Goal: Task Accomplishment & Management: Use online tool/utility

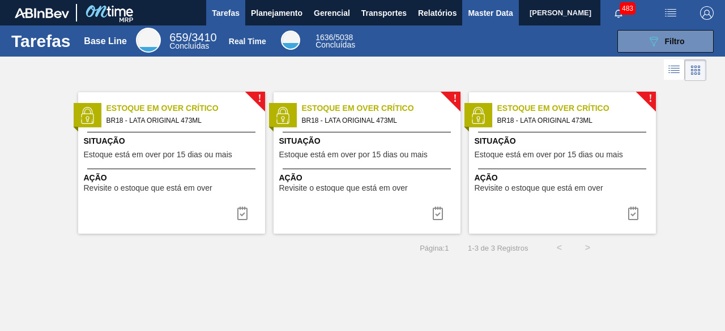
click at [485, 10] on span "Master Data" at bounding box center [490, 13] width 45 height 14
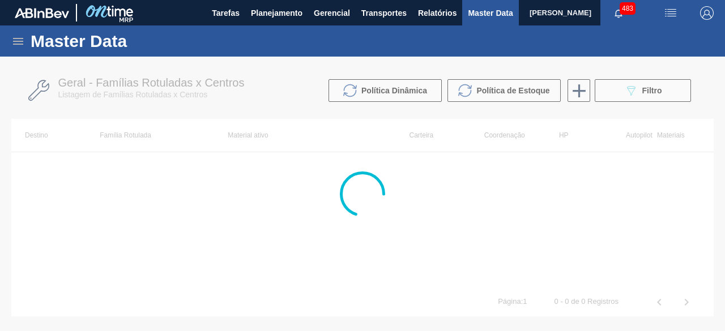
click at [668, 8] on img "button" at bounding box center [671, 13] width 14 height 14
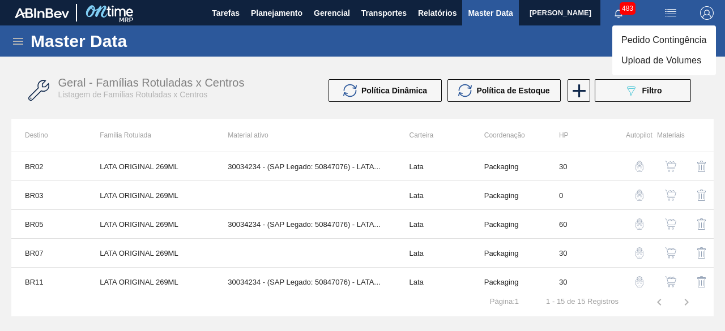
click at [654, 58] on li "Upload de Volumes" at bounding box center [664, 60] width 104 height 20
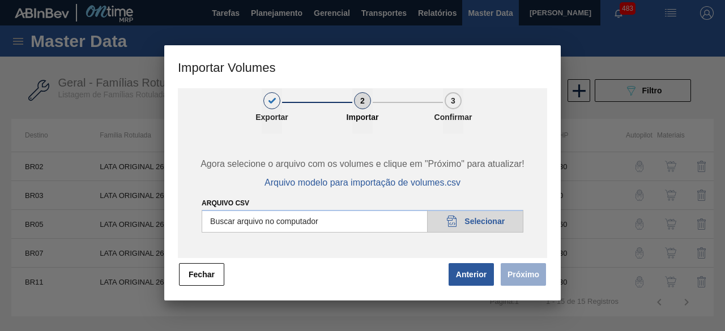
click at [505, 221] on input "Arquivo csv" at bounding box center [363, 221] width 322 height 23
type input "C:\fakepath\Subida fort. + itumb 27.08.csv"
click at [526, 276] on button "Próximo" at bounding box center [523, 274] width 45 height 23
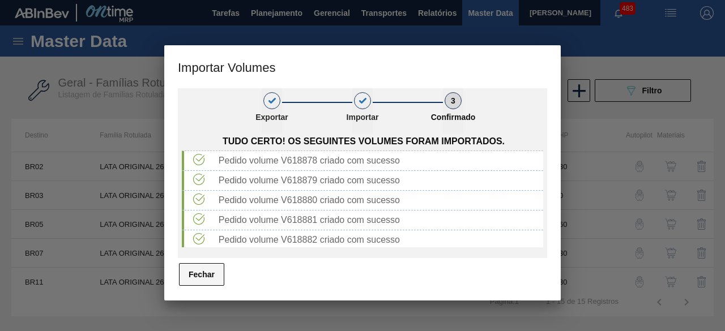
click at [213, 278] on button "Fechar" at bounding box center [201, 274] width 45 height 23
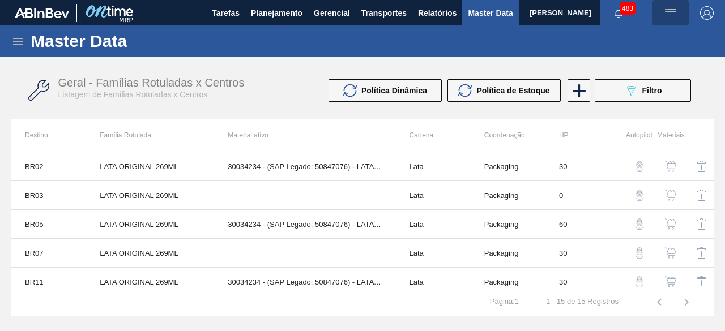
click at [670, 19] on img "button" at bounding box center [671, 13] width 14 height 14
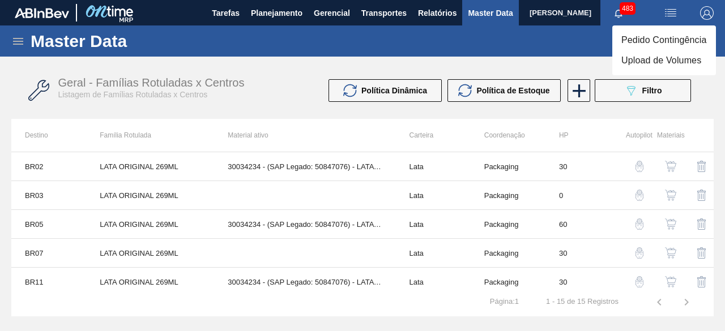
click at [663, 64] on li "Upload de Volumes" at bounding box center [664, 60] width 104 height 20
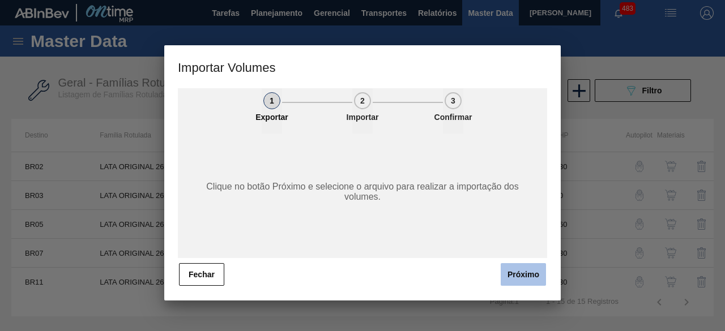
click at [526, 269] on button "Próximo" at bounding box center [523, 274] width 45 height 23
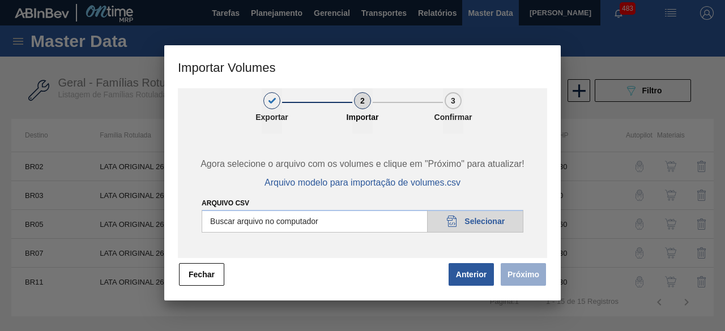
click at [484, 221] on input "Arquivo csv" at bounding box center [363, 221] width 322 height 23
type input "C:\fakepath\Subida Ball D0 + D3 27.08.csv"
click at [527, 274] on button "Próximo" at bounding box center [523, 274] width 45 height 23
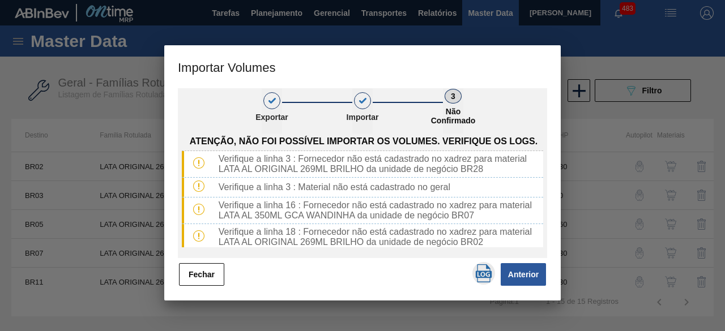
click at [480, 278] on img "button" at bounding box center [484, 274] width 18 height 18
click at [199, 276] on button "Fechar" at bounding box center [201, 274] width 45 height 23
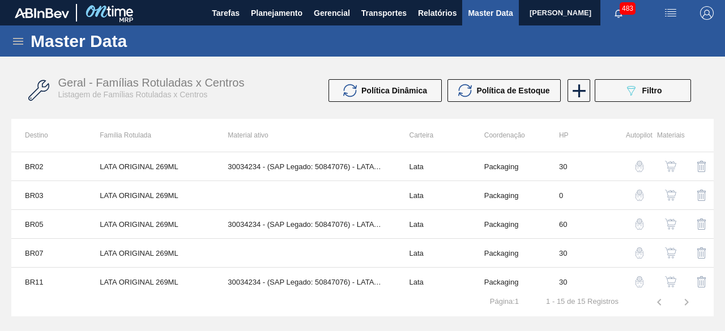
click at [19, 45] on icon at bounding box center [18, 42] width 14 height 14
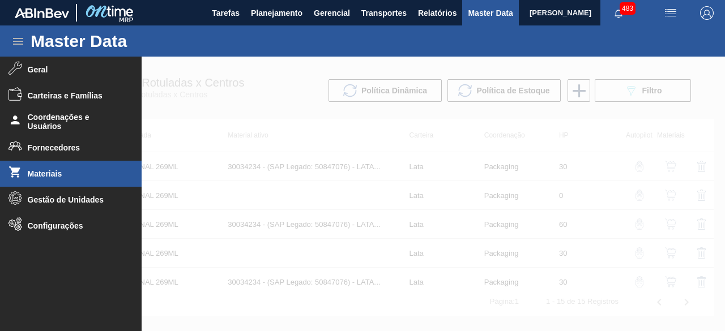
click at [47, 173] on span "Materiais" at bounding box center [74, 173] width 93 height 9
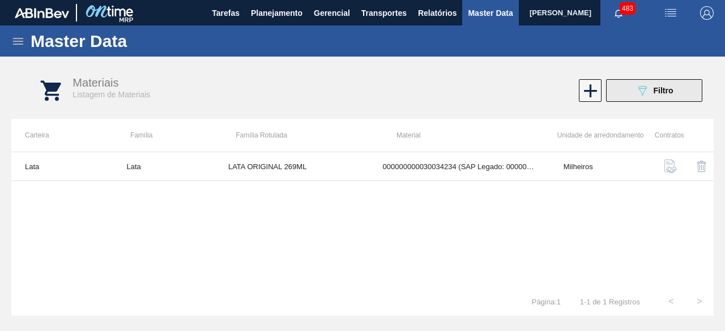
click at [641, 91] on icon "089F7B8B-B2A5-4AFE-B5C0-19BA573D28AC" at bounding box center [643, 91] width 14 height 14
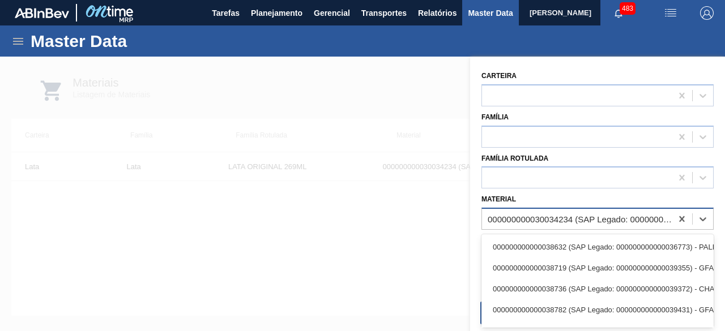
click at [574, 218] on div "000000000030034234 (SAP Legado: 000000000050847076) - LATA AL ORIGINAL 269ML BR…" at bounding box center [580, 220] width 185 height 10
paste input "30034234"
type input "30034234"
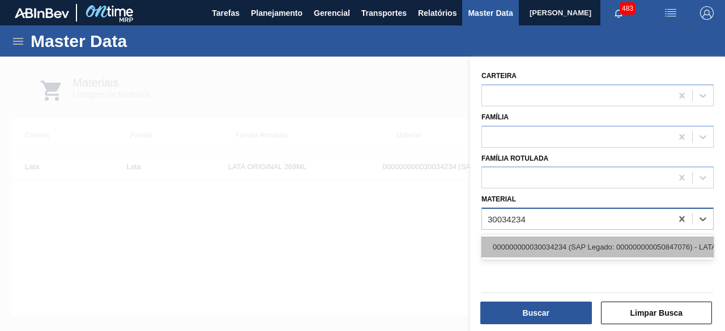
click at [576, 244] on div "000000000030034234 (SAP Legado: 000000000050847076) - LATA AL ORIGINAL 269ML BR…" at bounding box center [598, 247] width 232 height 21
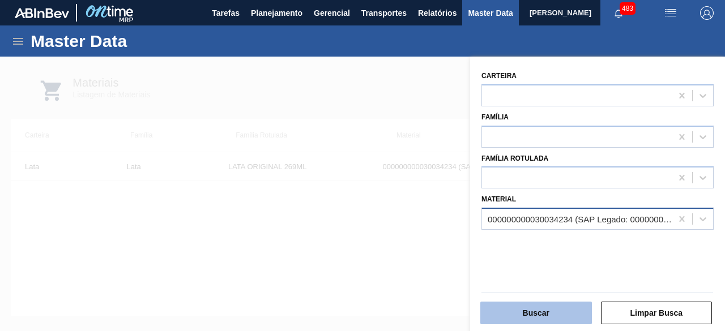
click at [565, 312] on button "Buscar" at bounding box center [536, 313] width 112 height 23
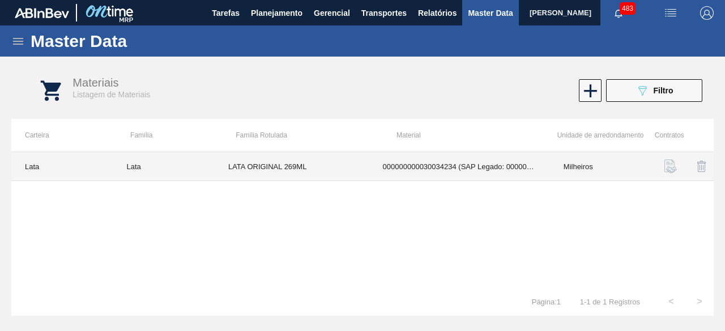
click at [427, 172] on td "000000000030034234 (SAP Legado: 000000000050847076) - LATA AL ORIGINAL 269ML BR…" at bounding box center [459, 166] width 181 height 29
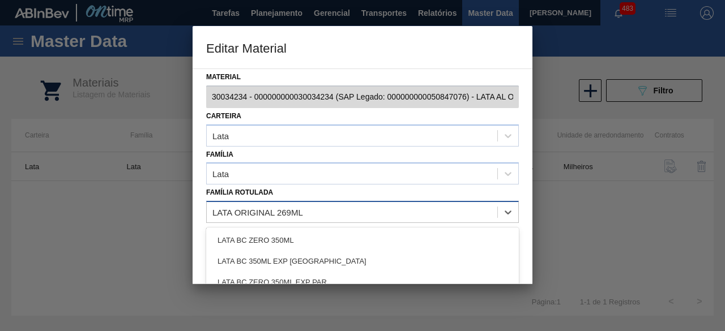
click at [442, 216] on div "LATA ORIGINAL 269ML" at bounding box center [352, 212] width 291 height 16
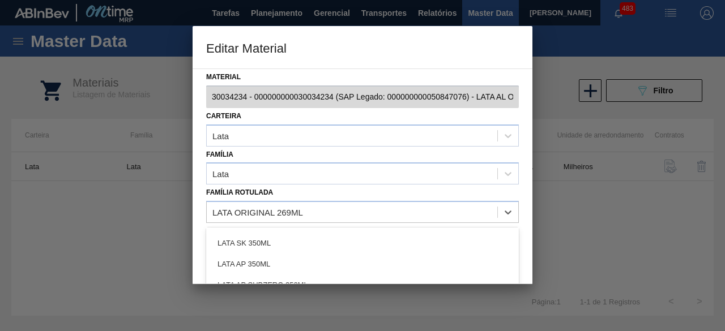
scroll to position [113, 0]
click at [573, 171] on div at bounding box center [362, 165] width 725 height 331
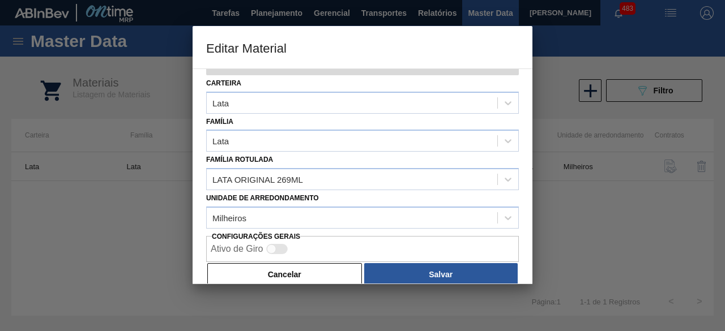
scroll to position [48, 0]
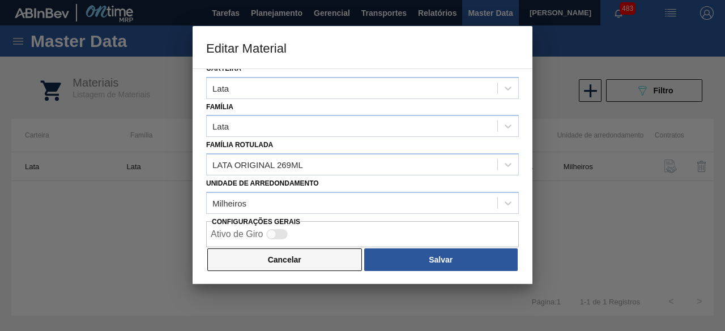
click at [326, 269] on button "Cancelar" at bounding box center [284, 260] width 155 height 23
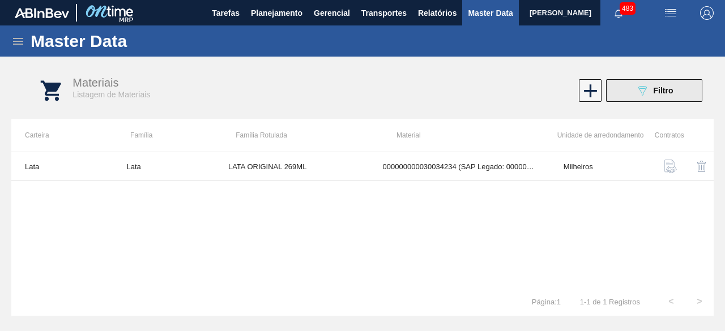
click at [646, 81] on button "089F7B8B-B2A5-4AFE-B5C0-19BA573D28AC Filtro" at bounding box center [654, 90] width 96 height 23
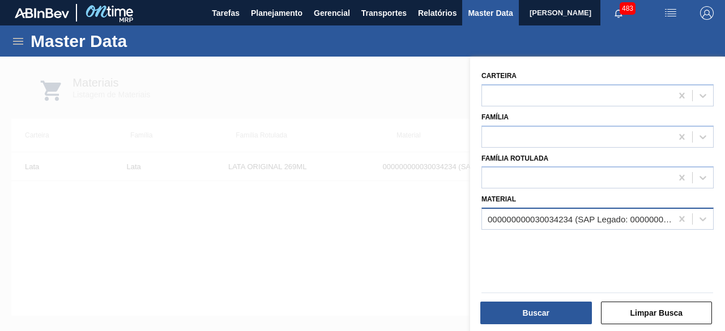
click at [607, 211] on div "000000000030034234 (SAP Legado: 000000000050847076) - LATA AL ORIGINAL 269ML BR…" at bounding box center [577, 219] width 190 height 16
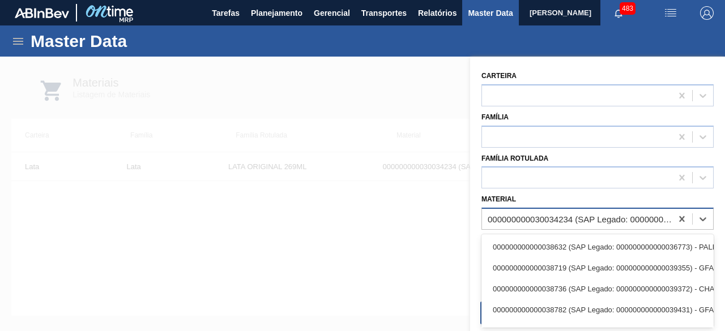
paste input "30012388"
type input "30012388"
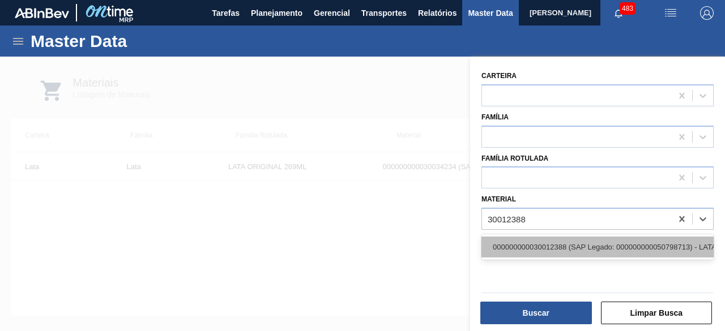
click at [600, 242] on div "000000000030012388 (SAP Legado: 000000000050798713) - LATA AL. 269ML SK MP 429" at bounding box center [598, 247] width 232 height 21
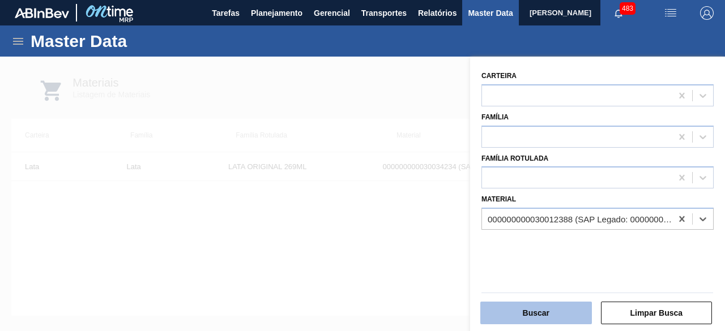
click at [561, 312] on button "Buscar" at bounding box center [536, 313] width 112 height 23
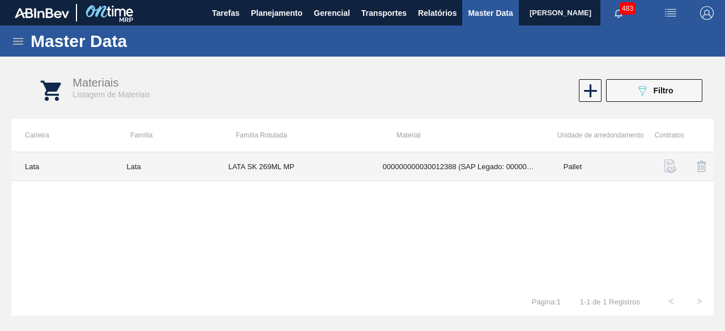
click at [306, 169] on td "LATA SK 269ML MP" at bounding box center [292, 166] width 155 height 29
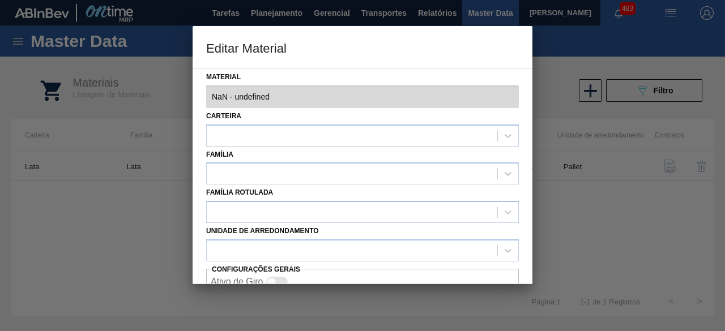
type input "30012388 - 000000000030012388 (SAP Legado: 000000000050798713) - LATA AL. 269ML…"
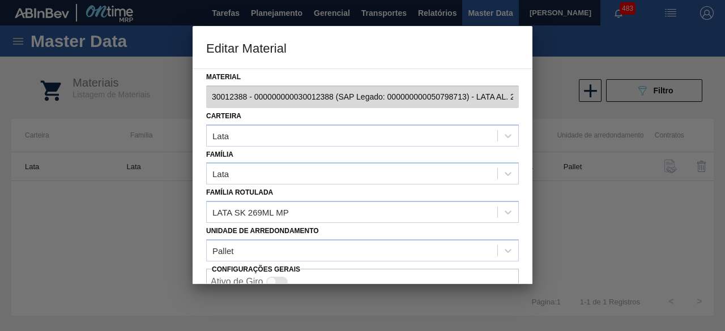
click at [438, 112] on div "Carteira Lata" at bounding box center [362, 127] width 313 height 39
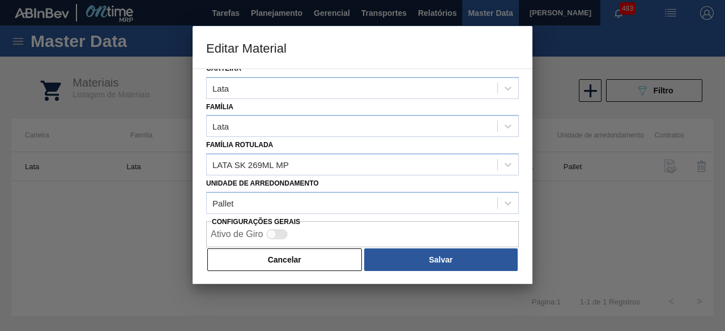
drag, startPoint x: 333, startPoint y: 263, endPoint x: 306, endPoint y: 237, distance: 37.3
click at [335, 263] on button "Cancelar" at bounding box center [284, 260] width 155 height 23
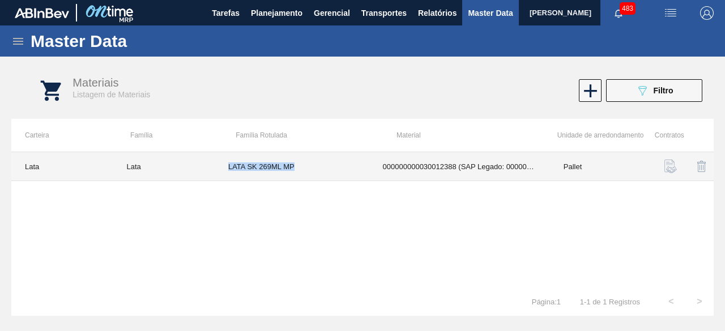
drag, startPoint x: 228, startPoint y: 169, endPoint x: 307, endPoint y: 169, distance: 79.3
click at [307, 169] on td "LATA SK 269ML MP" at bounding box center [292, 166] width 155 height 29
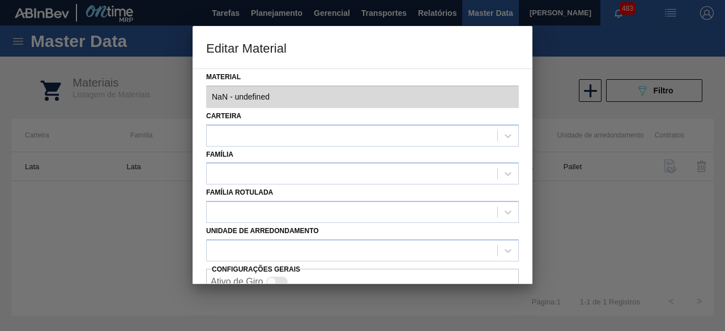
type input "30012388 - 000000000030012388 (SAP Legado: 000000000050798713) - LATA AL. 269ML…"
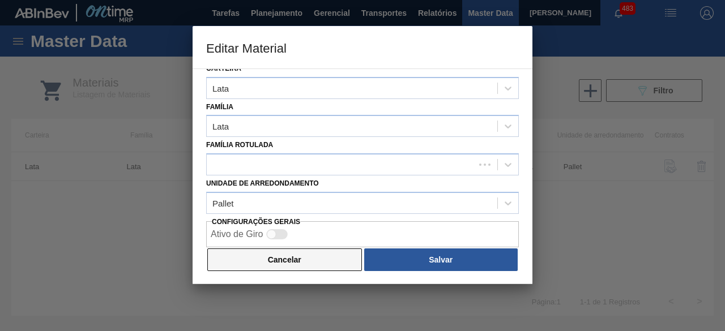
click at [300, 263] on button "Cancelar" at bounding box center [284, 260] width 155 height 23
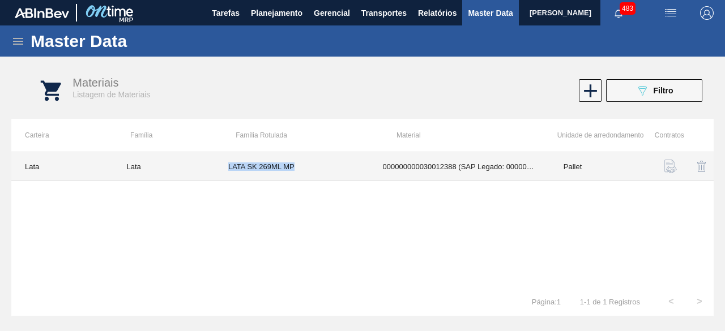
copy td "LATA SK 269ML MP"
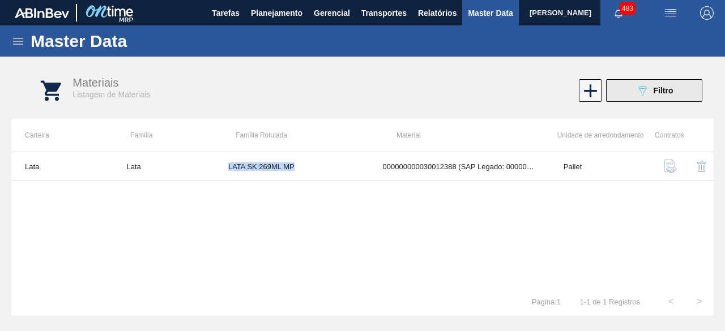
click at [666, 91] on span "Filtro" at bounding box center [664, 90] width 20 height 9
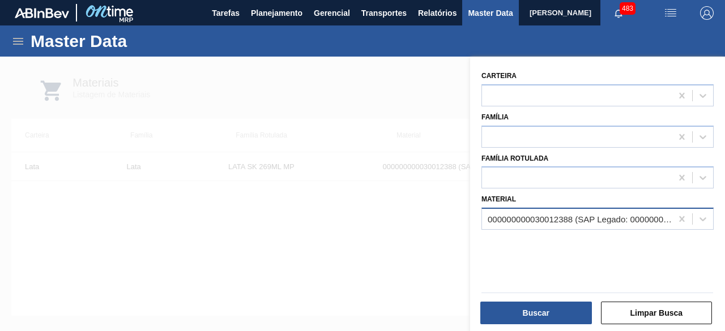
click at [642, 215] on div "000000000030012388 (SAP Legado: 000000000050798713) - LATA AL. 269ML SK MP 429" at bounding box center [580, 220] width 185 height 10
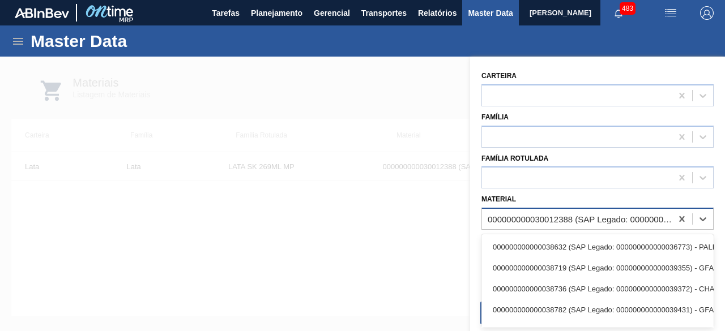
paste input "30012386"
type input "30012386"
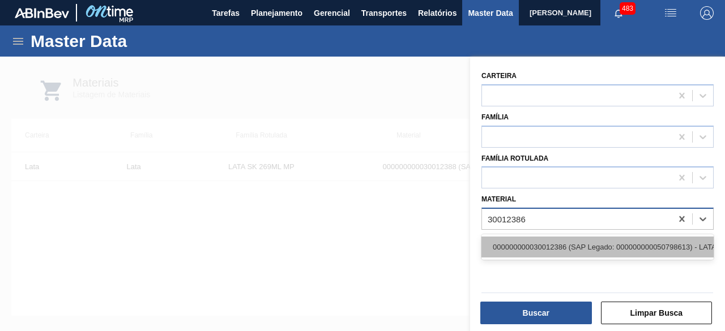
click at [643, 244] on div "000000000030012386 (SAP Legado: 000000000050798613) - LATA AL. 269ML AP MP 429" at bounding box center [598, 247] width 232 height 21
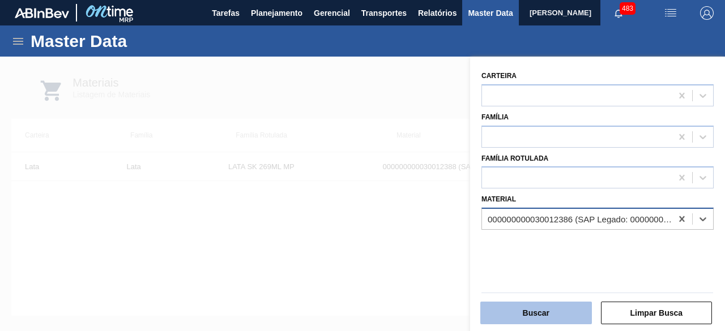
click at [573, 315] on button "Buscar" at bounding box center [536, 313] width 112 height 23
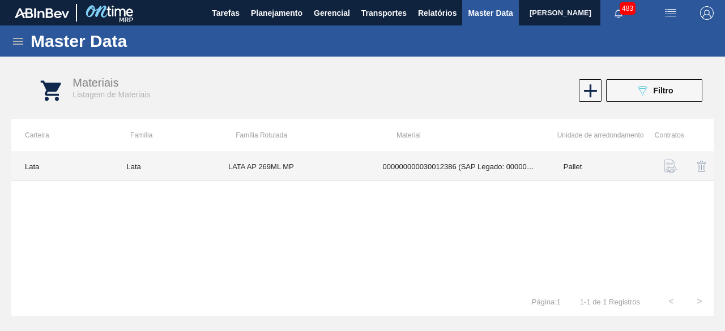
click at [385, 152] on td "000000000030012386 (SAP Legado: 000000000050798613) - LATA AL. 269ML AP MP 429" at bounding box center [459, 166] width 181 height 29
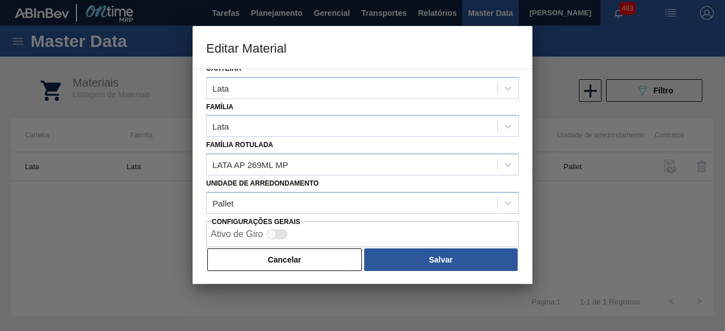
click at [305, 260] on button "Cancelar" at bounding box center [284, 260] width 155 height 23
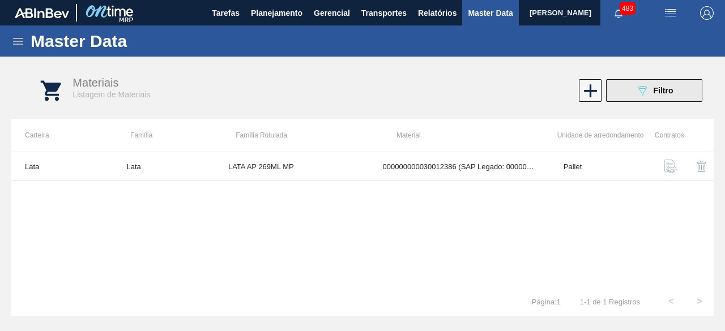
click at [632, 95] on button "089F7B8B-B2A5-4AFE-B5C0-19BA573D28AC Filtro" at bounding box center [654, 90] width 96 height 23
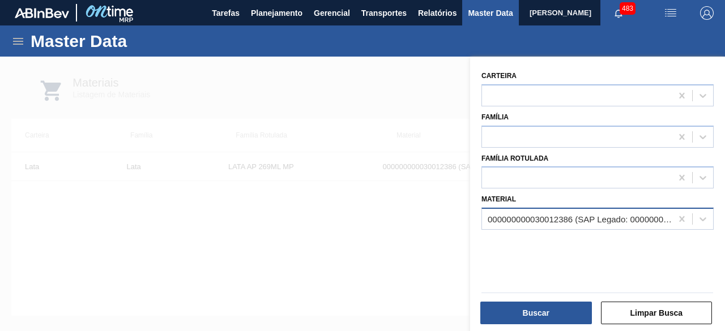
click at [594, 221] on div "000000000030012386 (SAP Legado: 000000000050798613) - LATA AL. 269ML AP MP 429" at bounding box center [580, 220] width 185 height 10
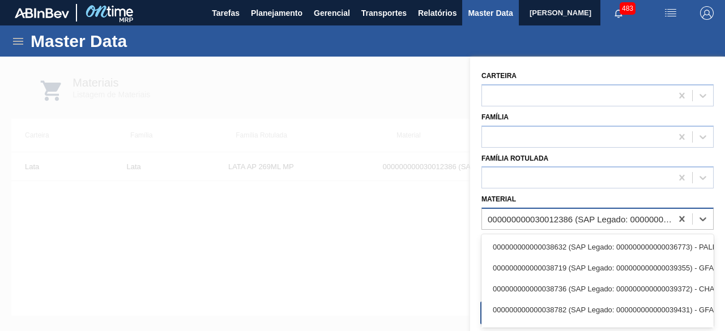
paste input "30034439"
type input "30034439"
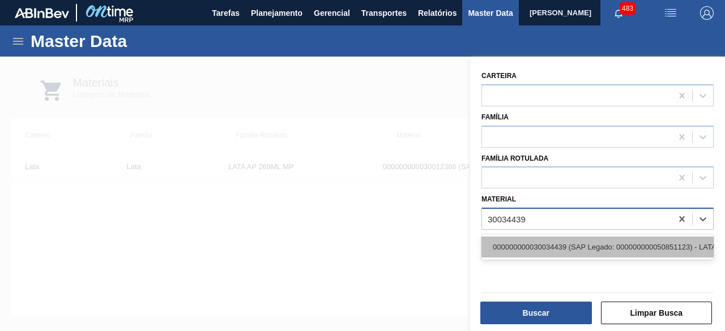
click at [582, 252] on div "000000000030034439 (SAP Legado: 000000000050851123) - LATA AL 350ML GCAZ WANDIN…" at bounding box center [598, 247] width 232 height 21
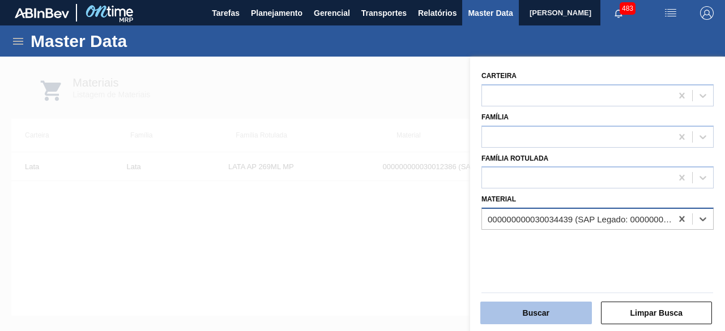
click at [563, 309] on button "Buscar" at bounding box center [536, 313] width 112 height 23
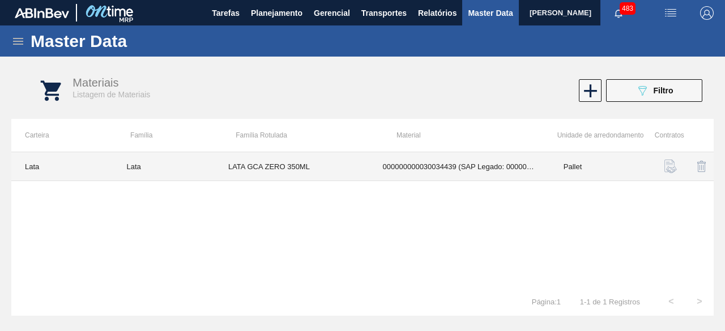
click at [343, 172] on td "LATA GCA ZERO 350ML" at bounding box center [292, 166] width 155 height 29
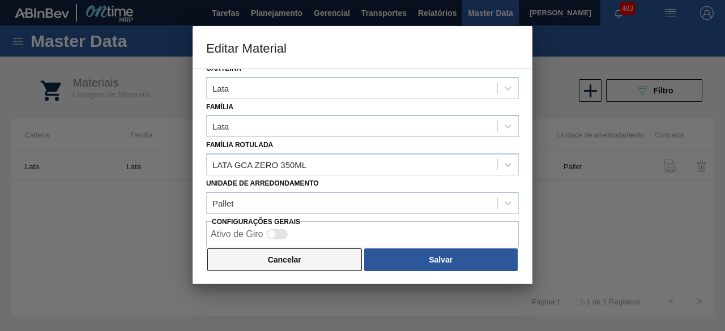
click at [331, 266] on button "Cancelar" at bounding box center [284, 260] width 155 height 23
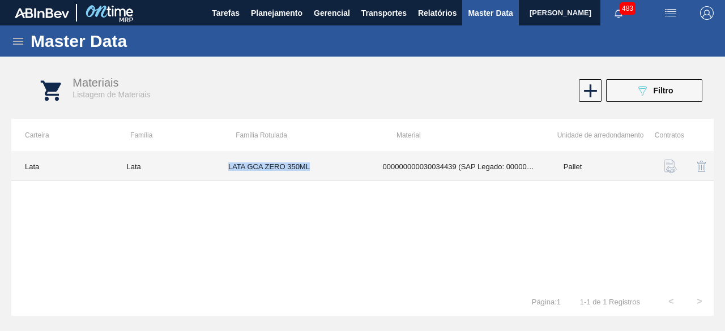
drag, startPoint x: 227, startPoint y: 166, endPoint x: 315, endPoint y: 166, distance: 87.8
click at [315, 166] on td "LATA GCA ZERO 350ML" at bounding box center [292, 166] width 155 height 29
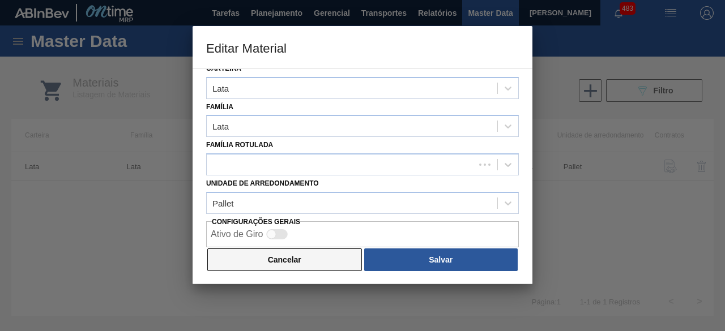
click at [318, 255] on button "Cancelar" at bounding box center [284, 260] width 155 height 23
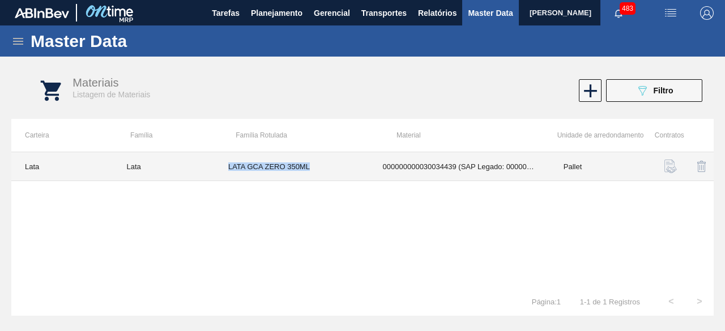
copy td "LATA GCA ZERO 350ML"
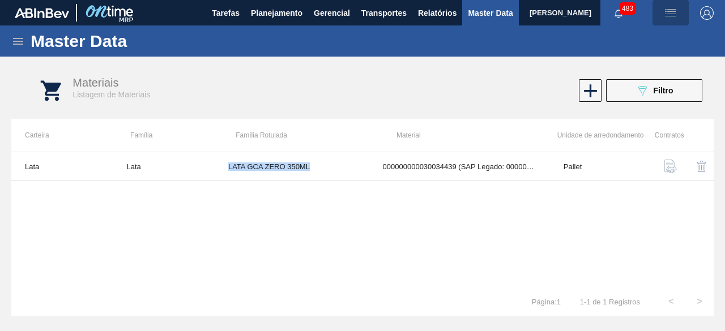
click at [672, 12] on img "button" at bounding box center [671, 13] width 14 height 14
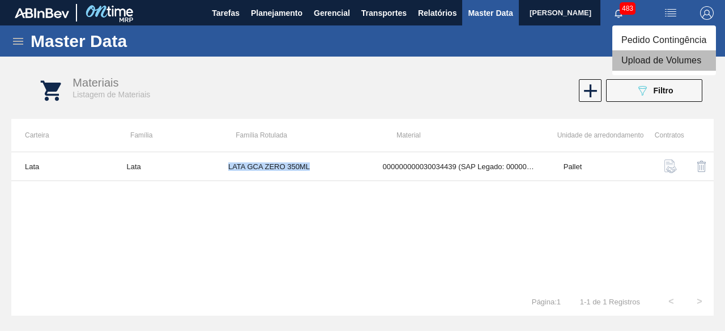
click at [659, 60] on li "Upload de Volumes" at bounding box center [664, 60] width 104 height 20
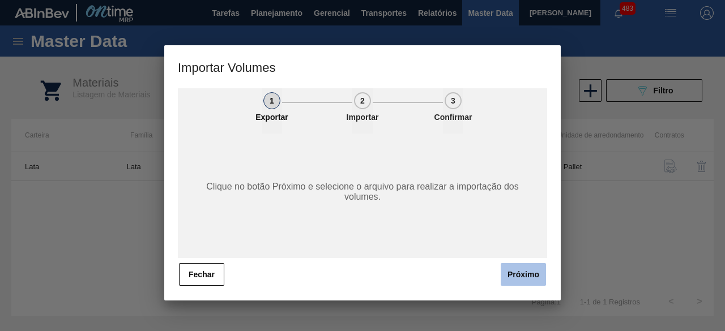
click at [517, 275] on button "Próximo" at bounding box center [523, 274] width 45 height 23
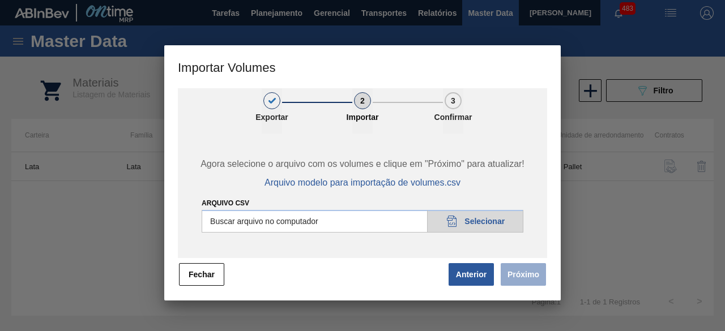
click at [504, 220] on input "Arquivo csv" at bounding box center [363, 221] width 322 height 23
type input "C:\fakepath\Subida Ball D0 + D3 27.08.csv"
click at [536, 279] on button "Próximo" at bounding box center [523, 274] width 45 height 23
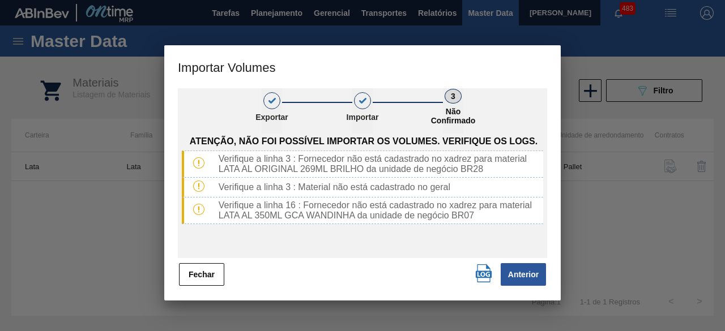
click at [482, 279] on img "button" at bounding box center [484, 274] width 18 height 18
click at [215, 274] on button "Fechar" at bounding box center [201, 274] width 45 height 23
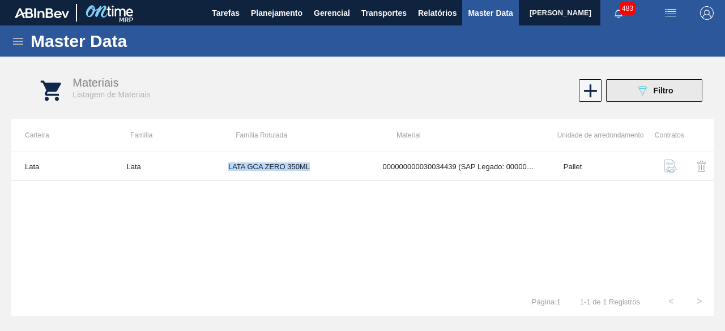
click at [630, 89] on button "089F7B8B-B2A5-4AFE-B5C0-19BA573D28AC Filtro" at bounding box center [654, 90] width 96 height 23
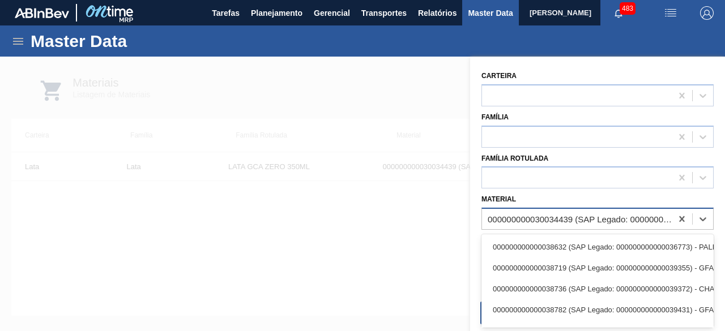
click at [633, 222] on div "000000000030034439 (SAP Legado: 000000000050851123) - LATA AL 350ML GCAZ WANDIN…" at bounding box center [580, 220] width 185 height 10
paste input "30034438"
type input "30034438"
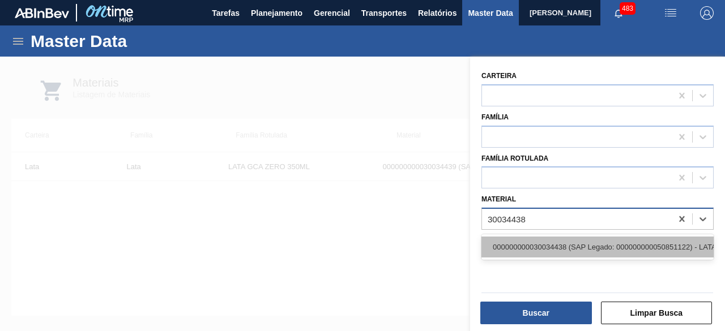
click at [594, 244] on div "000000000030034438 (SAP Legado: 000000000050851122) - LATA AL 350ML GCA WANDINHA" at bounding box center [598, 247] width 232 height 21
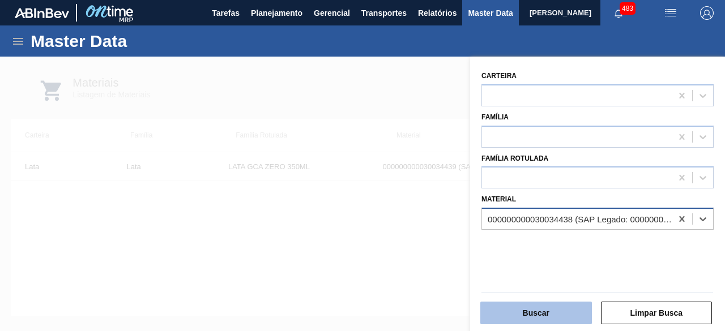
click at [560, 319] on button "Buscar" at bounding box center [536, 313] width 112 height 23
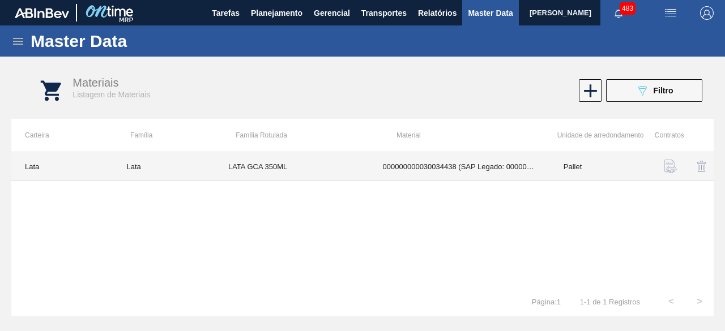
click at [329, 165] on td "LATA GCA 350ML" at bounding box center [292, 166] width 155 height 29
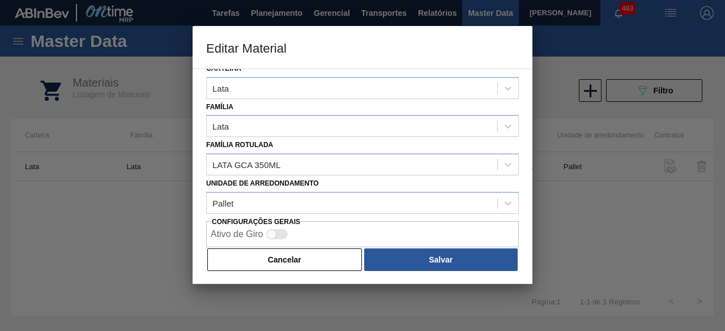
drag, startPoint x: 328, startPoint y: 257, endPoint x: 274, endPoint y: 150, distance: 119.8
click at [329, 257] on button "Cancelar" at bounding box center [284, 260] width 155 height 23
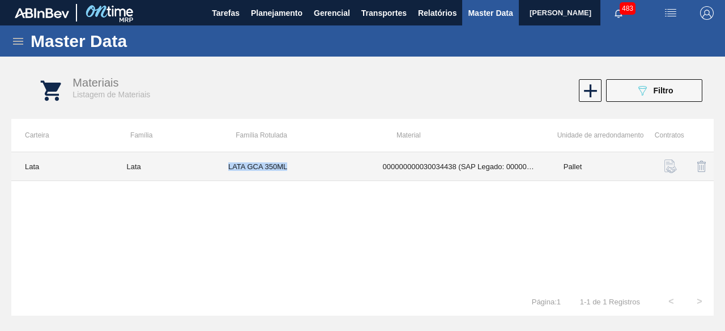
drag, startPoint x: 227, startPoint y: 165, endPoint x: 293, endPoint y: 167, distance: 66.3
click at [293, 167] on td "LATA GCA 350ML" at bounding box center [292, 166] width 155 height 29
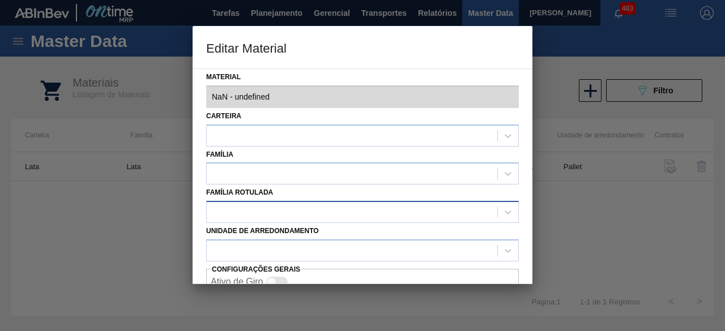
type input "30034438 - 000000000030034438 (SAP Legado: 000000000050851122) - LATA AL 350ML …"
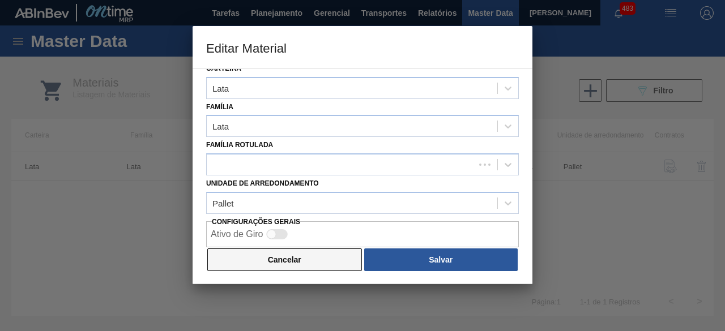
click at [304, 258] on button "Cancelar" at bounding box center [284, 260] width 155 height 23
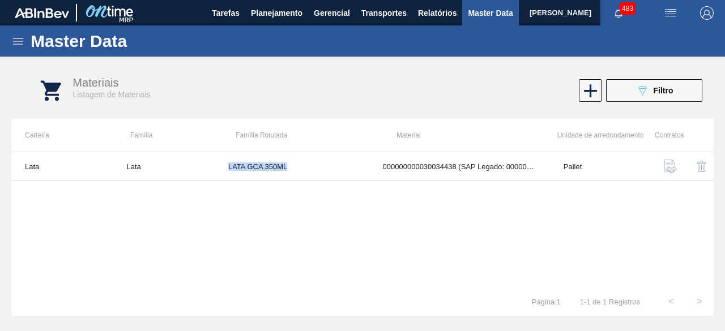
copy td "LATA GCA 350ML"
click at [658, 89] on span "Filtro" at bounding box center [664, 90] width 20 height 9
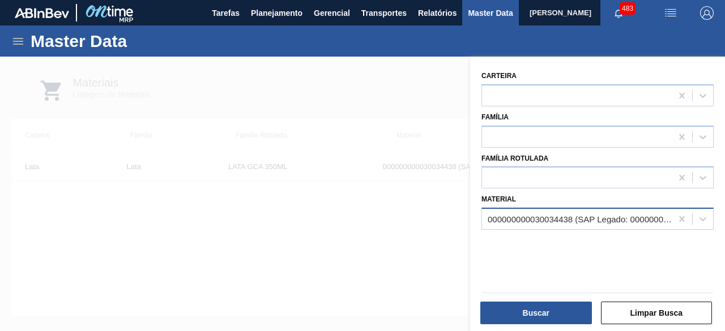
click at [630, 228] on div "000000000030034438 (SAP Legado: 000000000050851122) - LATA AL 350ML GCA WANDINHA" at bounding box center [598, 219] width 232 height 22
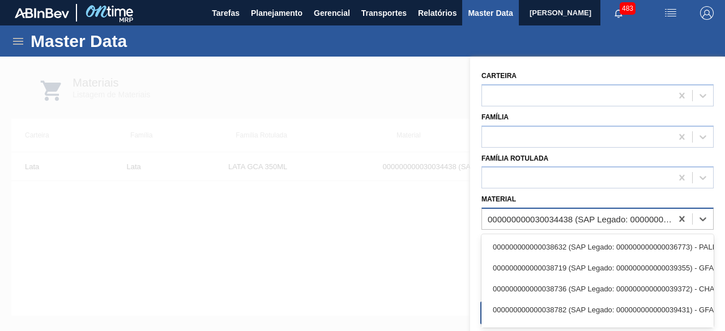
paste input "30034234"
type input "30034234"
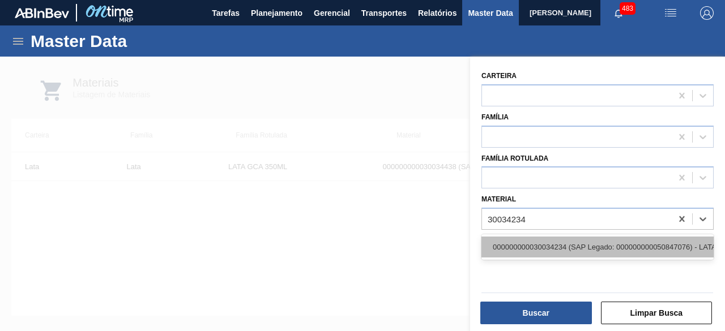
click at [608, 248] on div "000000000030034234 (SAP Legado: 000000000050847076) - LATA AL ORIGINAL 269ML BR…" at bounding box center [598, 247] width 232 height 21
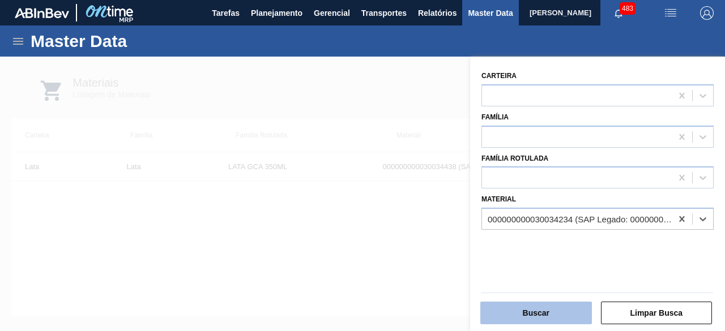
click at [554, 315] on button "Buscar" at bounding box center [536, 313] width 112 height 23
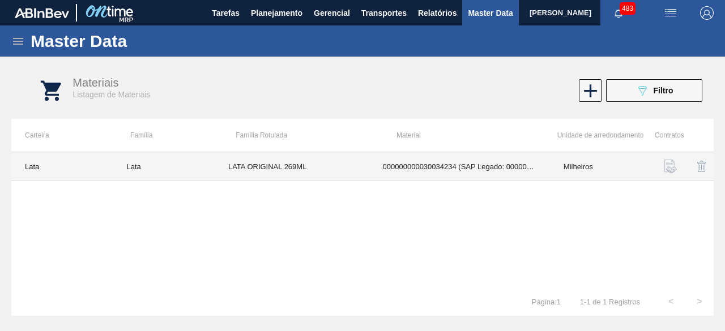
click at [334, 167] on td "LATA ORIGINAL 269ML" at bounding box center [292, 166] width 155 height 29
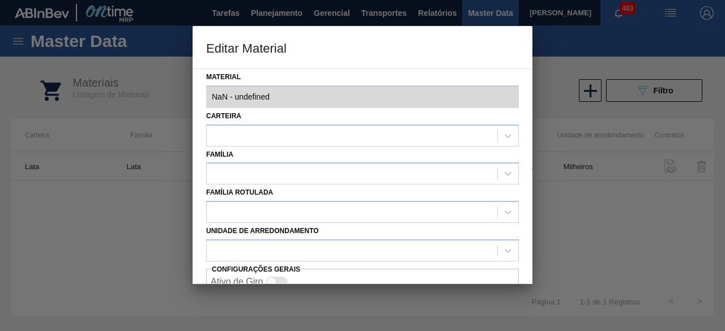
type input "30034234 - 000000000030034234 (SAP Legado: 000000000050847076) - LATA AL ORIGIN…"
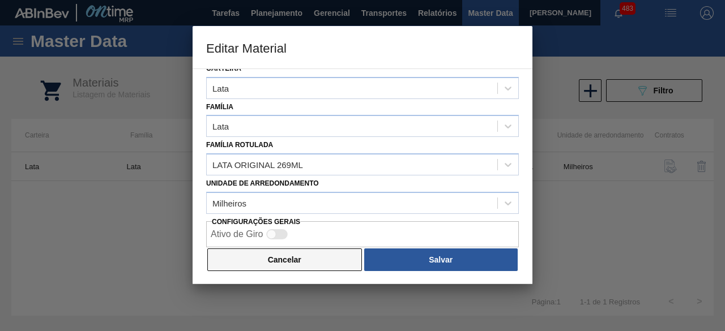
click at [317, 254] on button "Cancelar" at bounding box center [284, 260] width 155 height 23
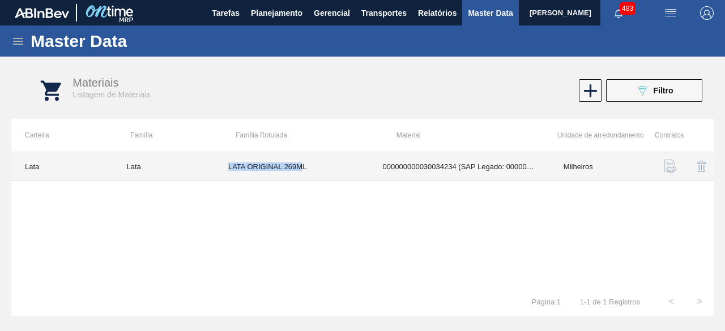
drag, startPoint x: 229, startPoint y: 167, endPoint x: 304, endPoint y: 161, distance: 75.0
click at [304, 161] on td "LATA ORIGINAL 269ML" at bounding box center [292, 166] width 155 height 29
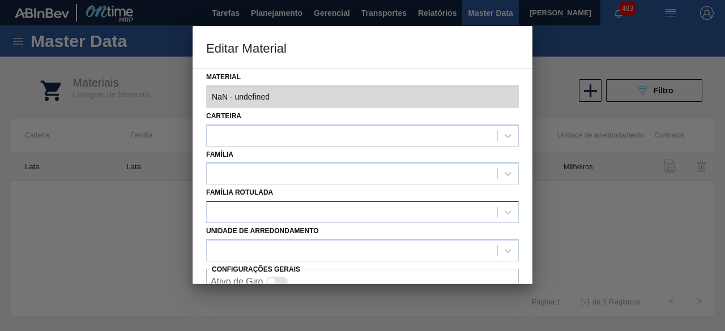
type input "30034234 - 000000000030034234 (SAP Legado: 000000000050847076) - LATA AL ORIGIN…"
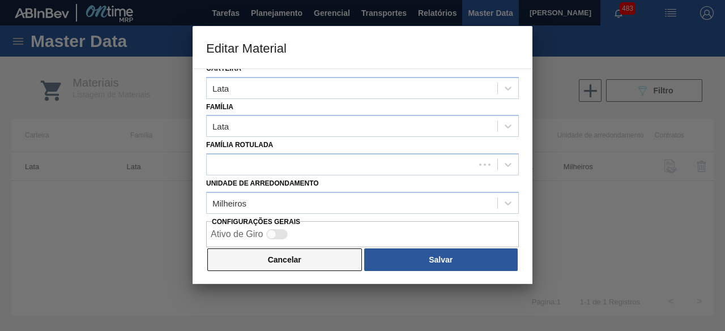
click at [319, 263] on button "Cancelar" at bounding box center [284, 260] width 155 height 23
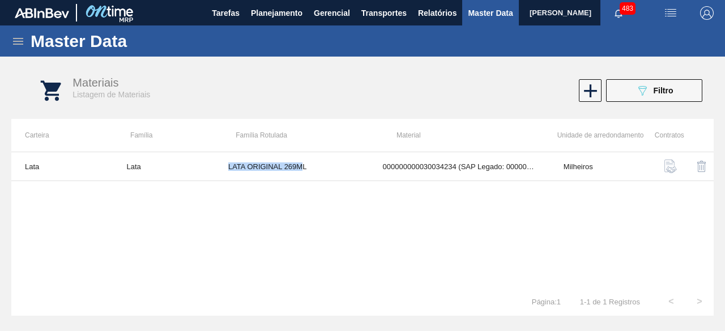
copy td "LATA ORIGINAL 269M"
click at [667, 14] on img "button" at bounding box center [671, 13] width 14 height 14
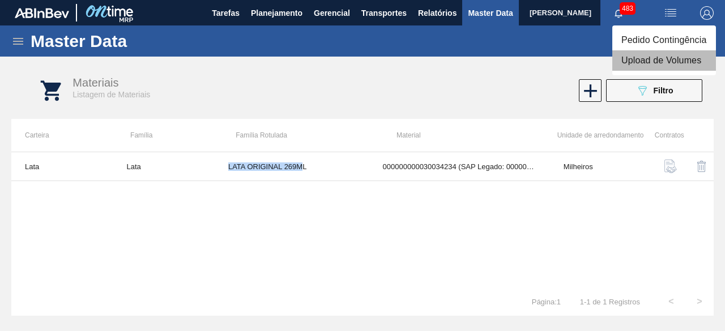
click at [658, 67] on li "Upload de Volumes" at bounding box center [664, 60] width 104 height 20
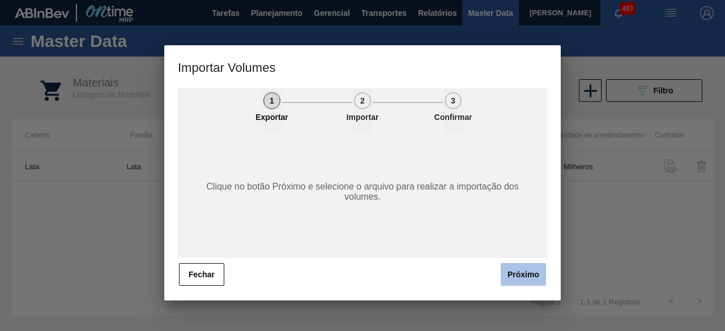
click at [525, 277] on button "Próximo" at bounding box center [523, 274] width 45 height 23
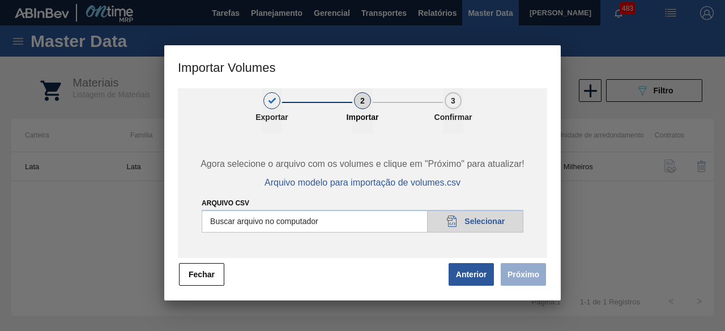
click at [495, 219] on input "Arquivo csv" at bounding box center [363, 221] width 322 height 23
type input "C:\fakepath\Subida Ball D0 + D3 27.08.csv"
click at [531, 278] on button "Próximo" at bounding box center [523, 274] width 45 height 23
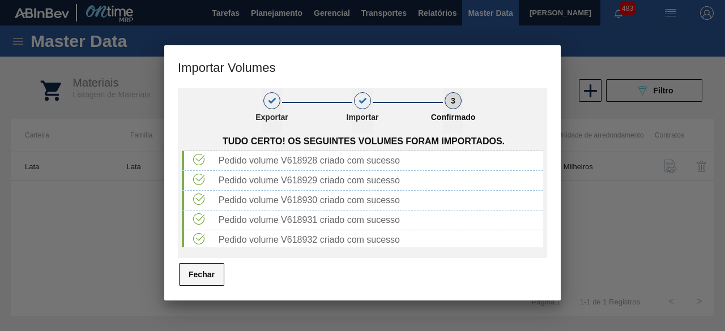
click at [214, 275] on button "Fechar" at bounding box center [201, 274] width 45 height 23
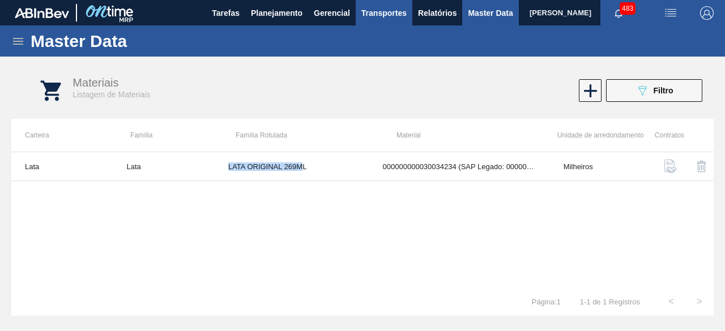
click at [381, 15] on span "Transportes" at bounding box center [383, 13] width 45 height 14
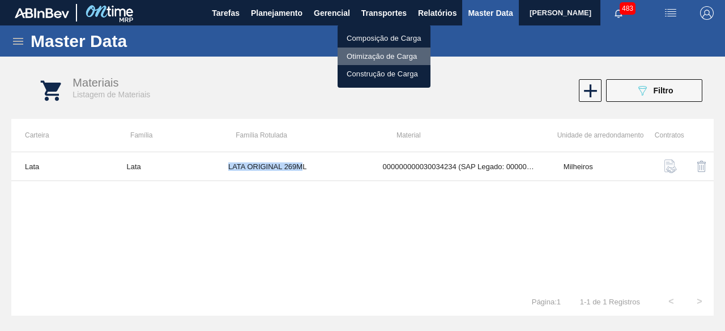
click at [384, 55] on li "Otimização de Carga" at bounding box center [384, 57] width 93 height 18
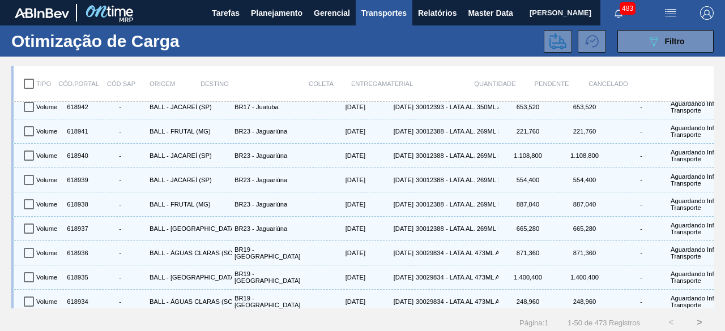
scroll to position [1009, 0]
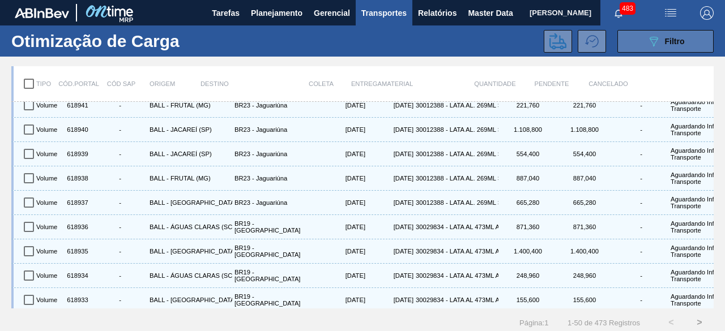
click at [659, 39] on div "089F7B8B-B2A5-4AFE-B5C0-19BA573D28AC Filtro" at bounding box center [666, 42] width 38 height 14
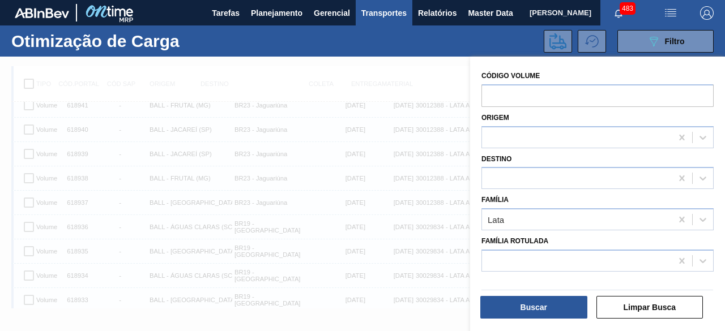
click at [340, 209] on div at bounding box center [362, 222] width 725 height 331
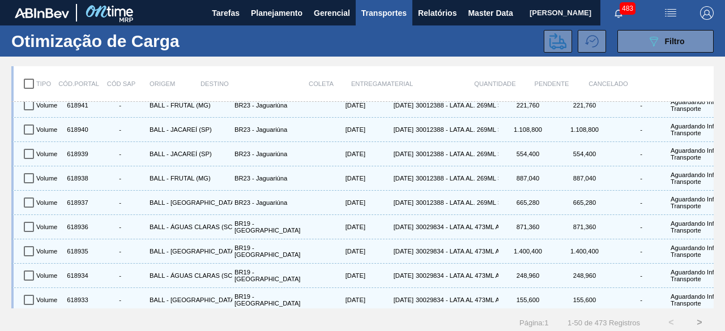
click at [672, 12] on img "button" at bounding box center [671, 13] width 14 height 14
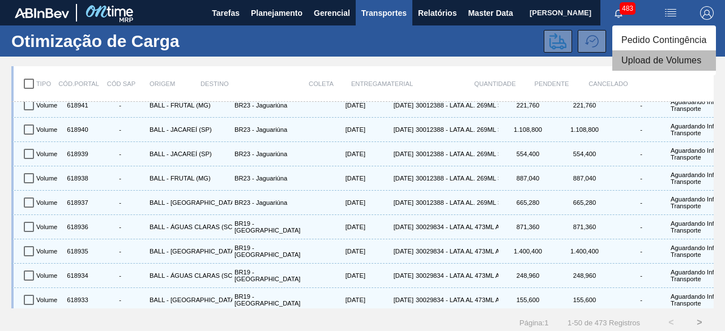
click at [664, 62] on li "Upload de Volumes" at bounding box center [664, 60] width 104 height 20
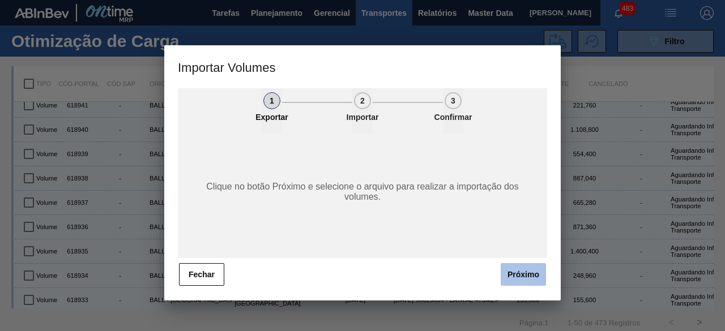
click at [516, 269] on button "Próximo" at bounding box center [523, 274] width 45 height 23
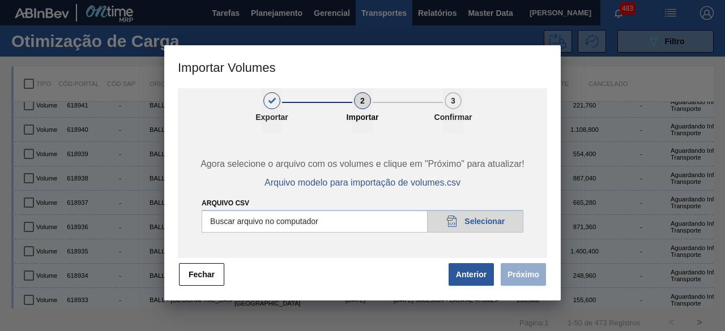
click at [491, 223] on input "Arquivo csv" at bounding box center [363, 221] width 322 height 23
type input "C:\fakepath\Subida Crown 27.08.csv"
click at [523, 275] on button "Próximo" at bounding box center [523, 274] width 45 height 23
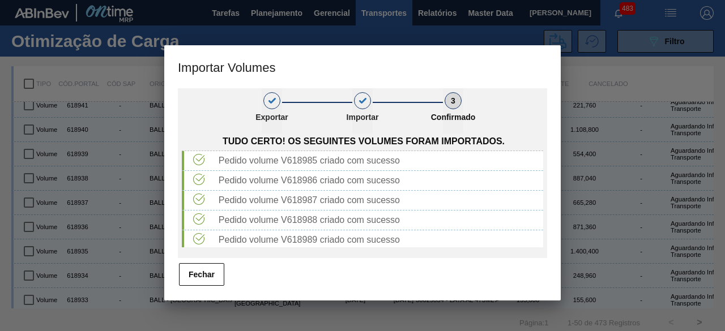
click at [203, 282] on button "Fechar" at bounding box center [201, 274] width 45 height 23
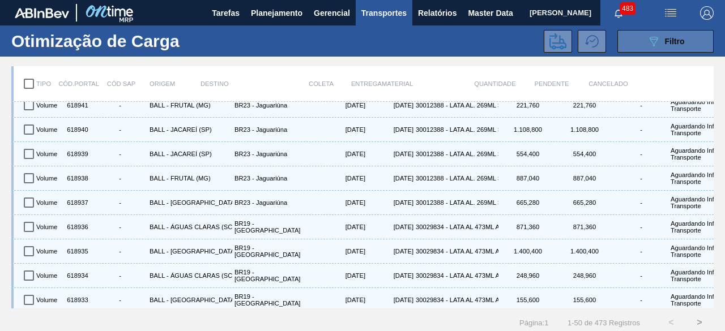
click at [627, 41] on button "089F7B8B-B2A5-4AFE-B5C0-19BA573D28AC Filtro" at bounding box center [665, 41] width 96 height 23
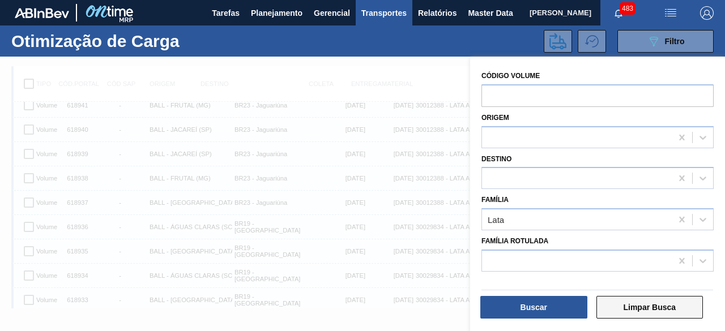
click at [676, 308] on button "Limpar Busca" at bounding box center [650, 307] width 107 height 23
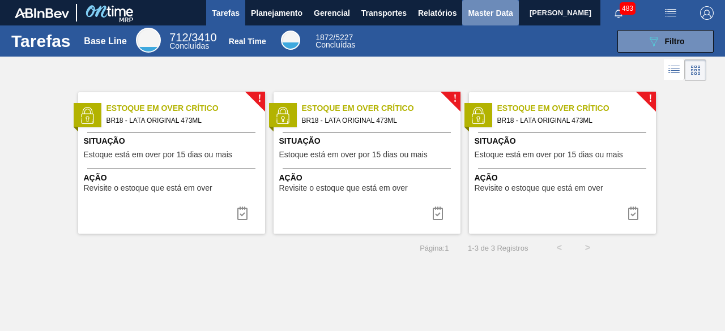
click at [475, 15] on span "Master Data" at bounding box center [490, 13] width 45 height 14
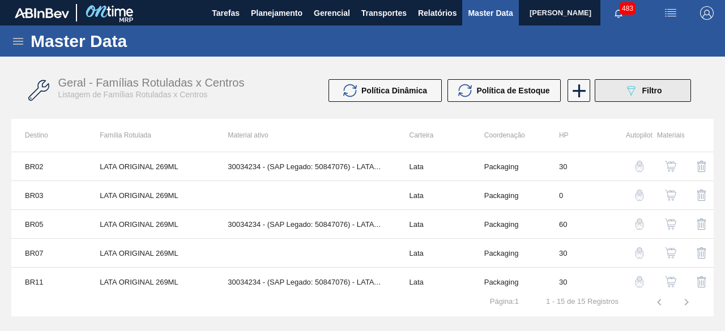
click at [632, 90] on icon "089F7B8B-B2A5-4AFE-B5C0-19BA573D28AC" at bounding box center [631, 91] width 14 height 14
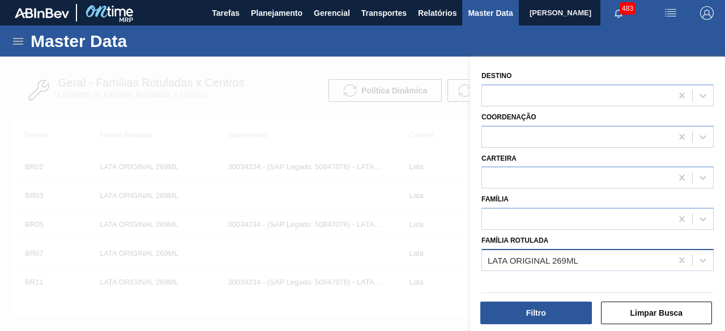
click at [582, 262] on div "LATA ORIGINAL 269ML" at bounding box center [577, 260] width 190 height 16
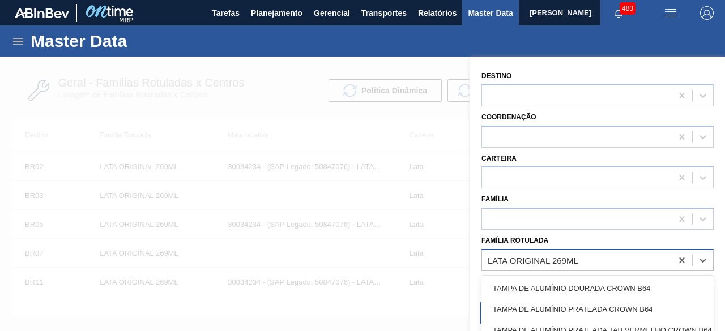
paste Rotulada "LATA SK 269ML MP"
type Rotulada "LATA SK 269ML MP"
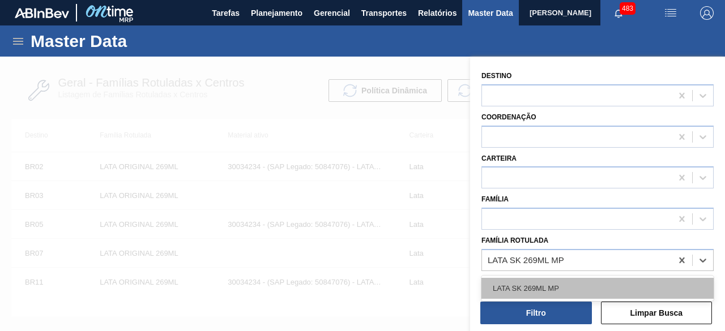
click at [577, 284] on div "LATA SK 269ML MP" at bounding box center [598, 288] width 232 height 21
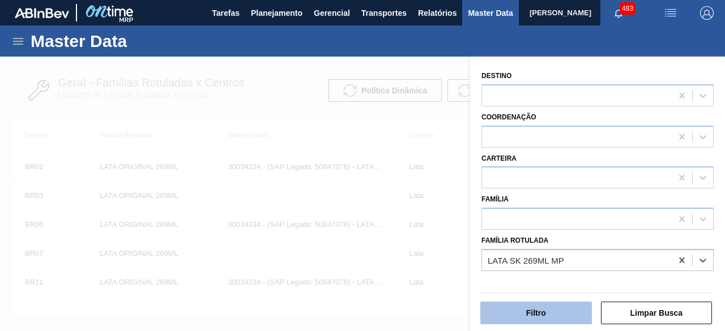
click at [566, 311] on button "Filtro" at bounding box center [536, 313] width 112 height 23
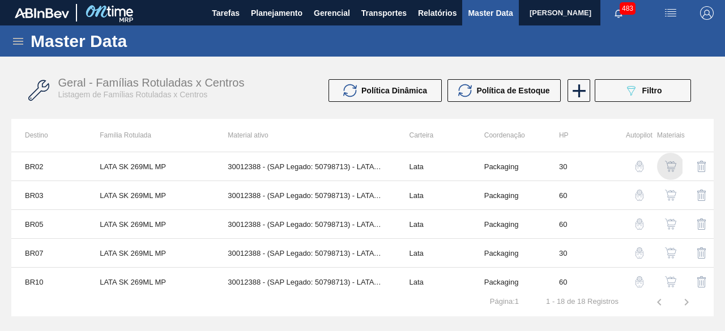
click at [669, 166] on img "button" at bounding box center [670, 166] width 11 height 11
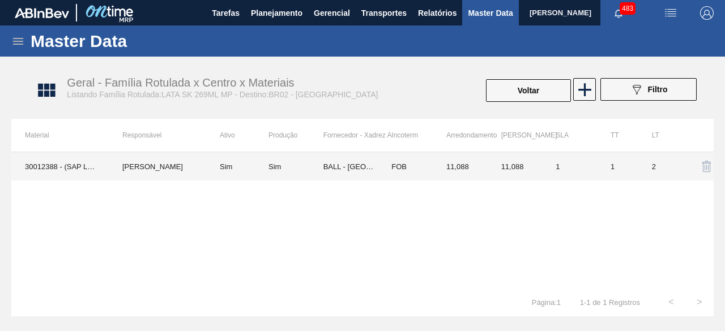
click at [233, 173] on td "Sim" at bounding box center [237, 166] width 62 height 28
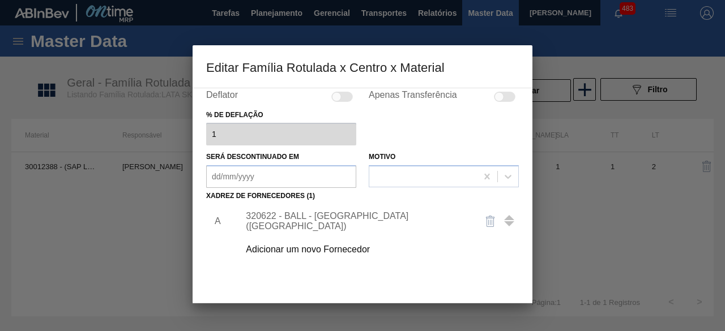
scroll to position [113, 0]
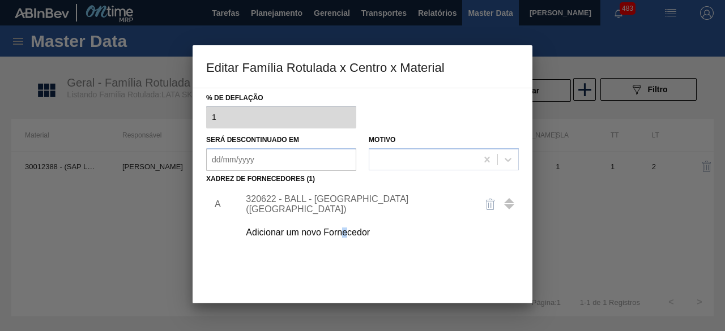
click at [344, 228] on div "Adicionar um novo Fornecedor" at bounding box center [357, 233] width 222 height 10
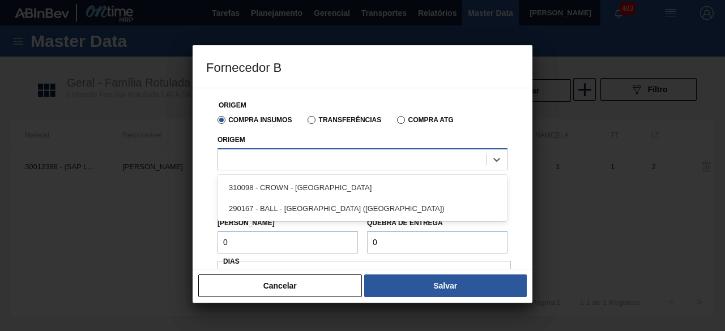
click at [353, 159] on div at bounding box center [352, 159] width 268 height 16
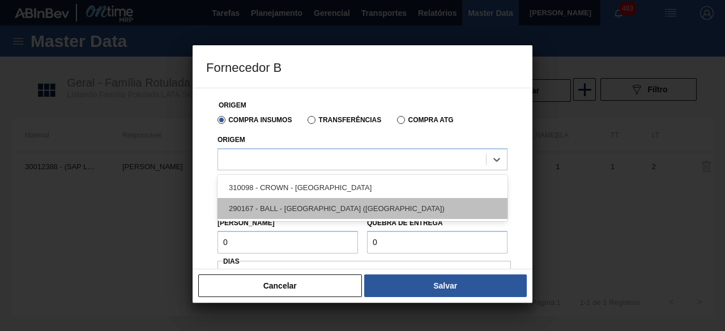
click at [343, 203] on div "290167 - BALL - BRASÍLIA (DF)" at bounding box center [363, 208] width 290 height 21
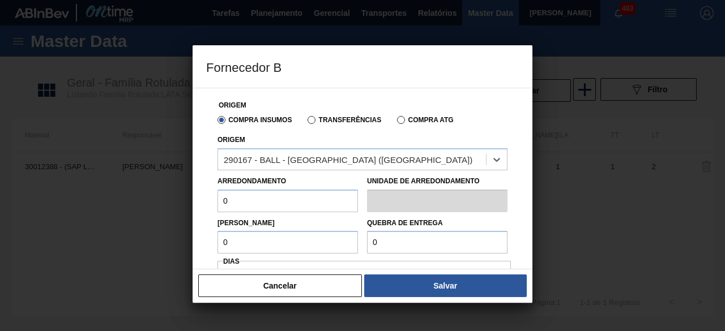
click at [323, 198] on input "0" at bounding box center [288, 201] width 140 height 23
type input "11,088"
click at [306, 237] on input "0" at bounding box center [288, 242] width 140 height 23
type input "11,088"
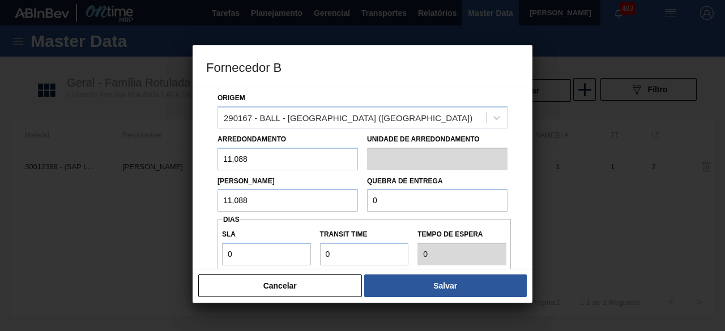
scroll to position [57, 0]
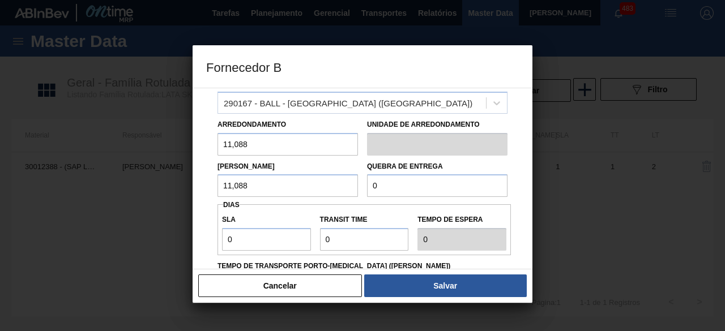
click at [420, 186] on input "0" at bounding box center [437, 185] width 140 height 23
type input "221,76"
click at [276, 240] on input "0" at bounding box center [266, 239] width 89 height 23
type input "01"
type input "1"
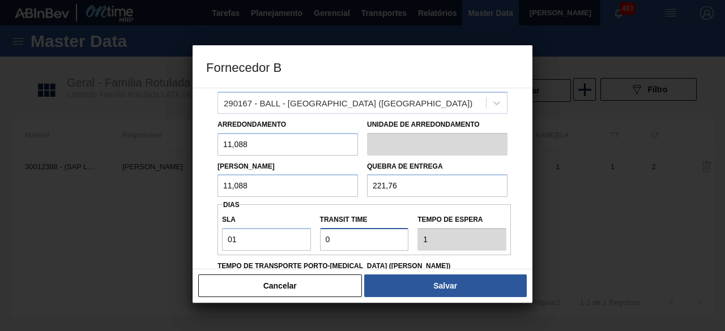
click at [350, 243] on input "Transit Time" at bounding box center [364, 239] width 89 height 23
type input "01"
type input "2"
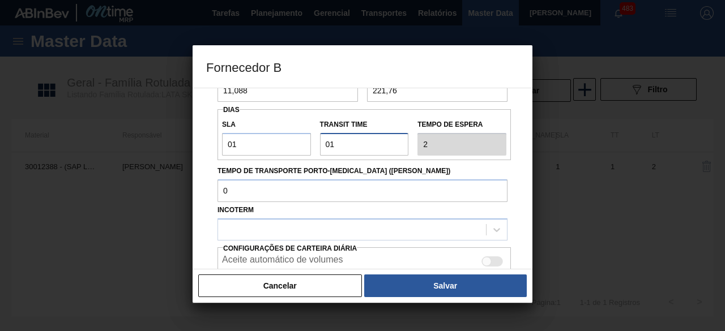
scroll to position [170, 0]
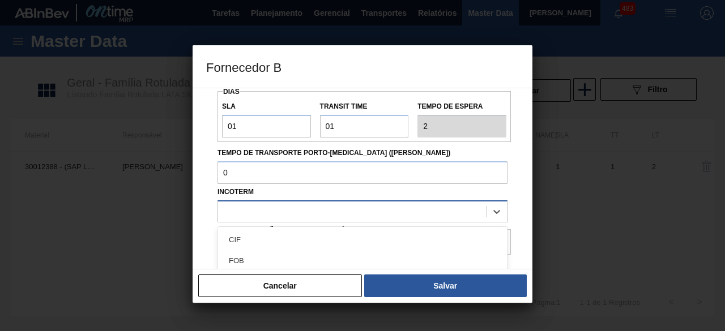
click at [453, 212] on div at bounding box center [352, 211] width 268 height 16
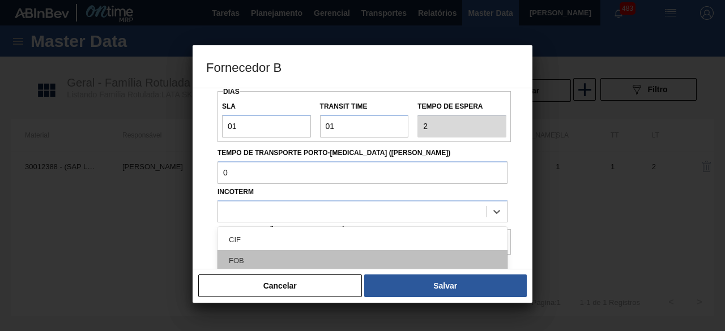
click at [403, 257] on div "FOB" at bounding box center [363, 260] width 290 height 21
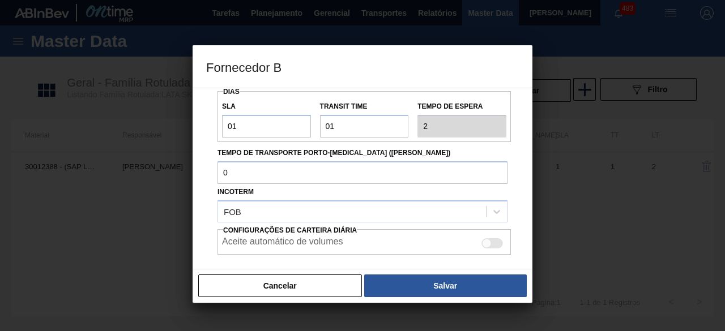
click at [487, 242] on div at bounding box center [487, 244] width 10 height 10
checkbox input "true"
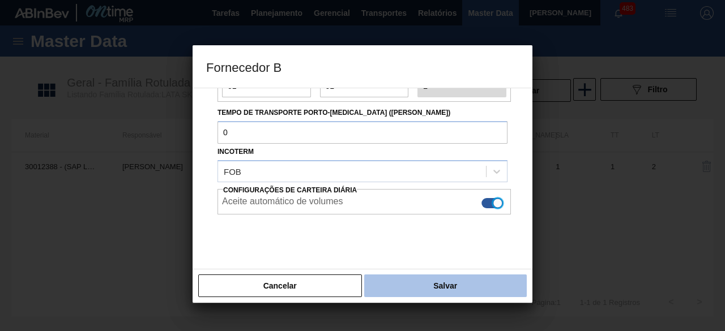
scroll to position [225, 0]
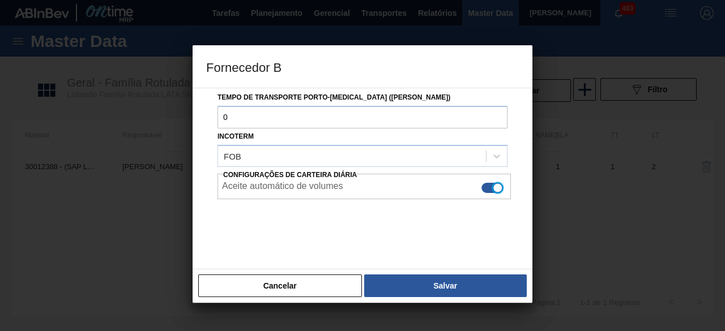
click at [454, 286] on button "Salvar" at bounding box center [445, 286] width 163 height 23
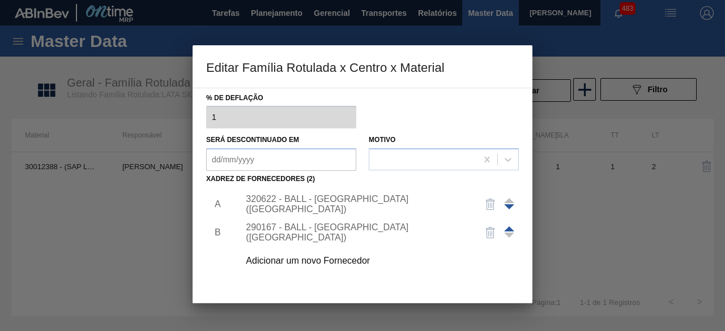
click at [365, 229] on div "290167 - BALL - BRASÍLIA (DF)" at bounding box center [357, 233] width 222 height 20
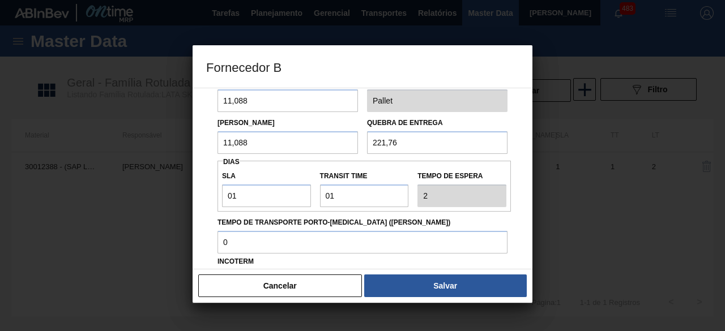
scroll to position [170, 0]
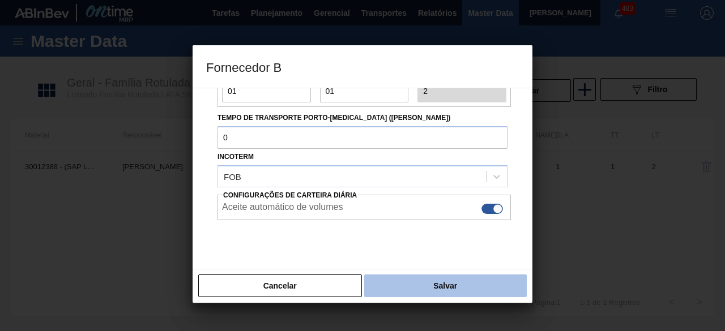
click at [434, 287] on button "Salvar" at bounding box center [445, 286] width 163 height 23
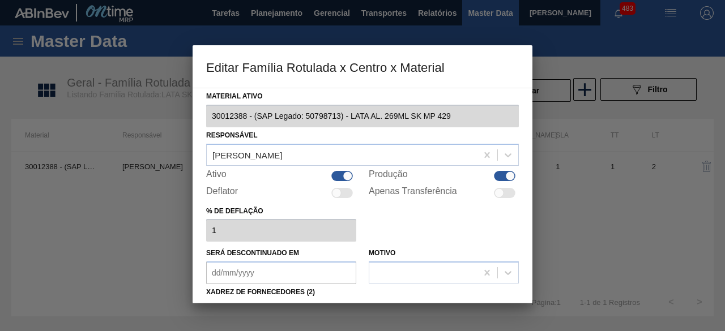
scroll to position [178, 0]
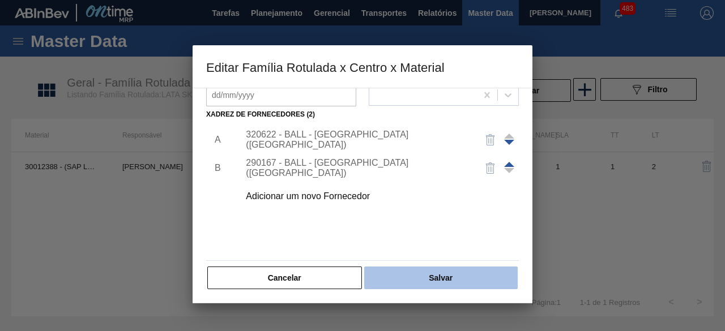
click at [451, 279] on button "Salvar" at bounding box center [441, 278] width 154 height 23
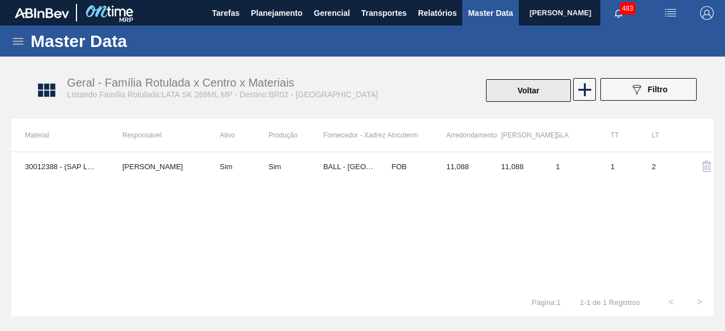
click at [539, 93] on button "Voltar" at bounding box center [528, 90] width 85 height 23
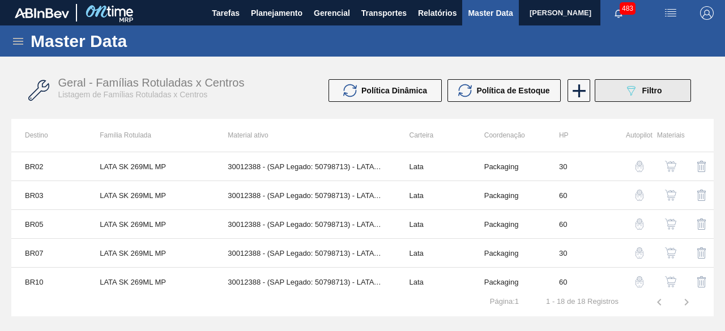
click at [658, 95] on span "Filtro" at bounding box center [652, 90] width 20 height 9
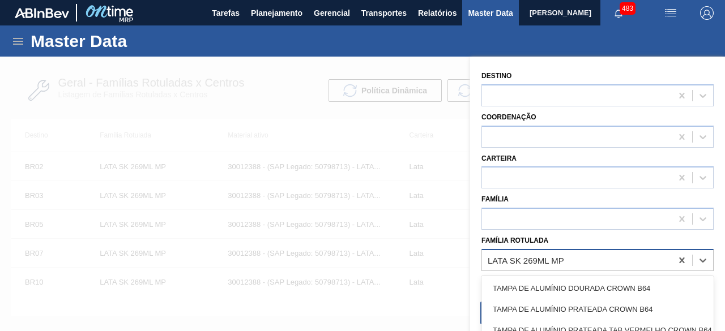
click at [612, 257] on div "LATA SK 269ML MP" at bounding box center [577, 260] width 190 height 16
paste Rotulada "LATA GCA ZERO 350ML"
type Rotulada "LATA GCA ZERO 350ML"
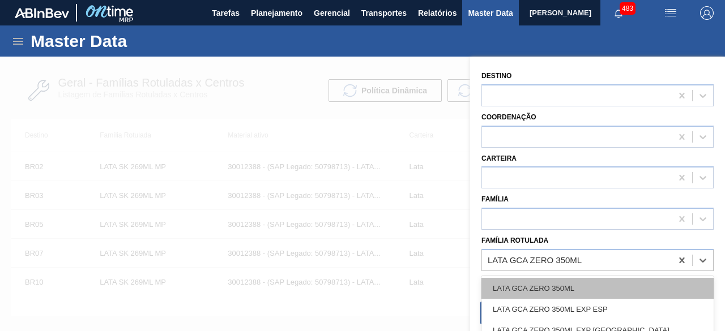
click at [587, 289] on div "LATA GCA ZERO 350ML" at bounding box center [598, 288] width 232 height 21
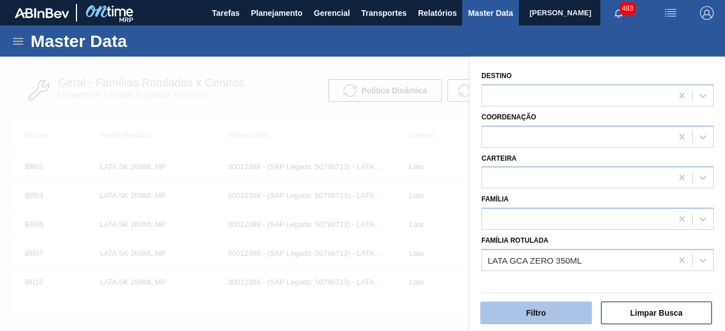
click at [555, 314] on button "Filtro" at bounding box center [536, 313] width 112 height 23
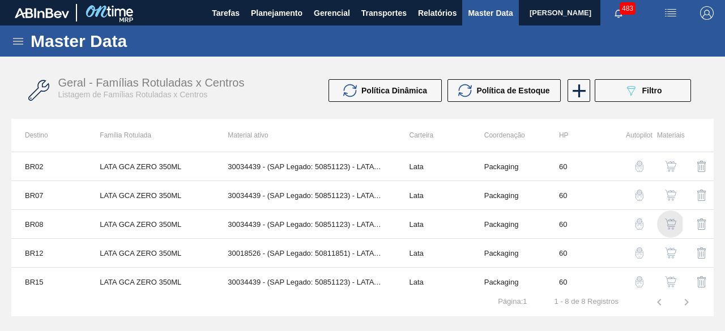
click at [674, 225] on img "button" at bounding box center [670, 224] width 11 height 11
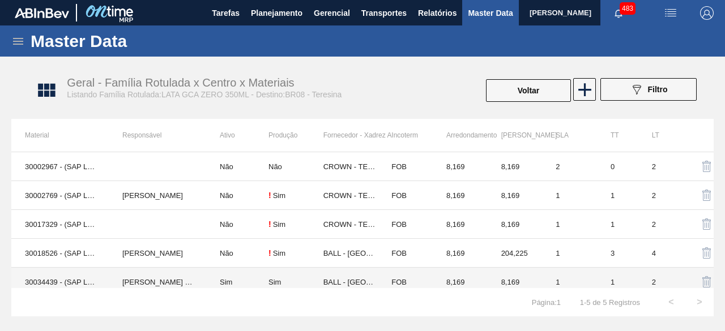
click at [142, 278] on td "IGOR FERREIRA MOURA" at bounding box center [157, 282] width 97 height 29
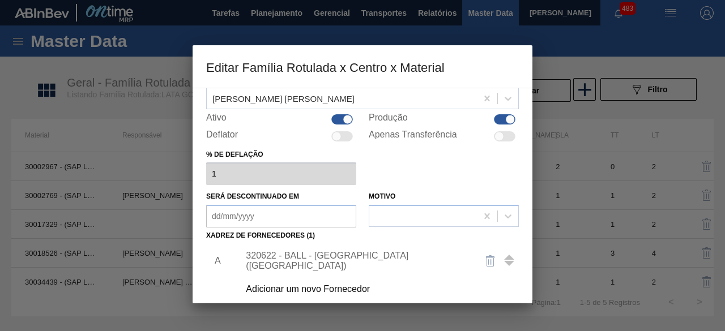
scroll to position [113, 0]
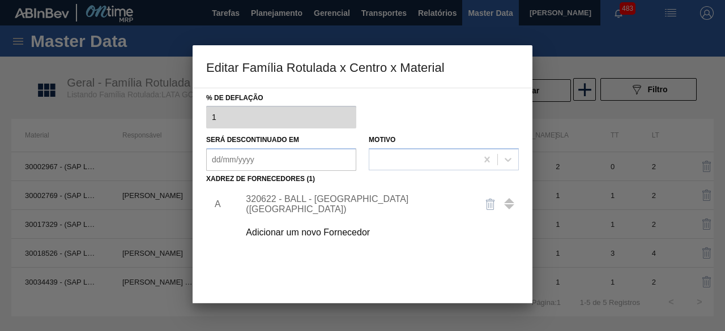
click at [346, 237] on div "Adicionar um novo Fornecedor" at bounding box center [357, 233] width 222 height 10
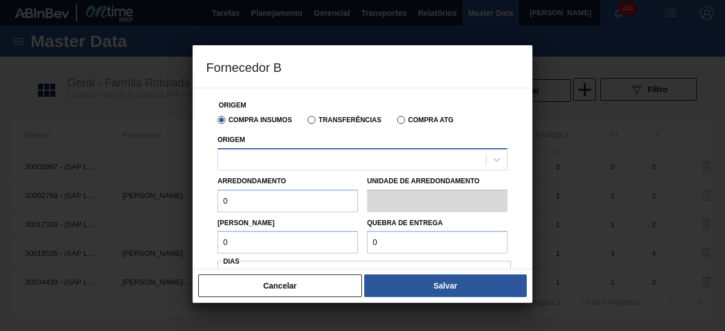
click at [368, 158] on div at bounding box center [352, 159] width 268 height 16
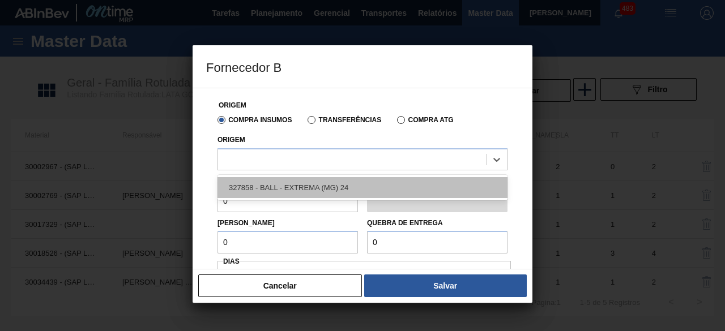
click at [366, 186] on div "327858 - BALL - EXTREMA (MG) 24" at bounding box center [363, 187] width 290 height 21
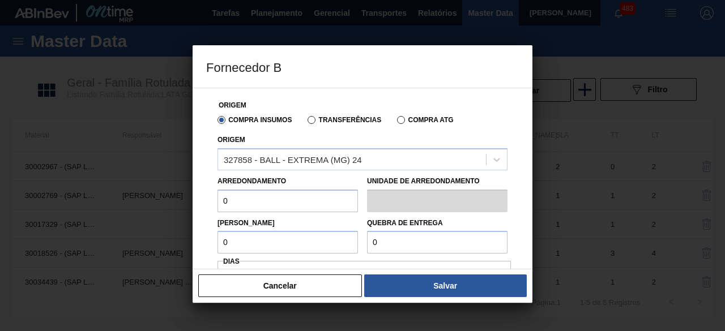
click at [295, 202] on input "0" at bounding box center [288, 201] width 140 height 23
type input "8,169"
click at [299, 244] on input "0" at bounding box center [288, 242] width 140 height 23
type input "8,169"
click at [390, 238] on input "0" at bounding box center [437, 242] width 140 height 23
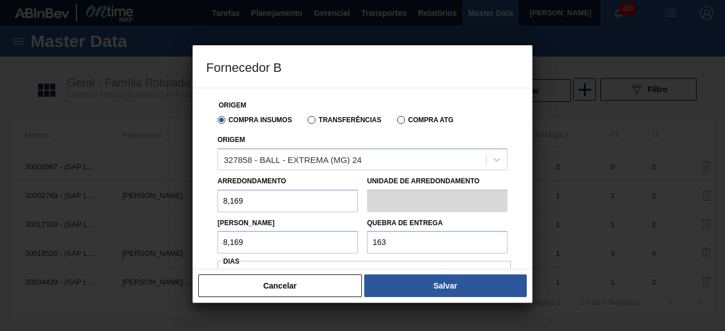
type input "163,38"
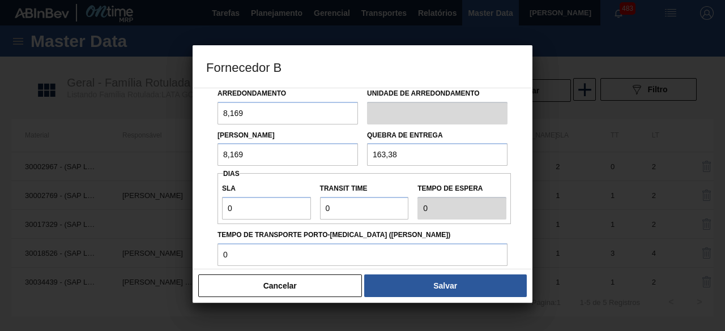
scroll to position [170, 0]
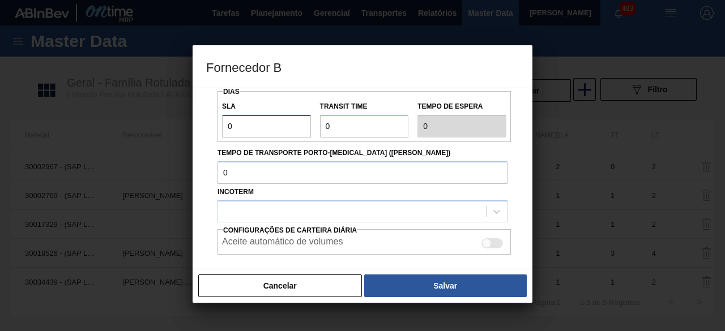
click at [286, 130] on input "0" at bounding box center [266, 126] width 89 height 23
type input "01"
type input "1"
drag, startPoint x: 339, startPoint y: 124, endPoint x: 362, endPoint y: 138, distance: 26.4
click at [340, 124] on input "Transit Time" at bounding box center [364, 126] width 89 height 23
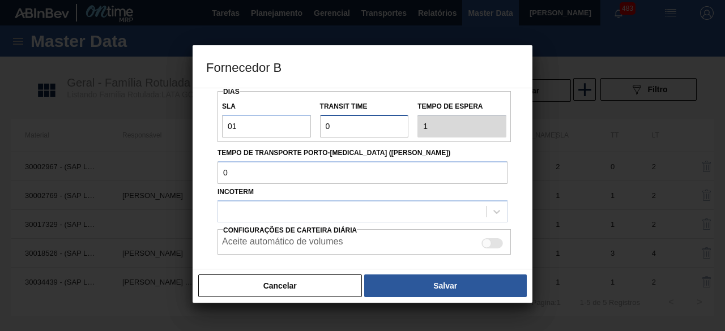
type input "01"
type input "2"
click at [343, 210] on div at bounding box center [352, 211] width 268 height 16
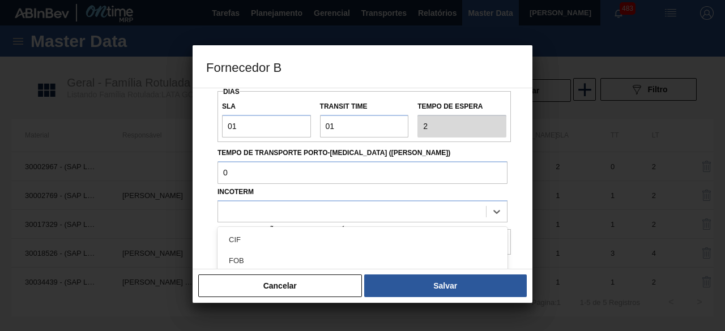
click at [335, 252] on div "FOB" at bounding box center [363, 260] width 290 height 21
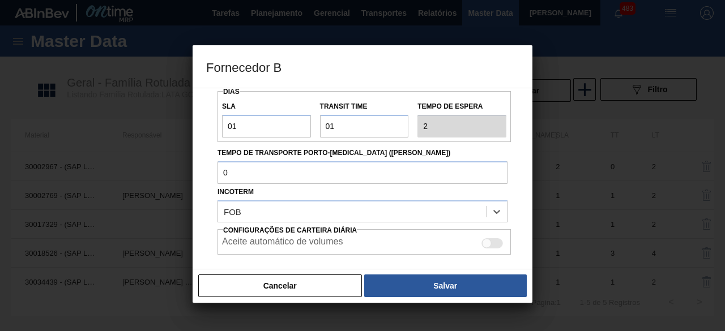
click at [497, 243] on div at bounding box center [493, 243] width 22 height 10
checkbox input "true"
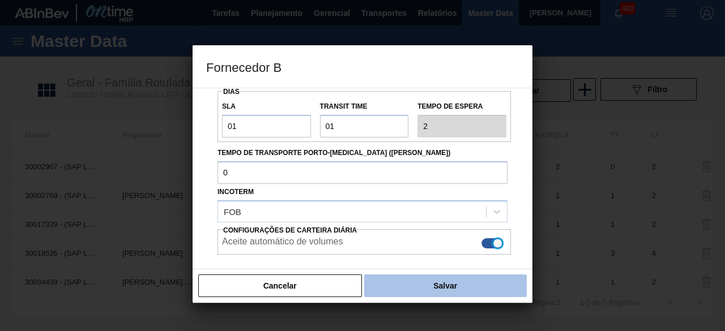
click at [492, 280] on button "Salvar" at bounding box center [445, 286] width 163 height 23
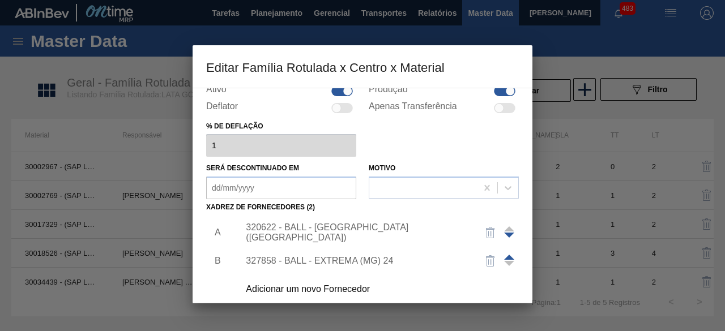
scroll to position [178, 0]
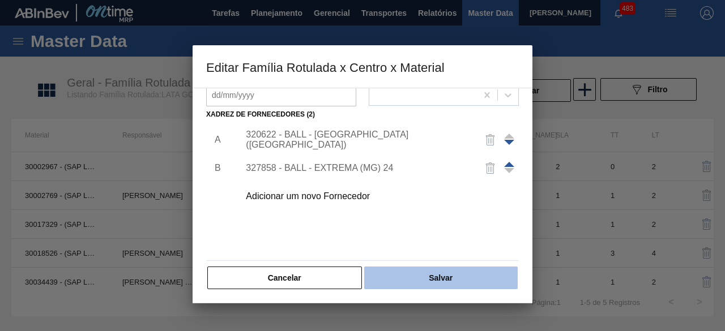
click at [454, 275] on button "Salvar" at bounding box center [441, 278] width 154 height 23
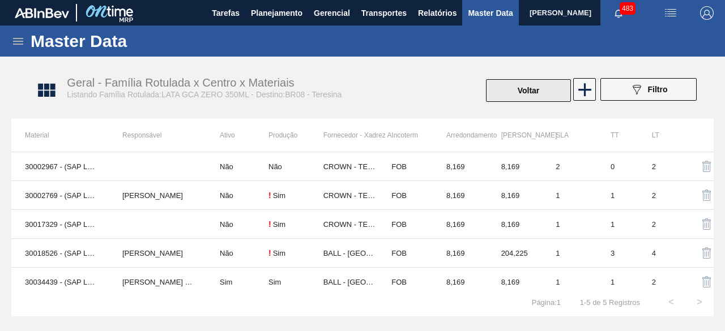
drag, startPoint x: 529, startPoint y: 98, endPoint x: 543, endPoint y: 97, distance: 14.2
click at [543, 97] on button "Voltar" at bounding box center [528, 90] width 85 height 23
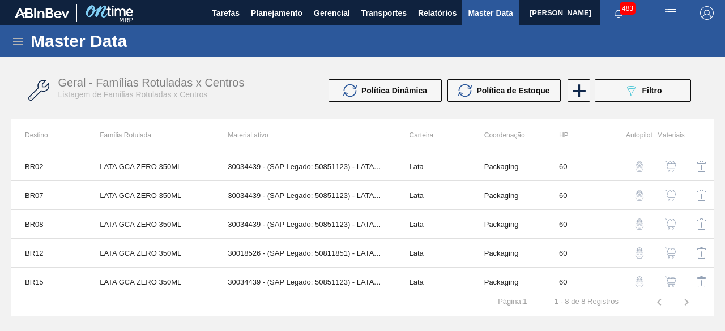
click at [638, 95] on div "089F7B8B-B2A5-4AFE-B5C0-19BA573D28AC Filtro" at bounding box center [643, 91] width 38 height 14
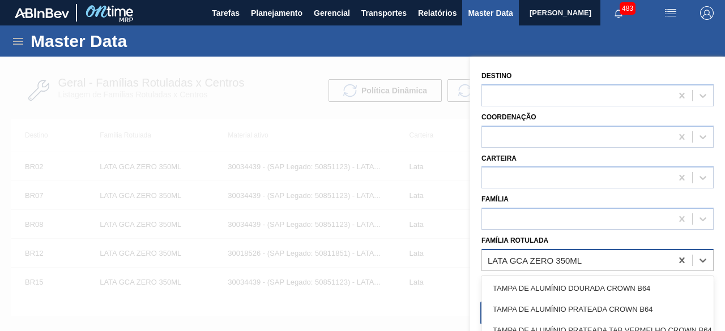
click at [610, 258] on div "LATA GCA ZERO 350ML" at bounding box center [577, 260] width 190 height 16
paste Rotulada "LATA GCA 350ML"
type Rotulada "LATA GCA 350ML"
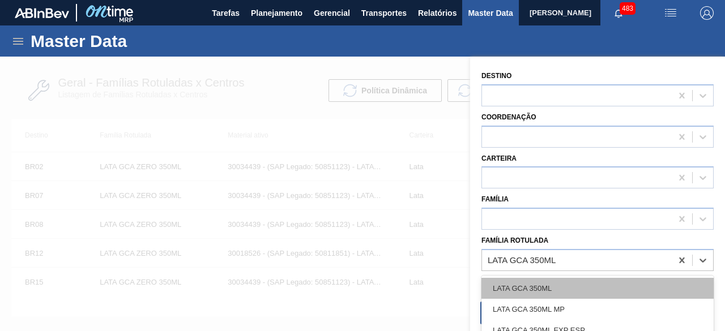
click at [593, 287] on div "LATA GCA 350ML" at bounding box center [598, 288] width 232 height 21
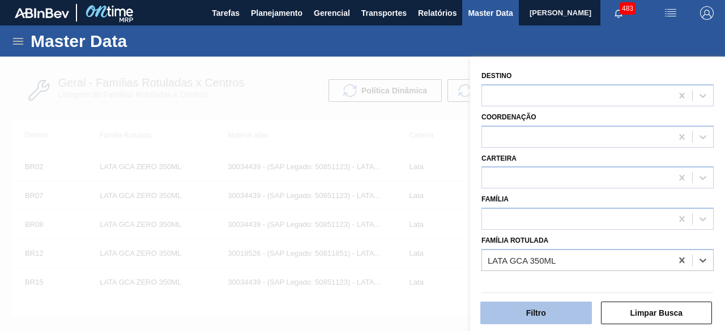
click at [583, 312] on button "Filtro" at bounding box center [536, 313] width 112 height 23
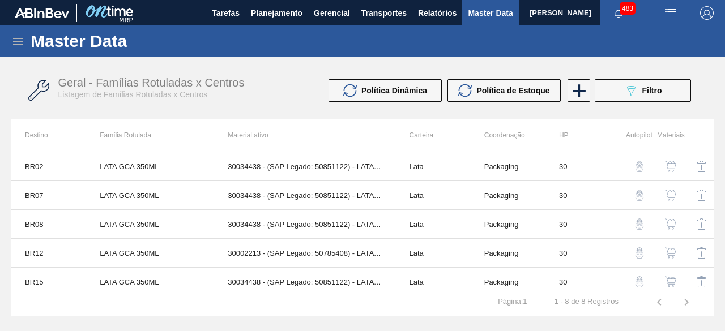
click at [667, 220] on img "button" at bounding box center [670, 224] width 11 height 11
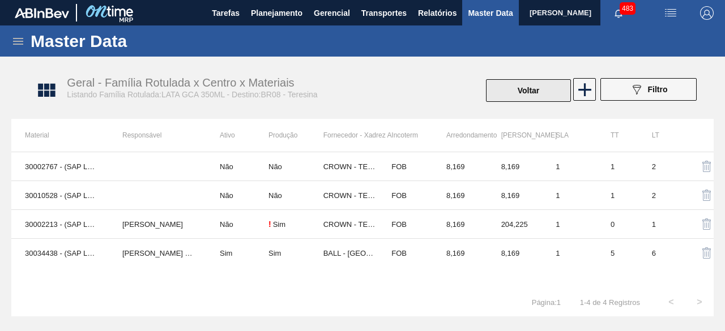
click at [539, 88] on button "Voltar" at bounding box center [528, 90] width 85 height 23
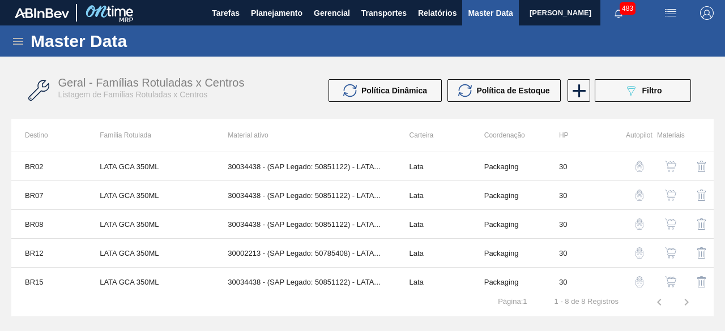
click at [670, 200] on img "button" at bounding box center [670, 195] width 11 height 11
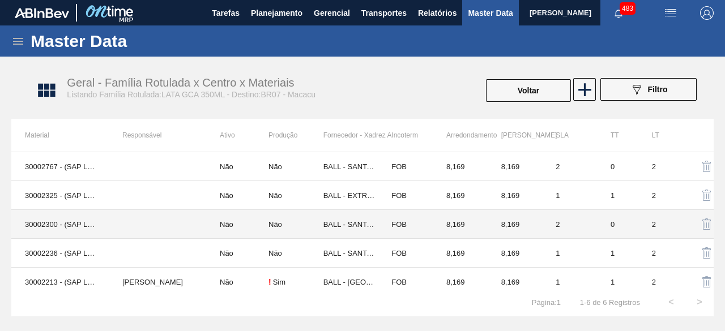
scroll to position [35, 0]
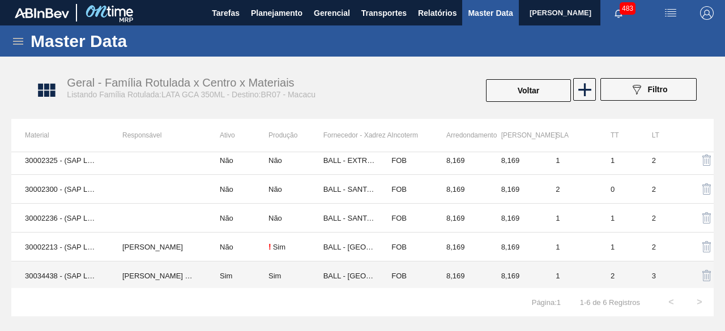
click at [205, 267] on td "BRUNO DE MELLO DUARTE" at bounding box center [157, 276] width 97 height 29
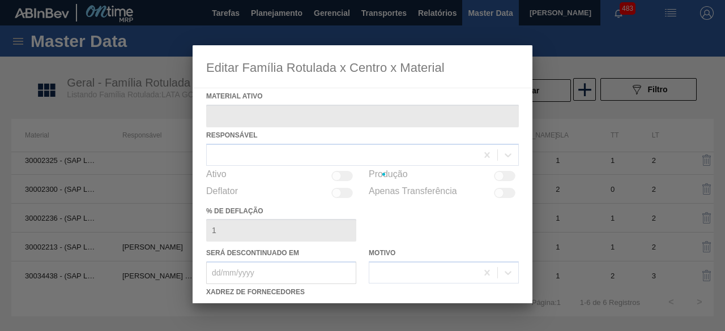
type ativo "30034438 - (SAP Legado: 50851122) - LATA AL 350ML GCA WANDINHA"
checkbox input "true"
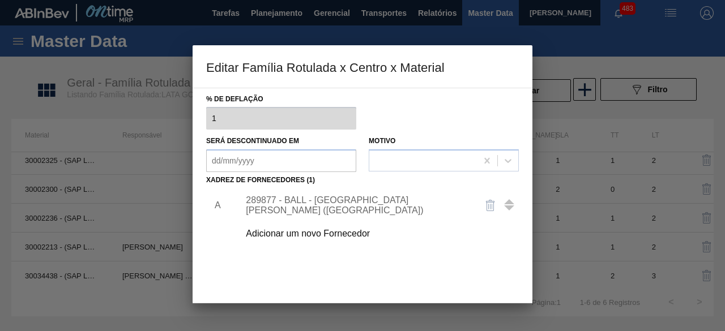
scroll to position [113, 0]
click at [374, 206] on div "289877 - BALL - TRÊS RIOS (RJ)" at bounding box center [357, 204] width 222 height 20
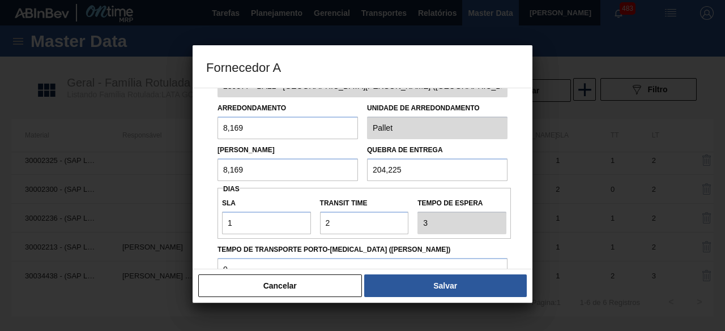
scroll to position [20, 0]
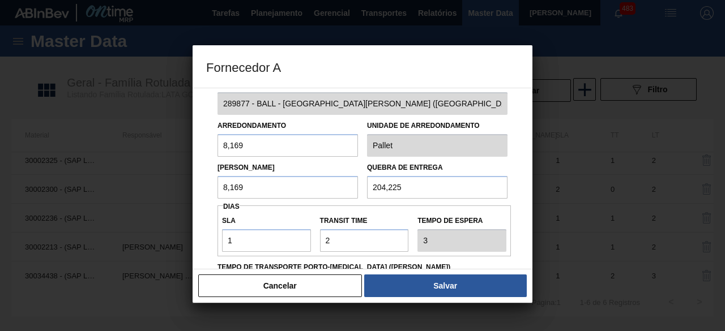
click at [441, 186] on input "204,225" at bounding box center [437, 187] width 140 height 23
type input "2"
type input "163,38"
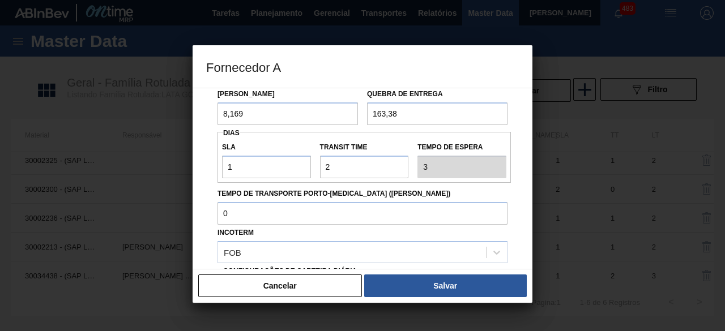
scroll to position [134, 0]
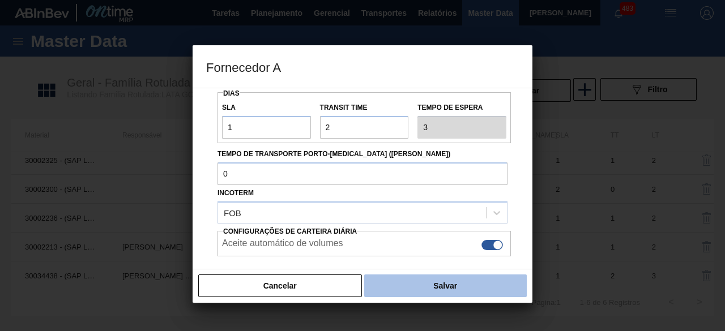
click at [436, 286] on button "Salvar" at bounding box center [445, 286] width 163 height 23
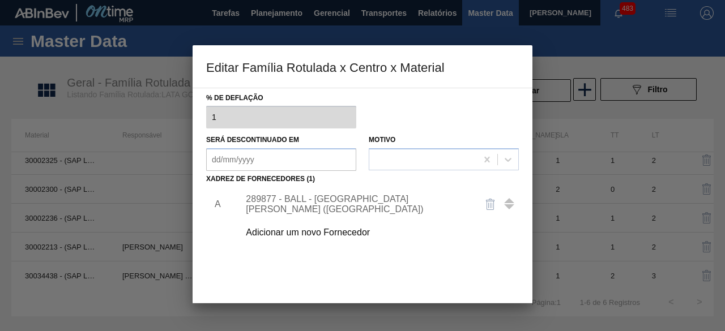
click at [353, 236] on div "Adicionar um novo Fornecedor" at bounding box center [357, 233] width 222 height 10
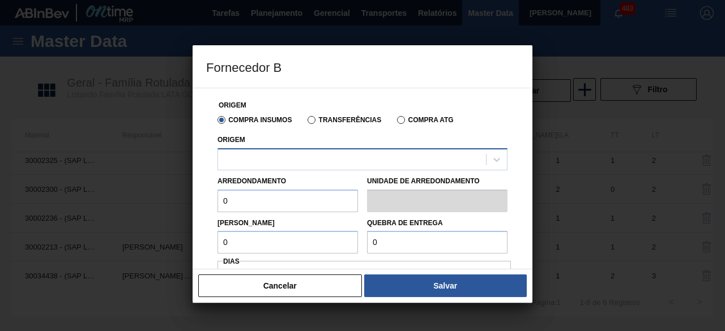
click at [387, 155] on div at bounding box center [352, 159] width 268 height 16
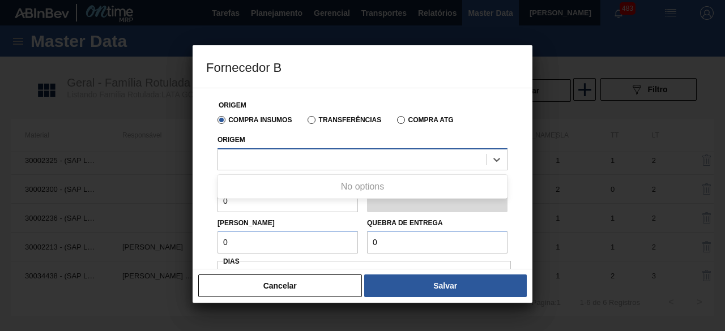
click at [436, 165] on div at bounding box center [352, 159] width 268 height 16
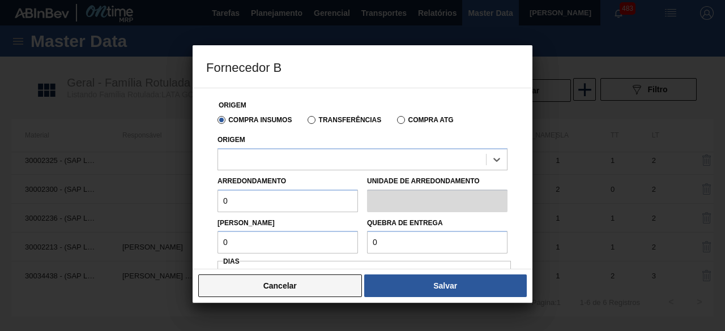
click at [343, 283] on button "Cancelar" at bounding box center [280, 286] width 164 height 23
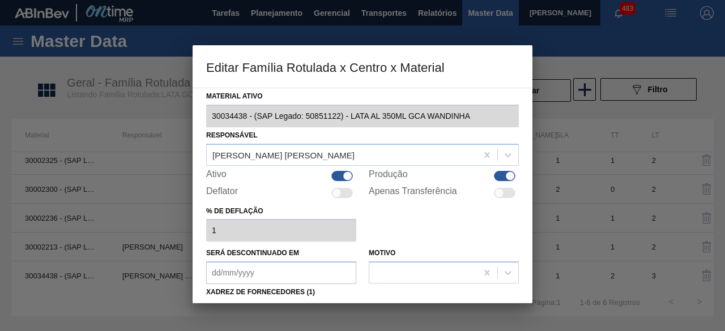
scroll to position [170, 0]
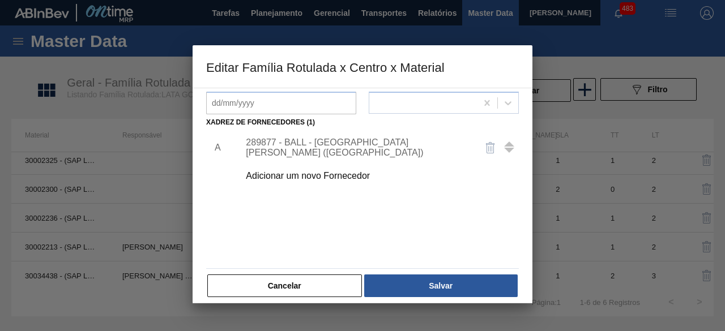
click at [348, 176] on div "Adicionar um novo Fornecedor" at bounding box center [357, 176] width 222 height 10
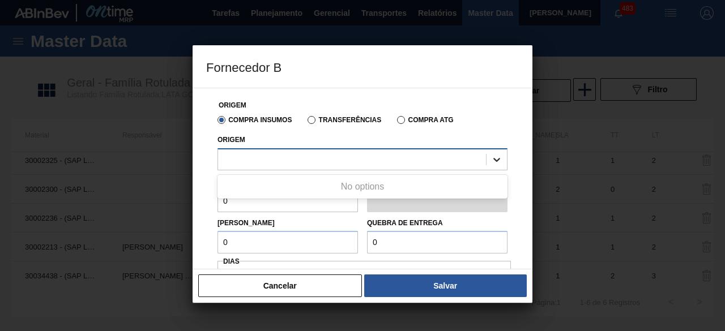
click at [487, 163] on div at bounding box center [497, 160] width 20 height 20
type input "32"
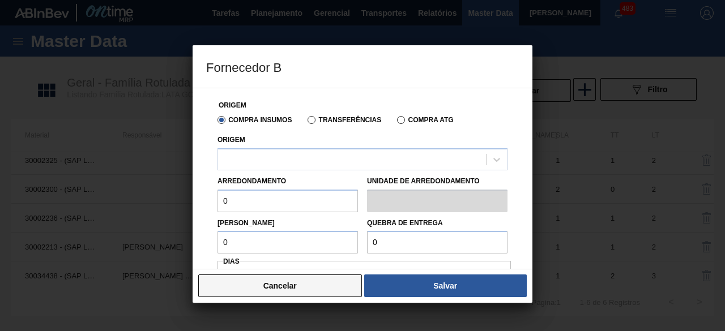
click at [318, 287] on button "Cancelar" at bounding box center [280, 286] width 164 height 23
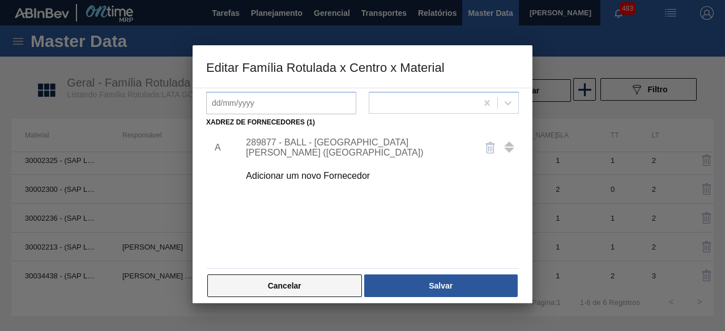
click at [327, 286] on button "Cancelar" at bounding box center [284, 286] width 155 height 23
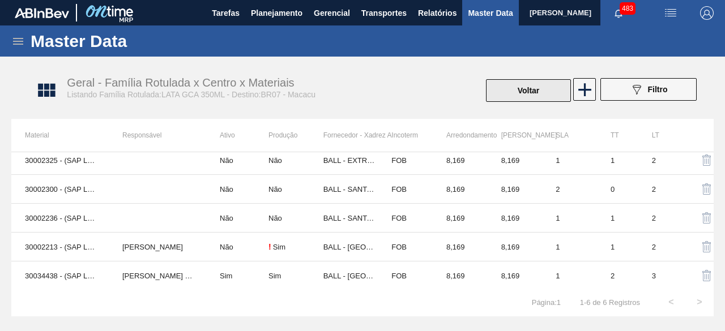
click at [529, 95] on button "Voltar" at bounding box center [528, 90] width 85 height 23
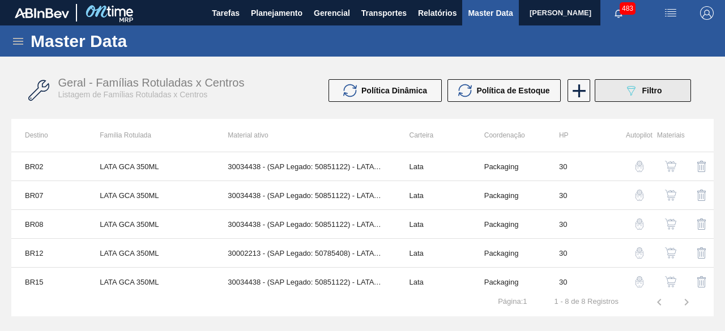
click at [628, 99] on button "089F7B8B-B2A5-4AFE-B5C0-19BA573D28AC Filtro" at bounding box center [643, 90] width 96 height 23
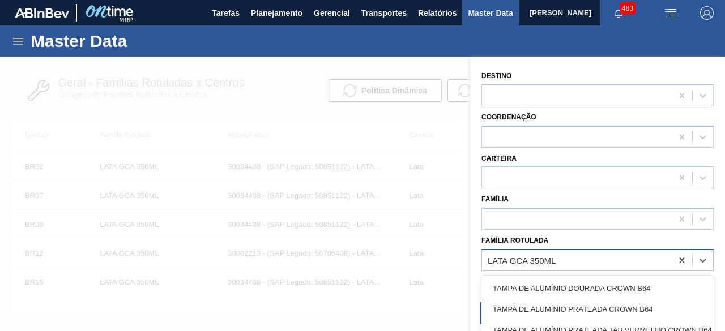
click at [593, 257] on div "LATA GCA 350ML" at bounding box center [577, 260] width 190 height 16
paste Rotulada "LATA ORIGINAL 269M"
type Rotulada "LATA ORIGINAL 269M"
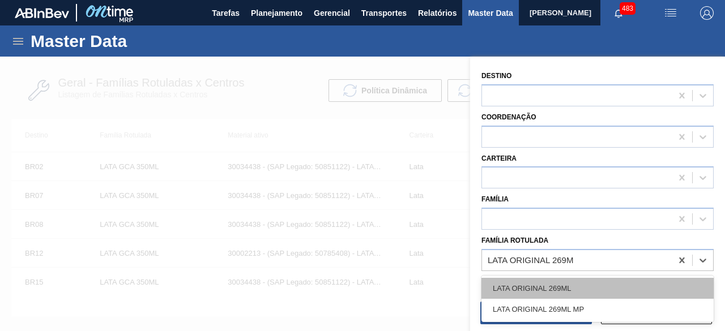
click at [590, 291] on div "LATA ORIGINAL 269ML" at bounding box center [598, 288] width 232 height 21
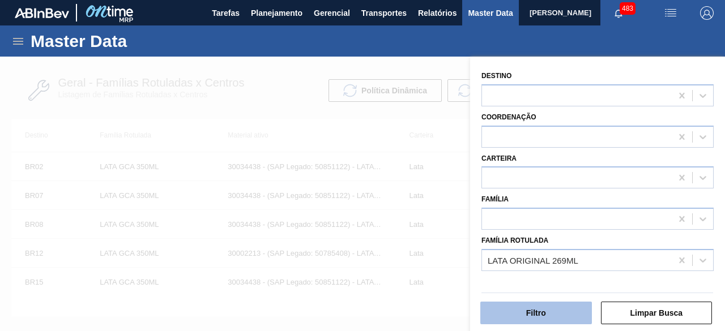
click at [570, 318] on button "Filtro" at bounding box center [536, 313] width 112 height 23
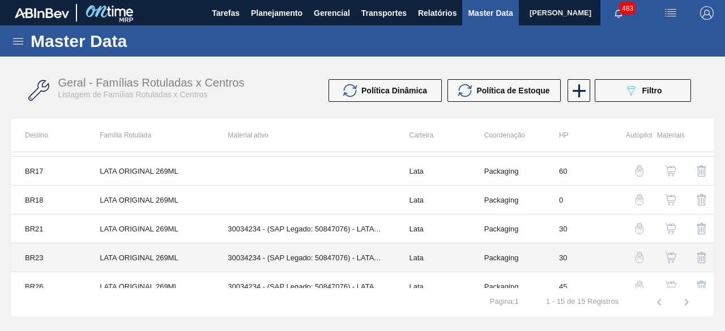
scroll to position [283, 0]
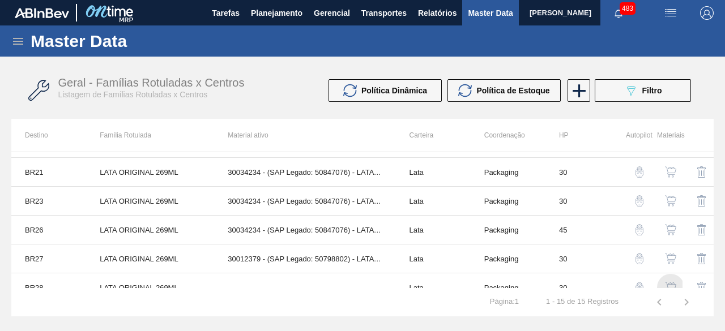
click at [667, 286] on img "button" at bounding box center [670, 287] width 11 height 11
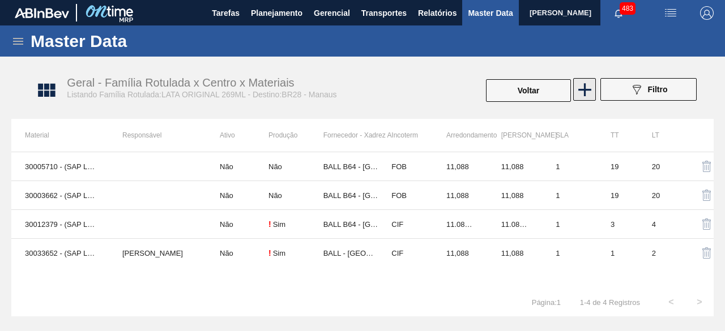
click at [580, 90] on icon at bounding box center [585, 90] width 22 height 22
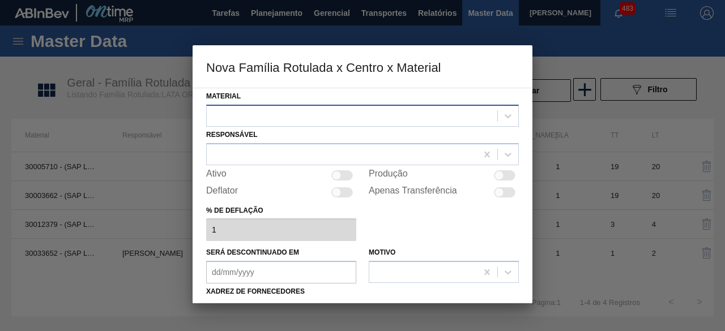
click at [461, 123] on div at bounding box center [352, 116] width 291 height 16
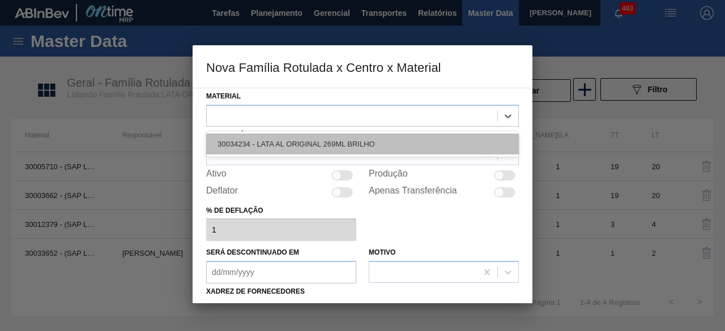
click at [359, 143] on div "30034234 - LATA AL ORIGINAL 269ML BRILHO" at bounding box center [362, 144] width 313 height 21
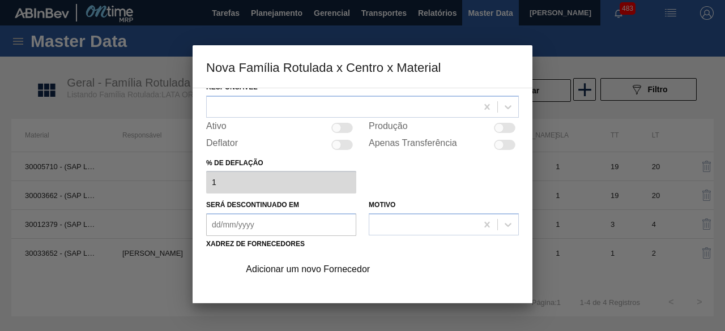
scroll to position [113, 0]
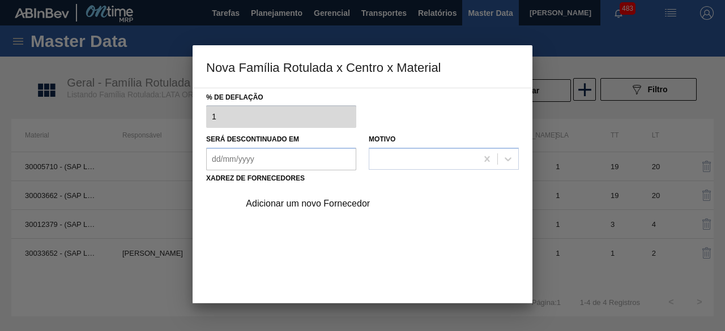
click at [360, 206] on div "Adicionar um novo Fornecedor" at bounding box center [357, 204] width 222 height 10
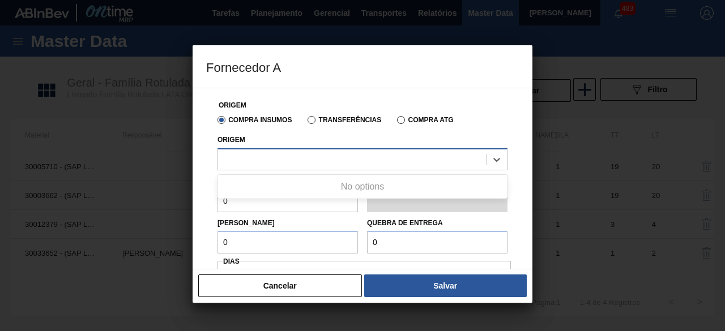
click at [411, 155] on div at bounding box center [352, 159] width 268 height 16
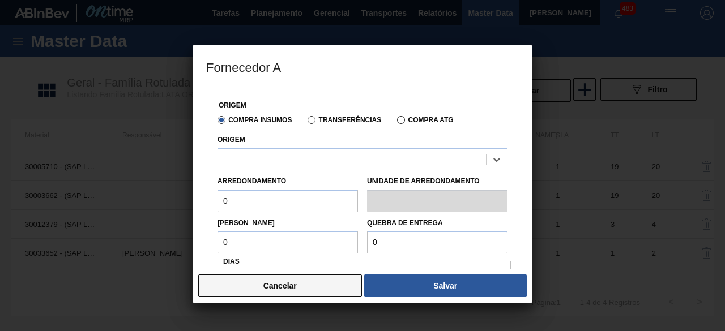
click at [323, 287] on button "Cancelar" at bounding box center [280, 286] width 164 height 23
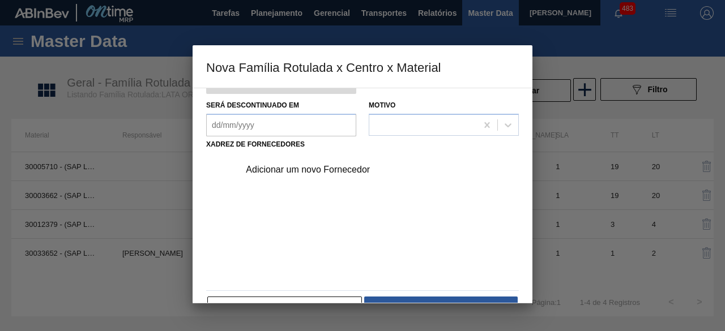
scroll to position [177, 0]
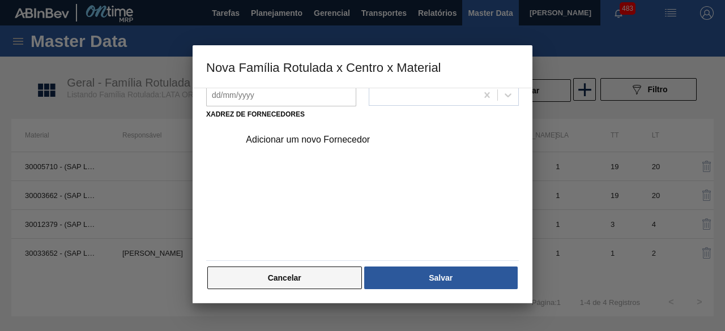
click at [340, 280] on button "Cancelar" at bounding box center [284, 278] width 155 height 23
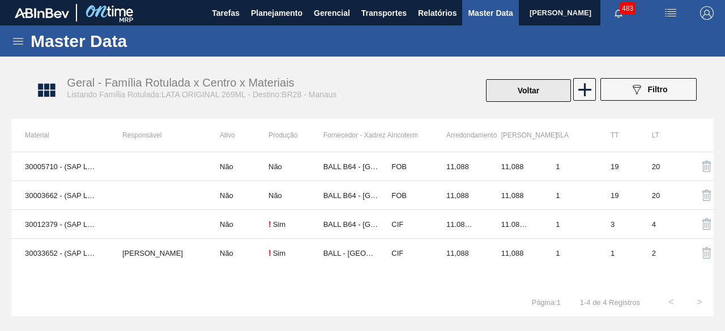
click at [553, 100] on button "Voltar" at bounding box center [528, 90] width 85 height 23
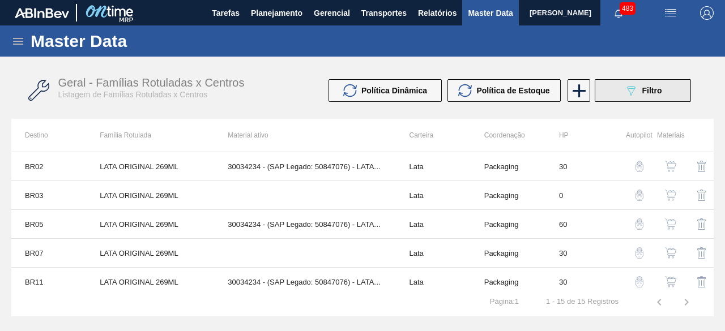
click at [629, 84] on icon "089F7B8B-B2A5-4AFE-B5C0-19BA573D28AC" at bounding box center [631, 91] width 14 height 14
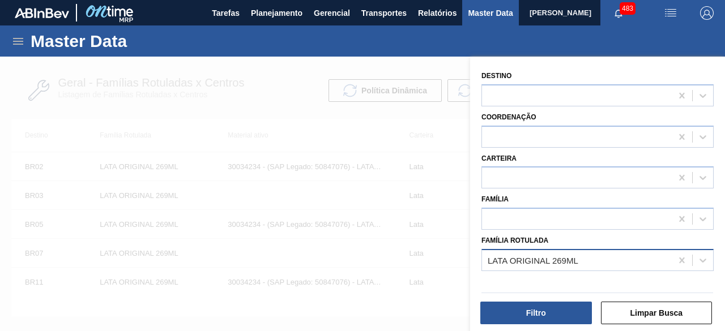
click at [582, 261] on div "LATA ORIGINAL 269ML" at bounding box center [577, 260] width 190 height 16
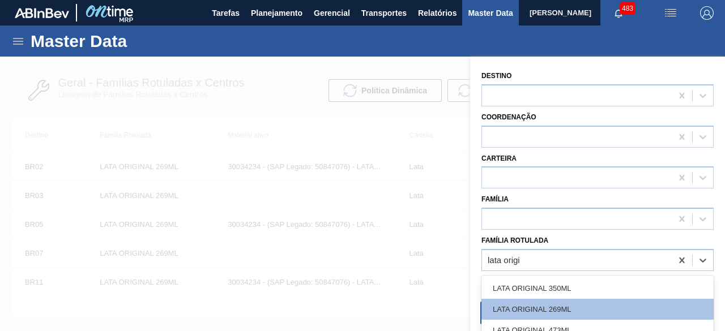
scroll to position [57, 0]
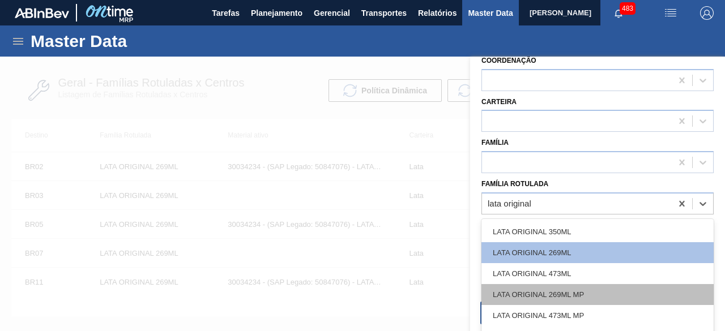
type Rotulada "lata original 3"
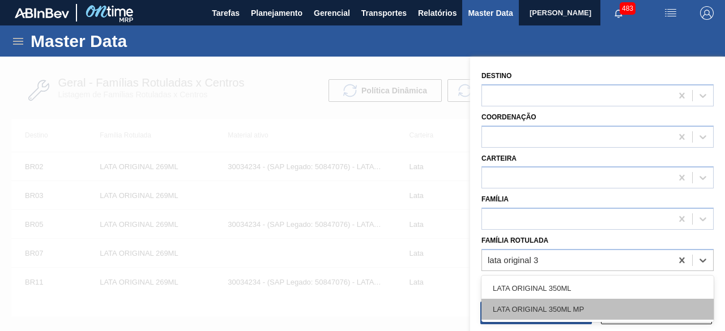
click at [599, 305] on div "LATA ORIGINAL 350ML MP" at bounding box center [598, 309] width 232 height 21
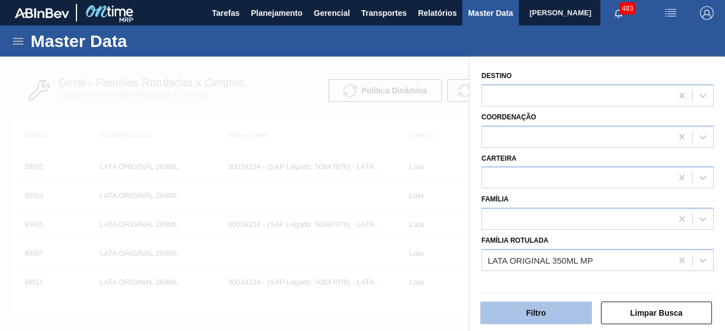
click at [570, 310] on button "Filtro" at bounding box center [536, 313] width 112 height 23
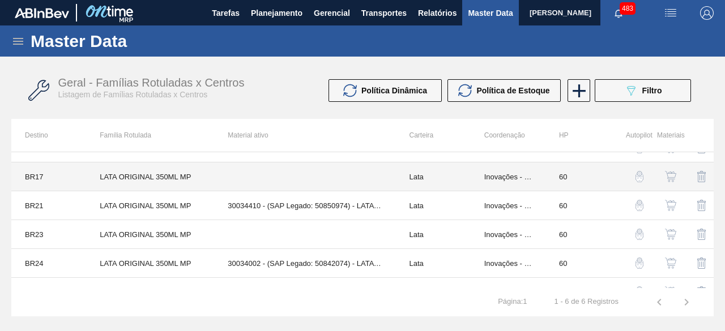
scroll to position [35, 0]
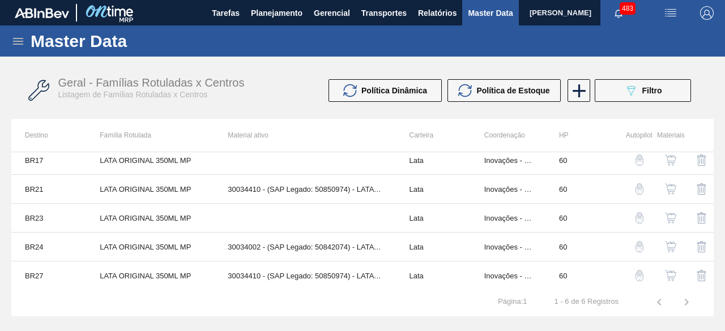
click at [671, 245] on img "button" at bounding box center [670, 246] width 11 height 11
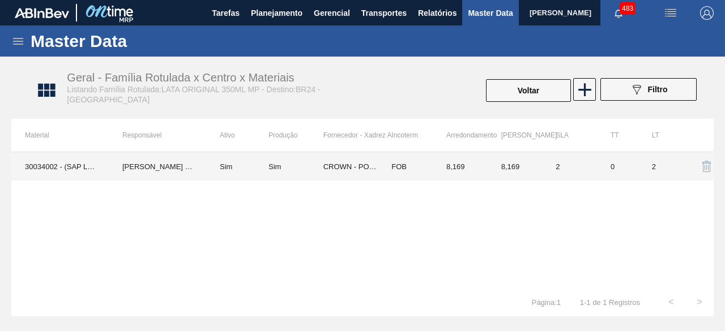
click at [41, 167] on td "30034002 - (SAP Legado: 50842074) - LATA ORIGINAL 350 ML MP" at bounding box center [59, 166] width 97 height 28
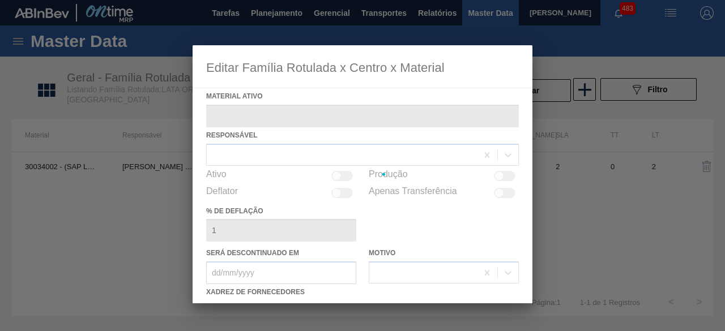
type ativo "30034002 - (SAP Legado: 50842074) - LATA ORIGINAL 350 ML MP"
checkbox input "true"
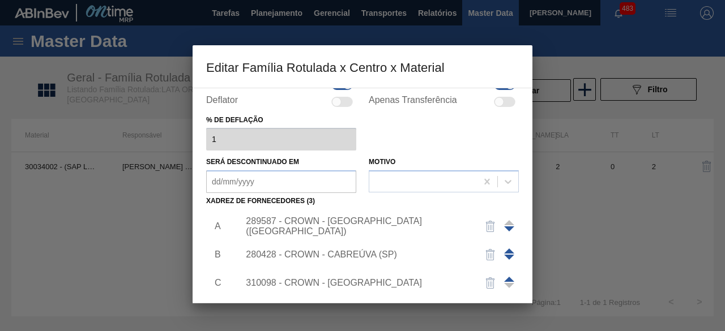
scroll to position [170, 0]
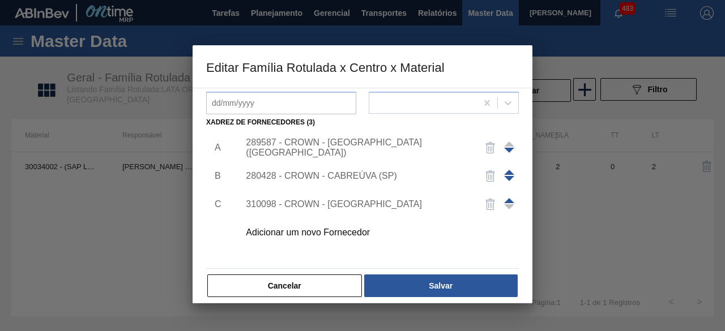
drag, startPoint x: 327, startPoint y: 287, endPoint x: 352, endPoint y: 209, distance: 82.2
click at [327, 287] on button "Cancelar" at bounding box center [284, 286] width 155 height 23
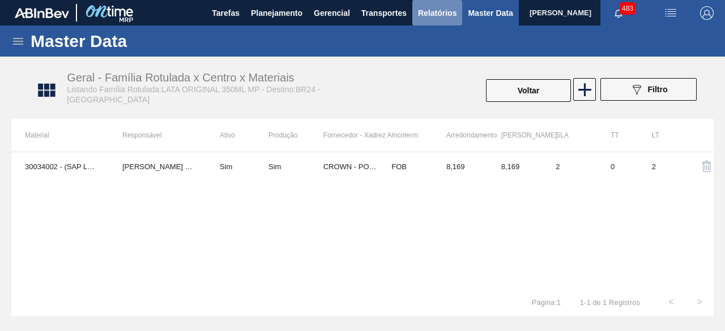
click at [433, 14] on span "Relatórios" at bounding box center [437, 13] width 39 height 14
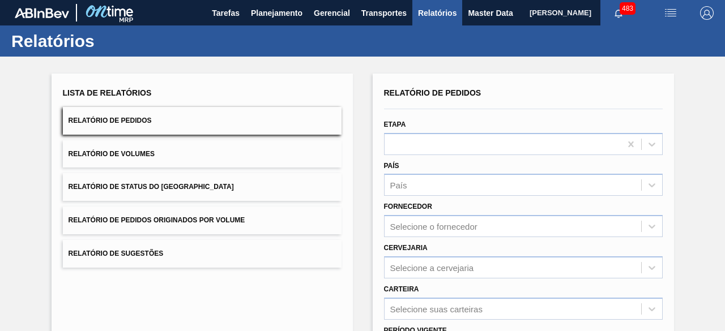
click at [192, 159] on button "Relatório de Volumes" at bounding box center [202, 154] width 279 height 28
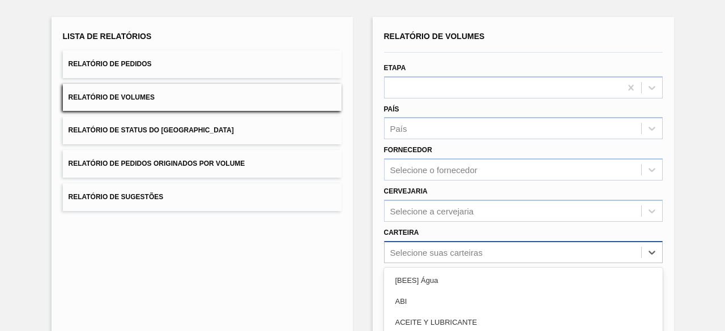
scroll to position [167, 0]
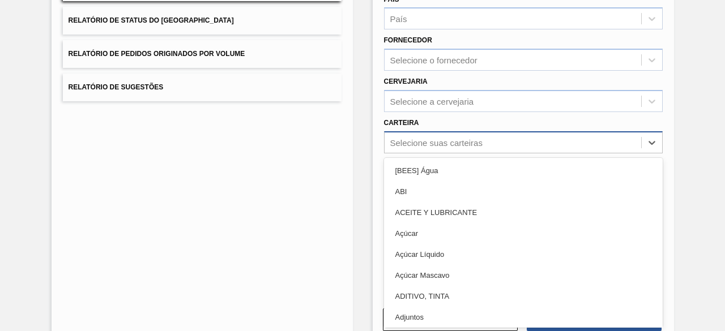
click at [491, 154] on div "option [BEES] Água focused, 1 of 101. 101 results available. Use Up and Down to…" at bounding box center [523, 142] width 279 height 22
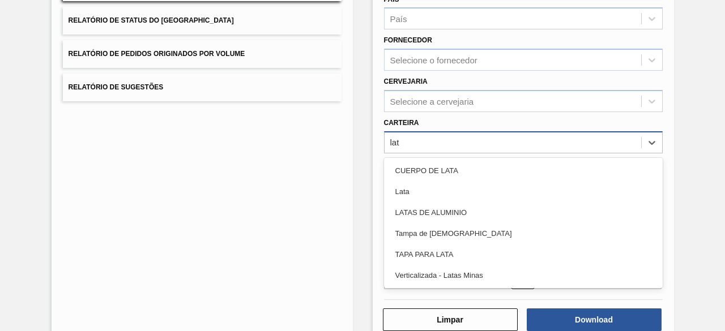
type input "lata"
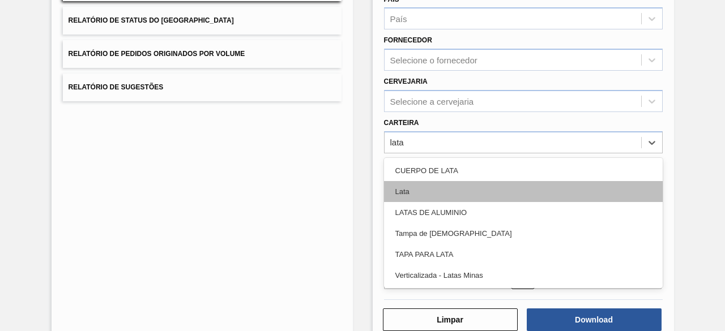
click at [495, 194] on div "Lata" at bounding box center [523, 191] width 279 height 21
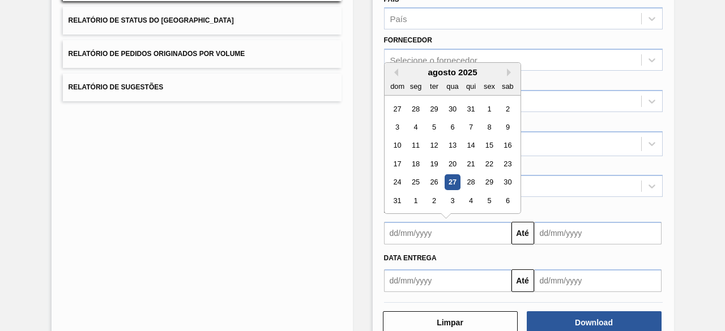
click at [477, 237] on input "text" at bounding box center [447, 233] width 127 height 23
drag, startPoint x: 449, startPoint y: 180, endPoint x: 459, endPoint y: 185, distance: 10.6
click at [449, 180] on div "27" at bounding box center [452, 182] width 15 height 15
type input "[DATE]"
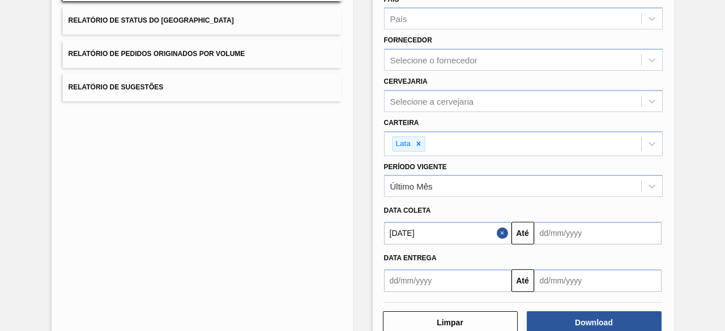
drag, startPoint x: 548, startPoint y: 232, endPoint x: 559, endPoint y: 223, distance: 14.1
click at [548, 232] on input "text" at bounding box center [597, 233] width 127 height 23
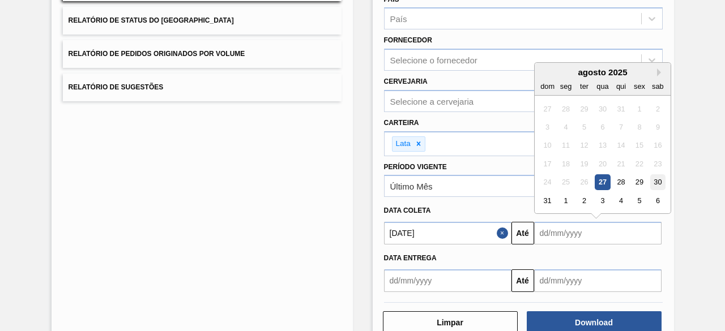
click at [659, 181] on div "30" at bounding box center [657, 182] width 15 height 15
type input "[DATE]"
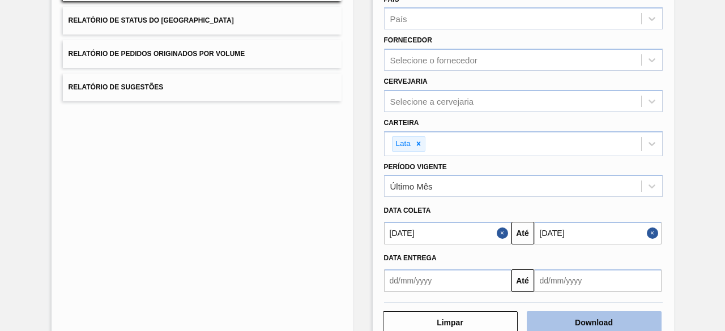
click at [610, 318] on button "Download" at bounding box center [594, 323] width 135 height 23
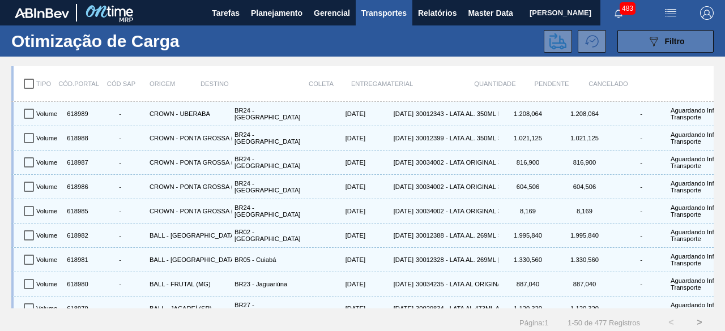
click at [649, 45] on icon "089F7B8B-B2A5-4AFE-B5C0-19BA573D28AC" at bounding box center [654, 42] width 14 height 14
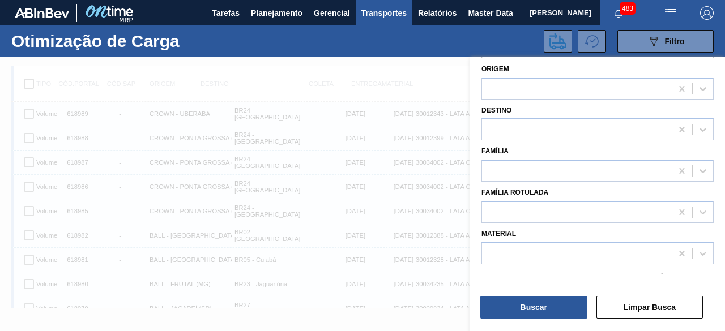
scroll to position [113, 0]
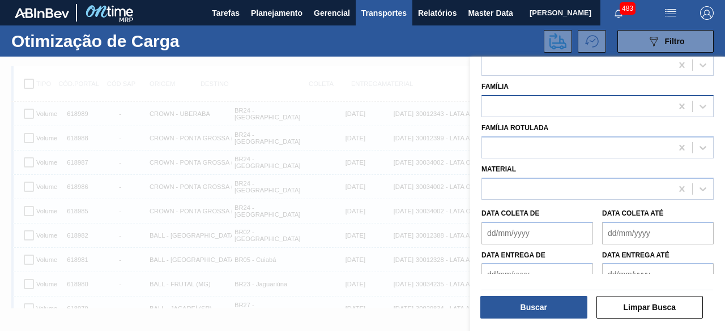
click at [598, 110] on div at bounding box center [577, 107] width 190 height 16
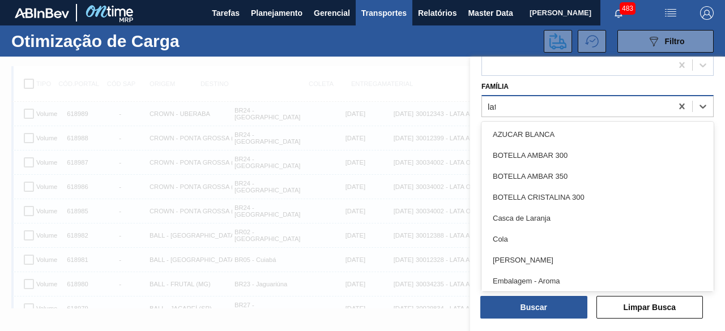
type input "lata"
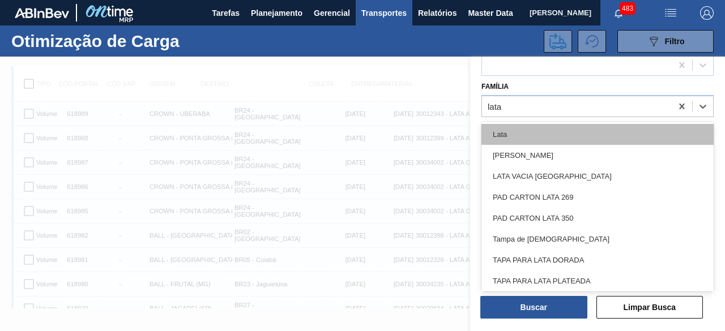
click at [574, 138] on div "Lata" at bounding box center [598, 134] width 232 height 21
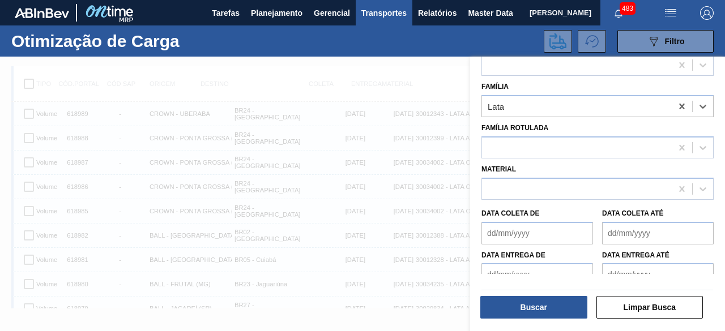
click at [556, 231] on de "Data coleta de" at bounding box center [538, 233] width 112 height 23
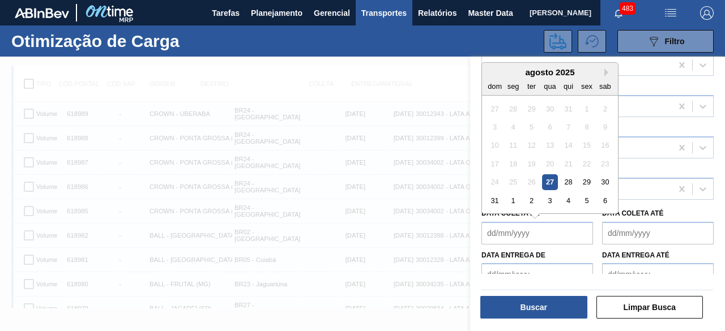
click at [552, 183] on div "27" at bounding box center [549, 181] width 15 height 15
type de "[DATE]"
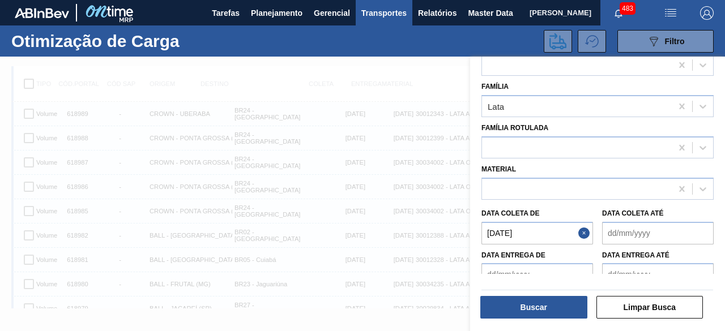
click at [650, 236] on até "Data coleta até" at bounding box center [658, 233] width 112 height 23
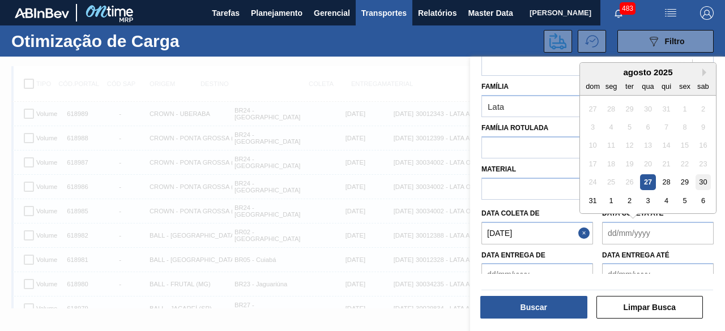
click at [701, 178] on div "30" at bounding box center [703, 181] width 15 height 15
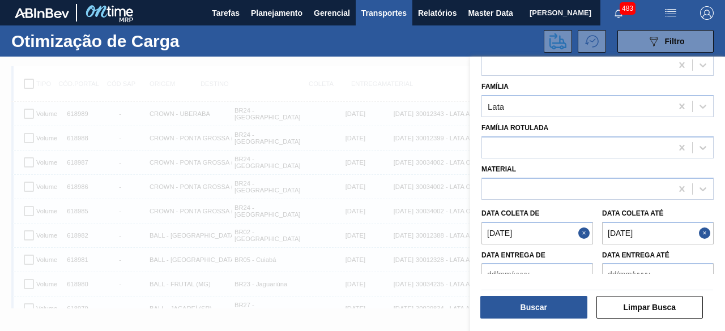
type até "[DATE]"
click at [551, 312] on button "Buscar" at bounding box center [533, 307] width 107 height 23
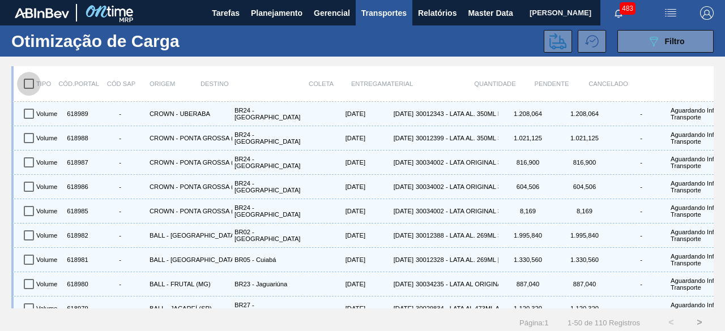
click at [27, 86] on input "checkbox" at bounding box center [29, 84] width 24 height 24
checkbox input "true"
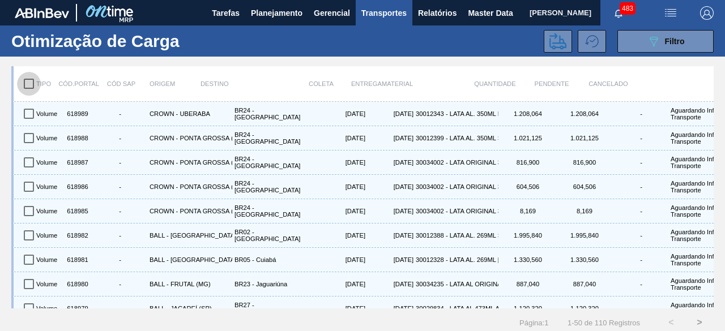
checkbox input "true"
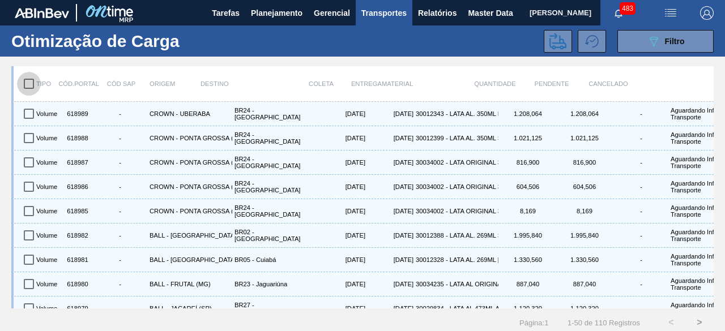
checkbox input "true"
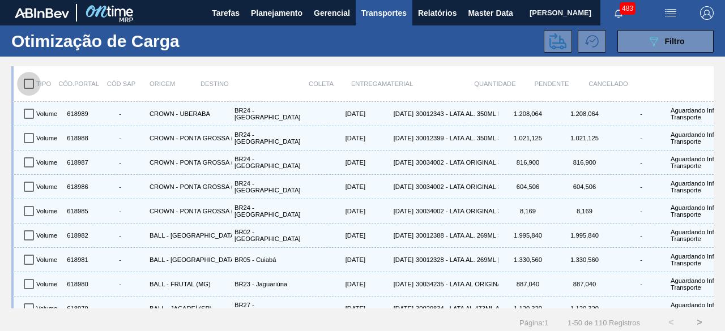
checkbox input "true"
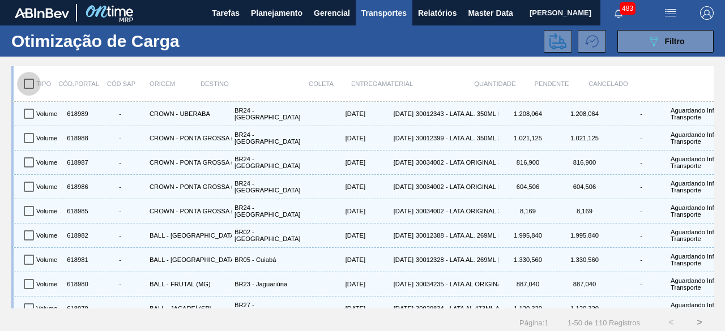
checkbox input "true"
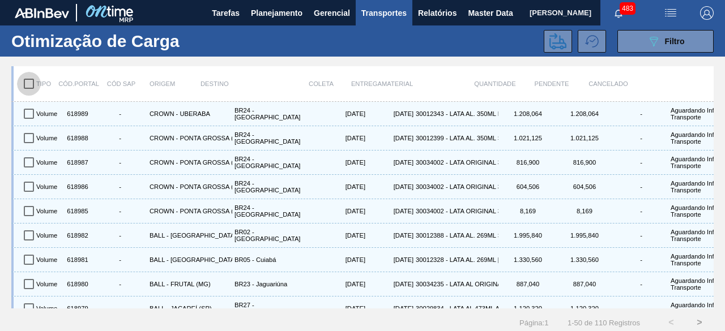
checkbox input "true"
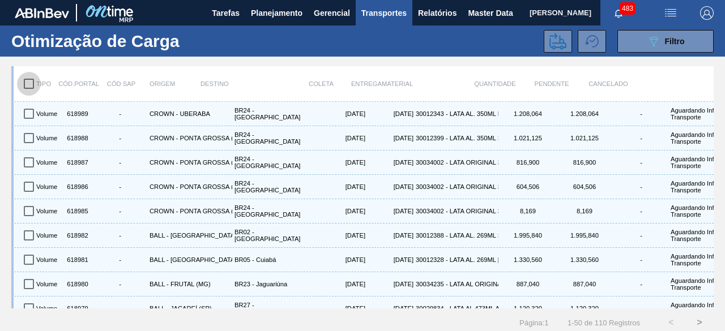
checkbox input "true"
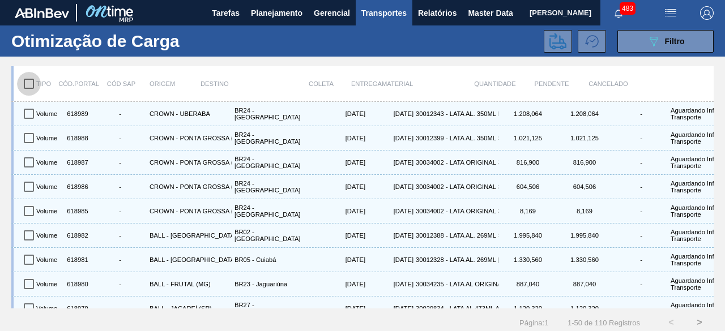
checkbox input "true"
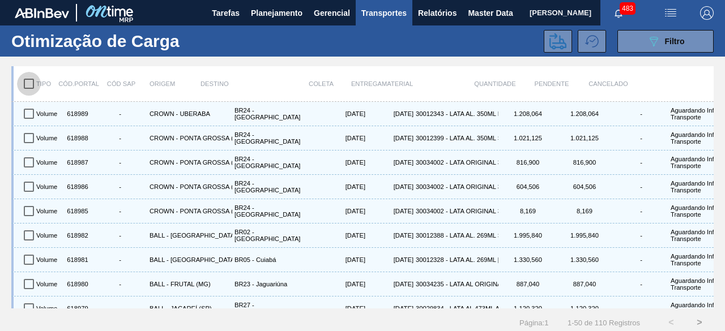
checkbox input "true"
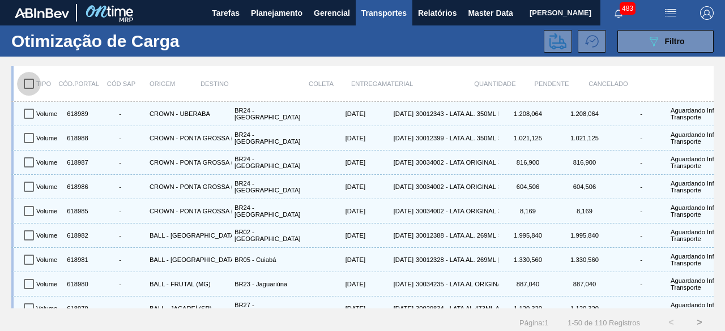
checkbox input "true"
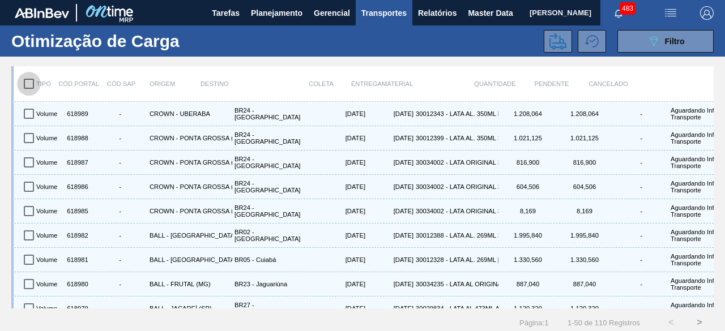
checkbox input "true"
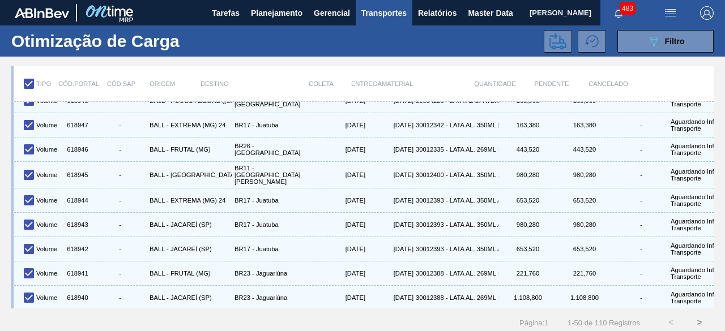
scroll to position [1009, 0]
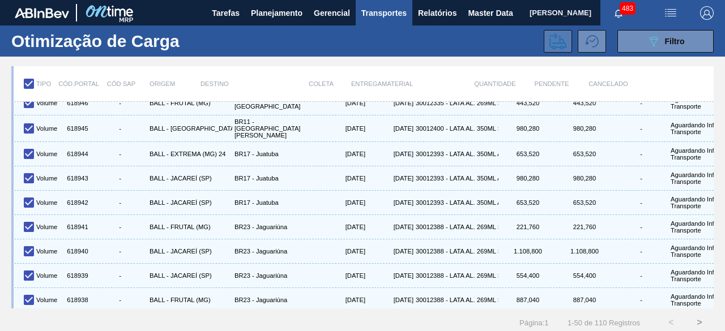
click at [559, 46] on icon at bounding box center [557, 41] width 17 height 17
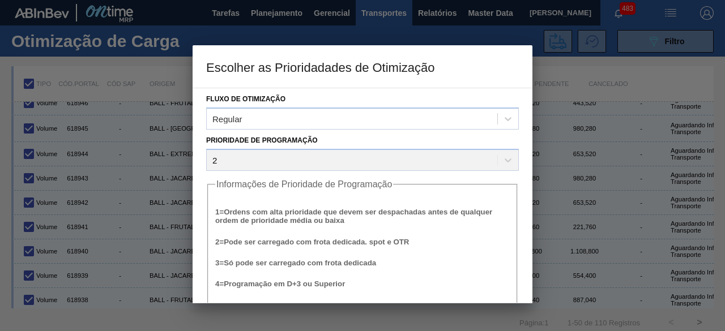
scroll to position [43, 0]
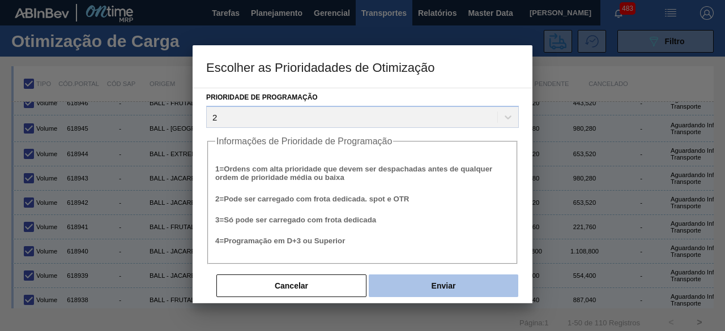
click at [469, 286] on button "Enviar" at bounding box center [444, 286] width 150 height 23
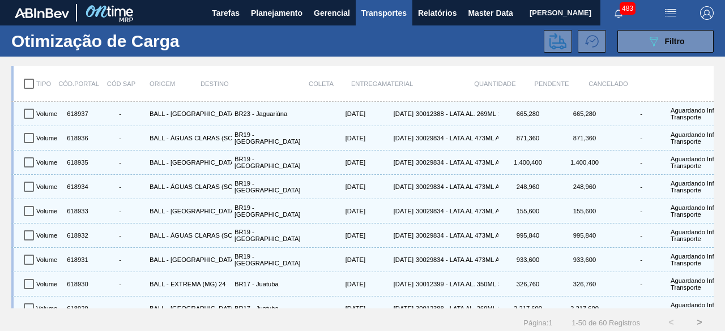
click at [29, 81] on input "checkbox" at bounding box center [29, 84] width 24 height 24
checkbox input "true"
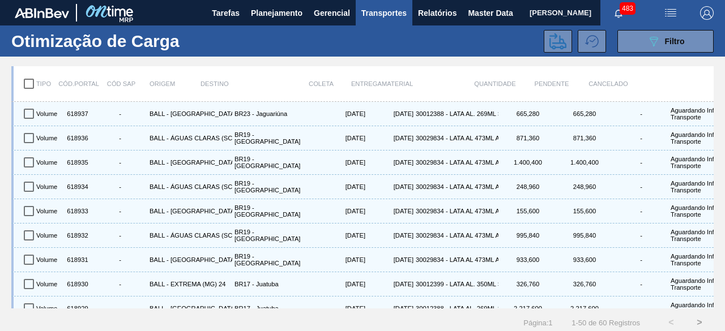
checkbox input "true"
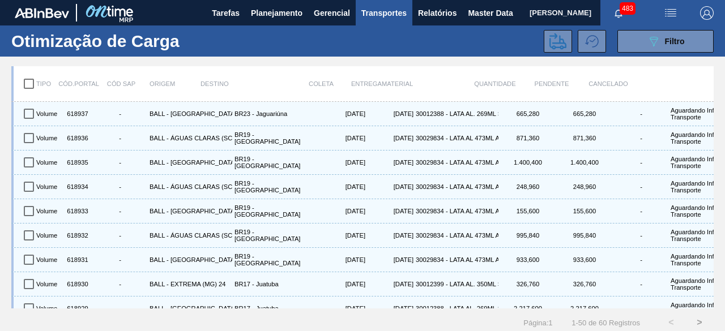
checkbox input "true"
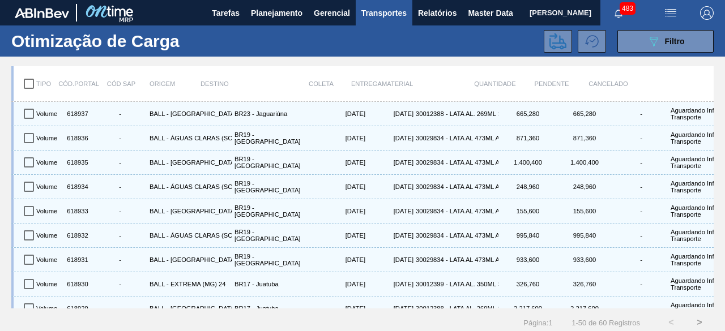
checkbox input "true"
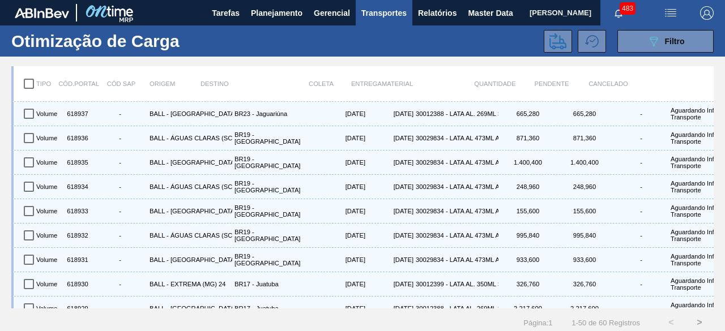
checkbox input "true"
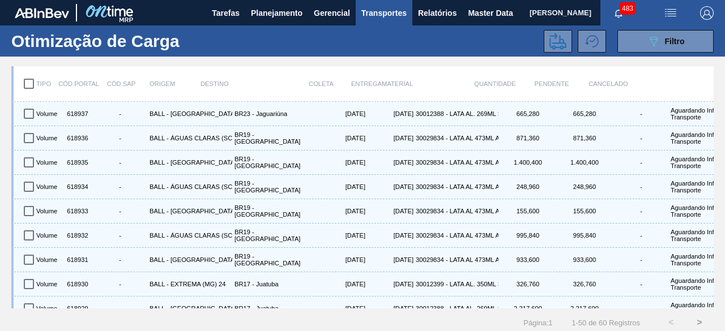
checkbox input "true"
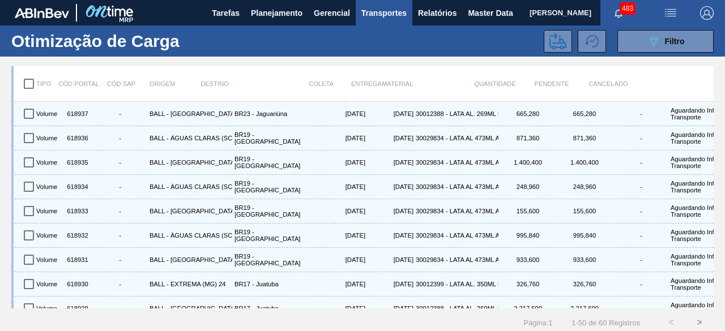
checkbox input "true"
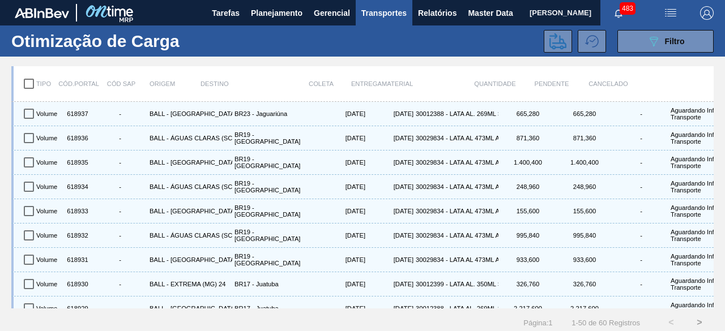
checkbox input "true"
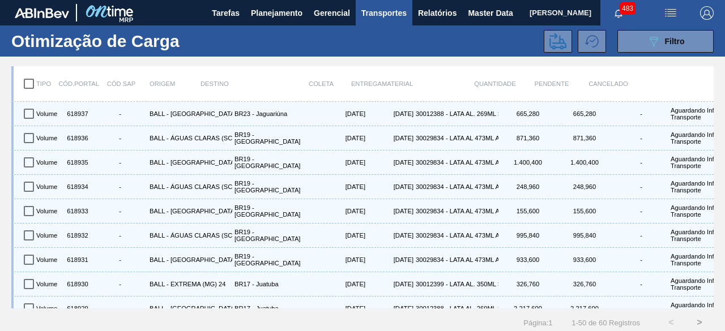
checkbox input "true"
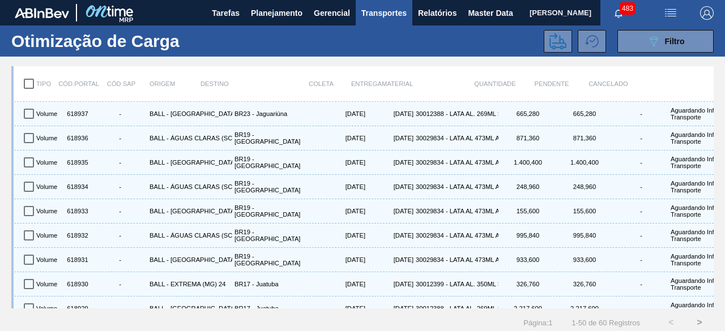
checkbox input "true"
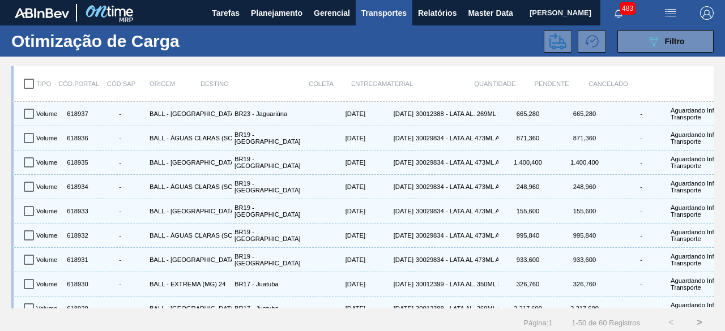
checkbox input "true"
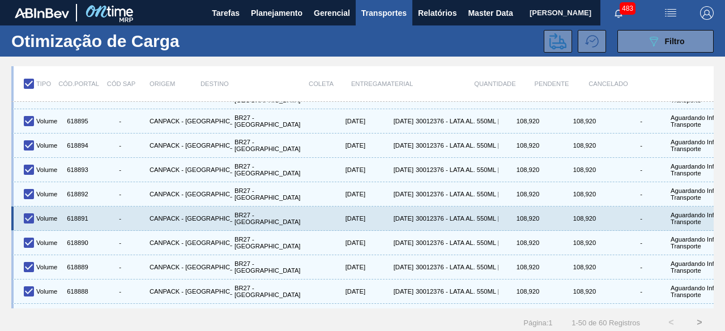
scroll to position [14, 0]
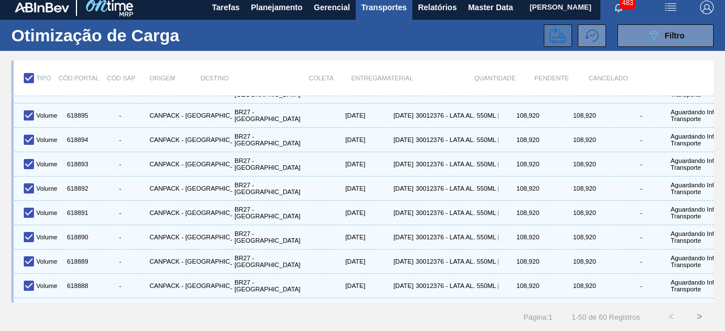
click at [553, 30] on icon at bounding box center [557, 35] width 17 height 17
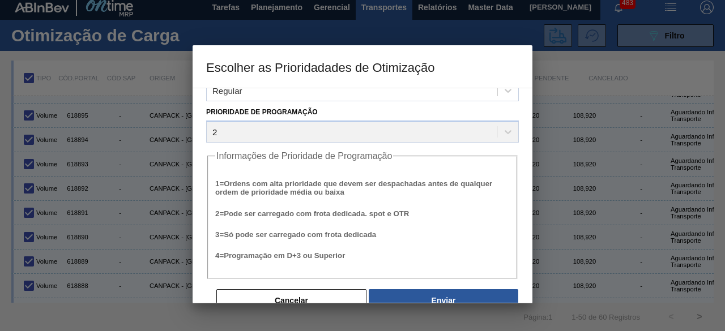
scroll to position [43, 0]
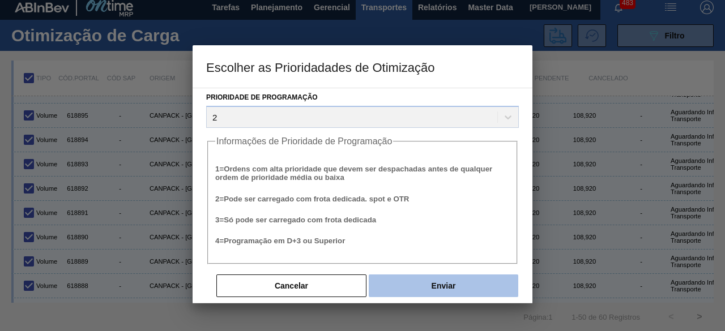
click at [480, 289] on button "Enviar" at bounding box center [444, 286] width 150 height 23
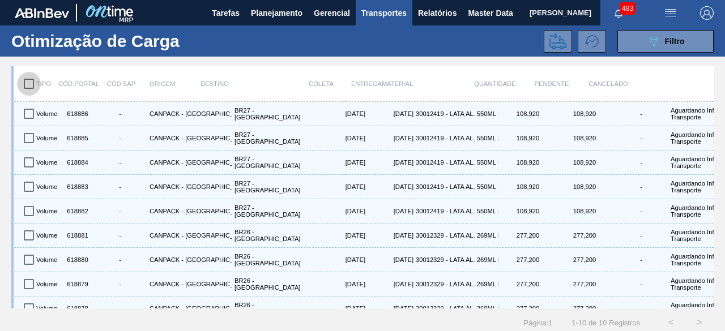
click at [27, 84] on input "checkbox" at bounding box center [29, 84] width 24 height 24
checkbox input "true"
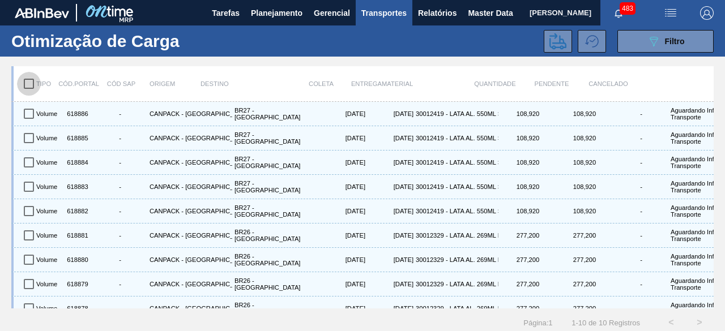
checkbox input "true"
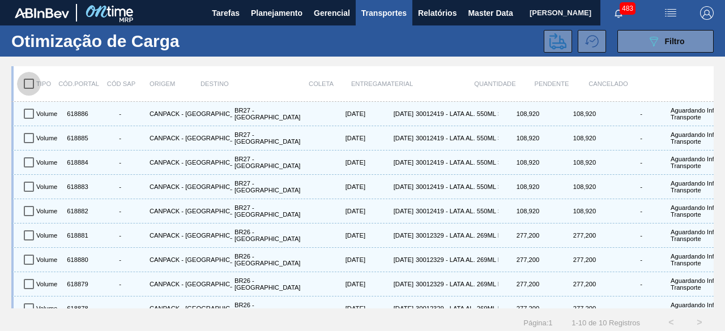
checkbox input "true"
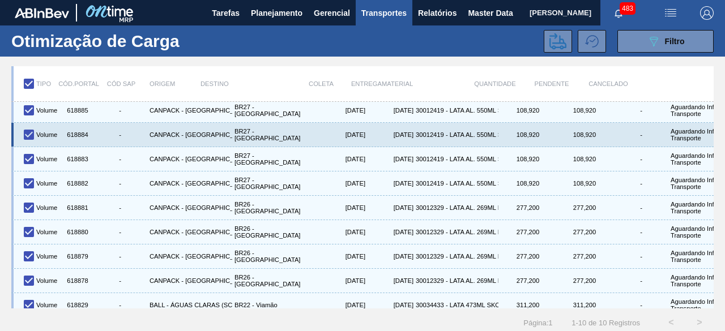
scroll to position [43, 0]
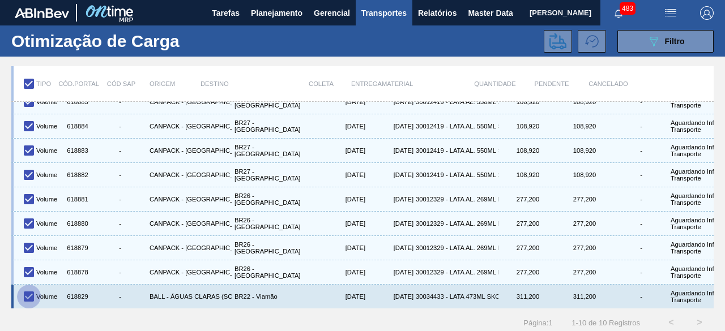
click at [27, 288] on input "checkbox" at bounding box center [29, 297] width 24 height 24
checkbox input "false"
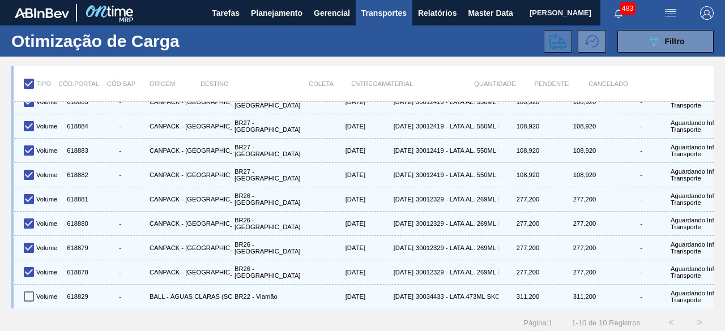
click at [551, 47] on icon at bounding box center [557, 41] width 17 height 16
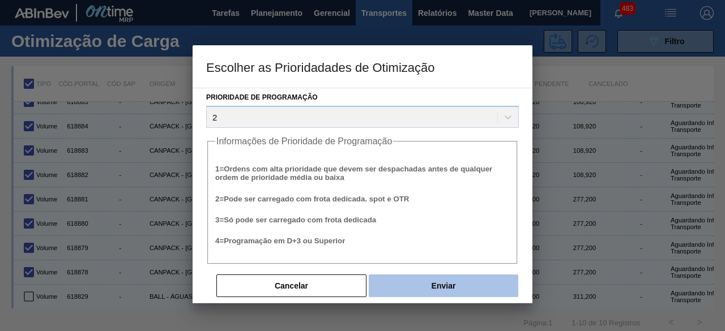
click at [471, 282] on button "Enviar" at bounding box center [444, 286] width 150 height 23
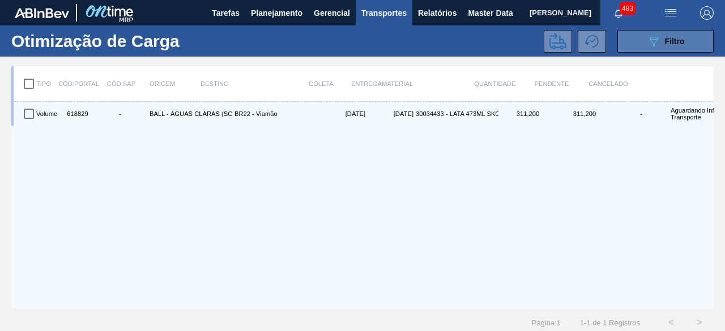
click at [642, 40] on button "089F7B8B-B2A5-4AFE-B5C0-19BA573D28AC Filtro" at bounding box center [665, 41] width 96 height 23
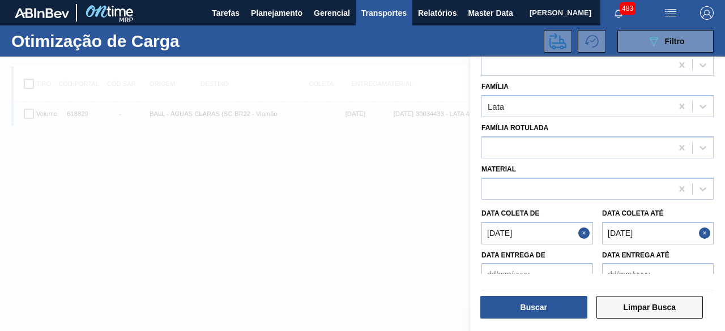
click at [623, 309] on button "Limpar Busca" at bounding box center [650, 307] width 107 height 23
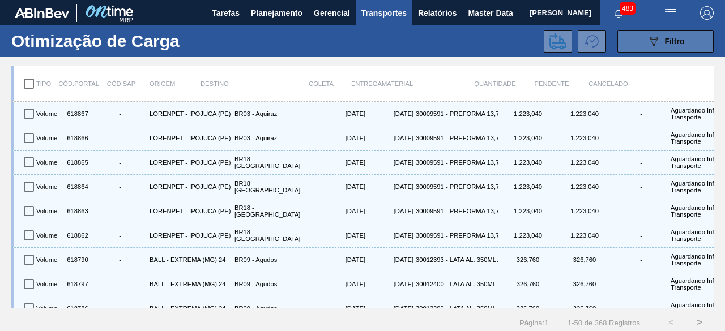
click at [645, 39] on button "089F7B8B-B2A5-4AFE-B5C0-19BA573D28AC Filtro" at bounding box center [665, 41] width 96 height 23
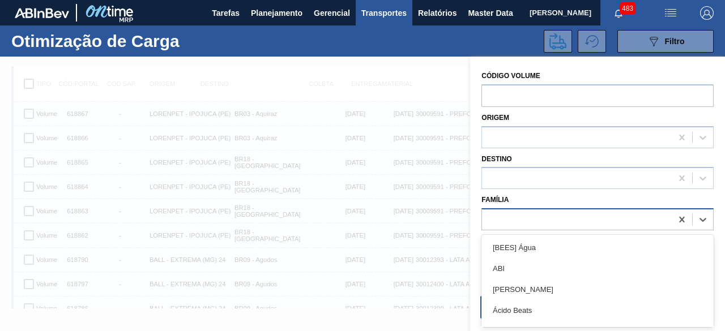
scroll to position [14, 0]
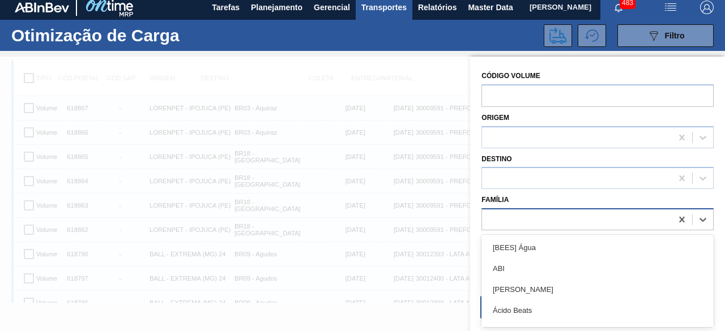
click at [528, 219] on div at bounding box center [577, 220] width 190 height 16
type input "lata"
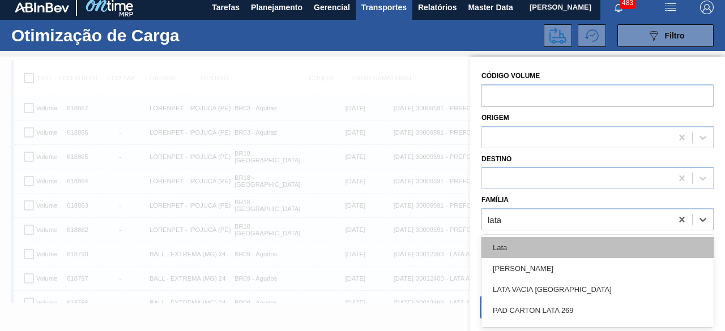
click at [521, 245] on div "Lata" at bounding box center [598, 247] width 232 height 21
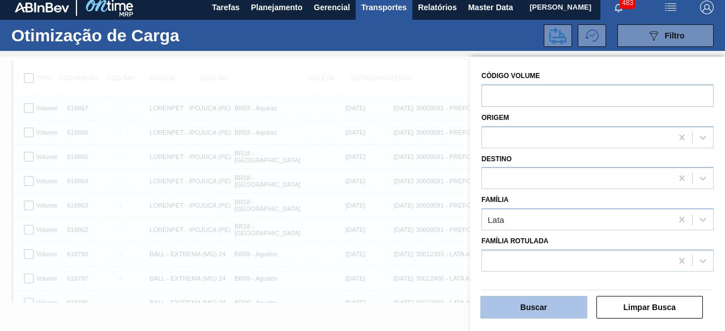
click at [546, 310] on button "Buscar" at bounding box center [533, 307] width 107 height 23
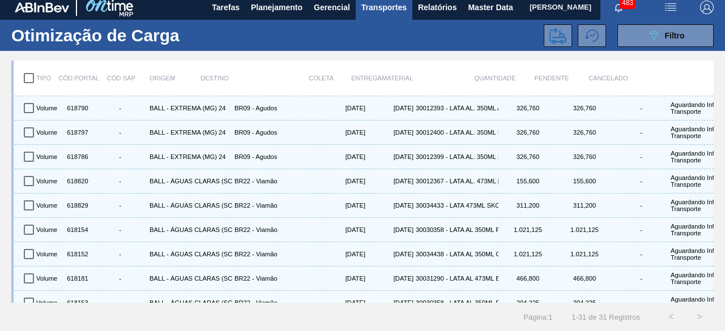
scroll to position [0, 0]
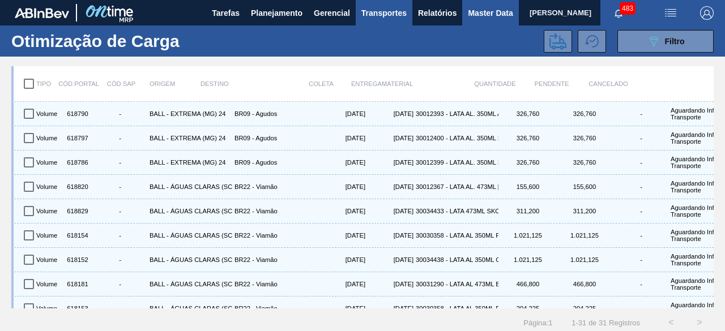
click at [479, 11] on span "Master Data" at bounding box center [490, 13] width 45 height 14
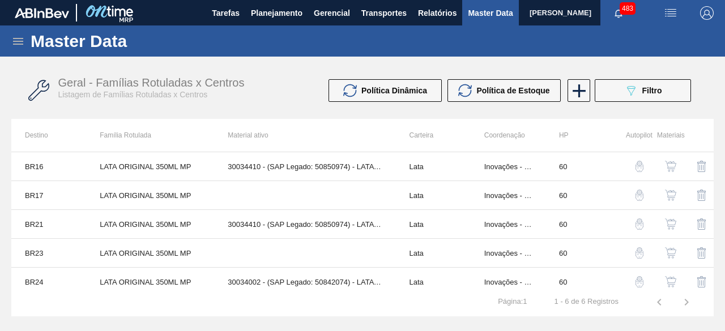
click at [20, 43] on icon at bounding box center [18, 42] width 14 height 14
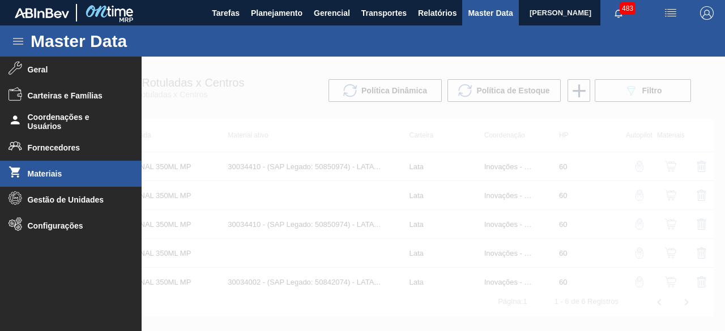
click at [52, 184] on li "Materiais" at bounding box center [71, 174] width 142 height 26
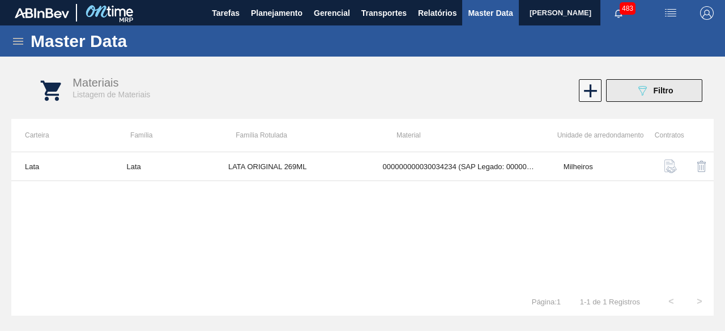
click at [642, 96] on icon "089F7B8B-B2A5-4AFE-B5C0-19BA573D28AC" at bounding box center [643, 91] width 14 height 14
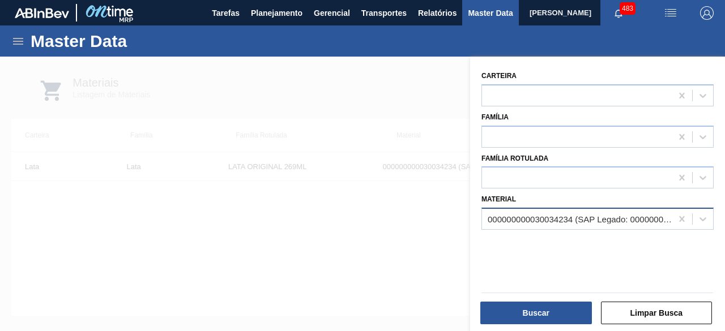
click at [549, 224] on div "000000000030034234 (SAP Legado: 000000000050847076) - LATA AL ORIGINAL 269ML BR…" at bounding box center [577, 219] width 190 height 16
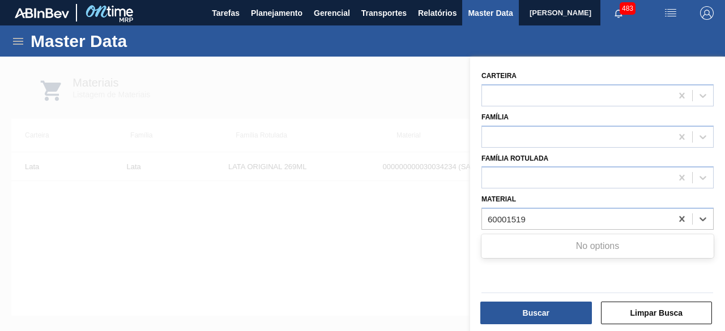
type input "60001519"
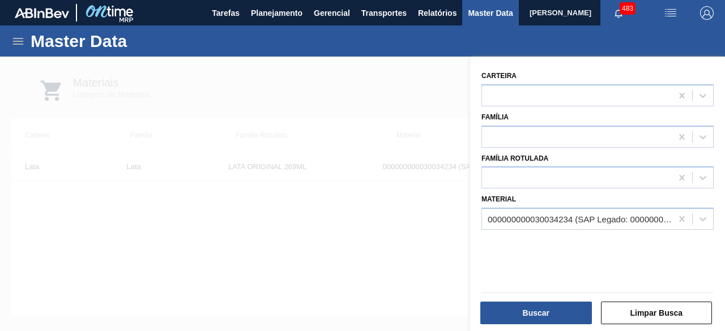
click at [351, 274] on div at bounding box center [362, 222] width 725 height 331
